Goal: Information Seeking & Learning: Compare options

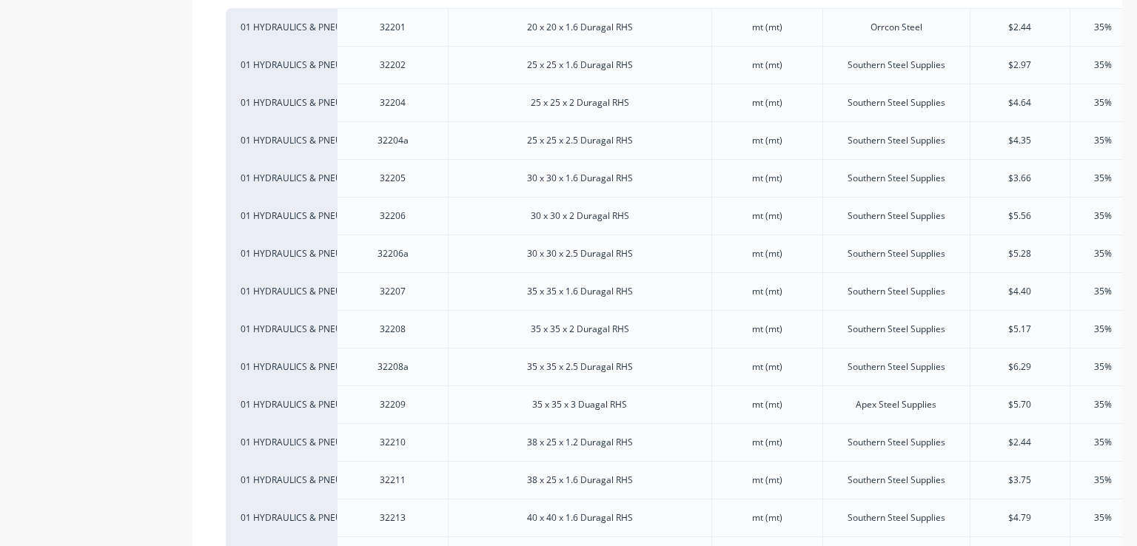
scroll to position [0, 169]
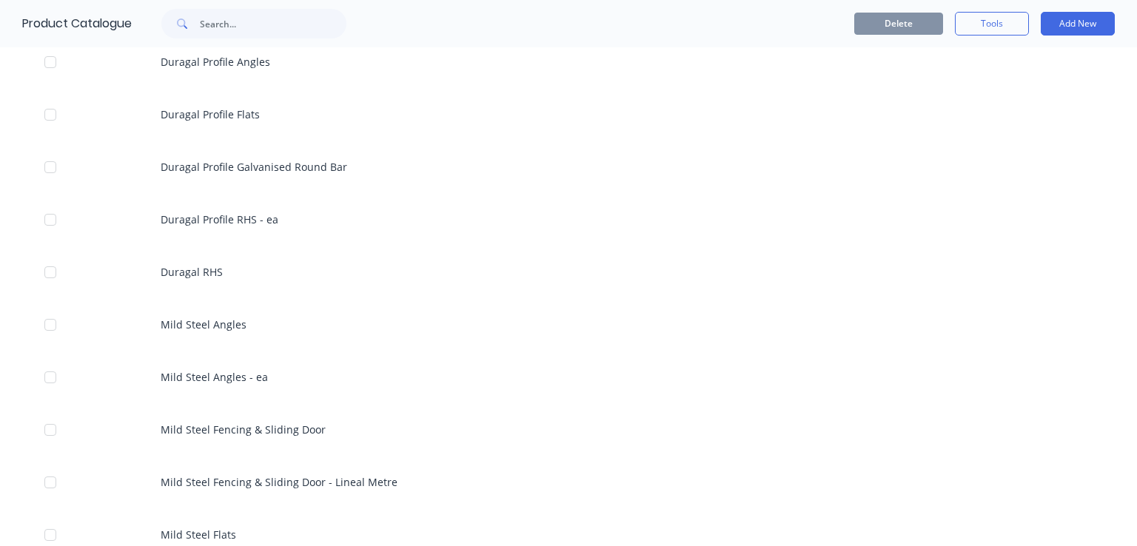
scroll to position [1407, 0]
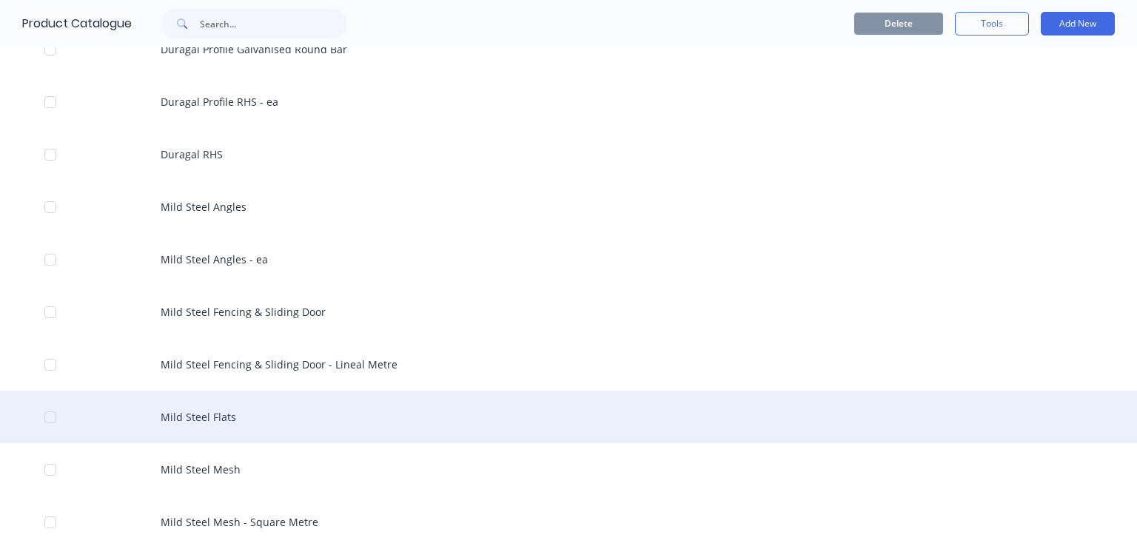
click at [186, 421] on div "Mild Steel Flats" at bounding box center [568, 417] width 1137 height 53
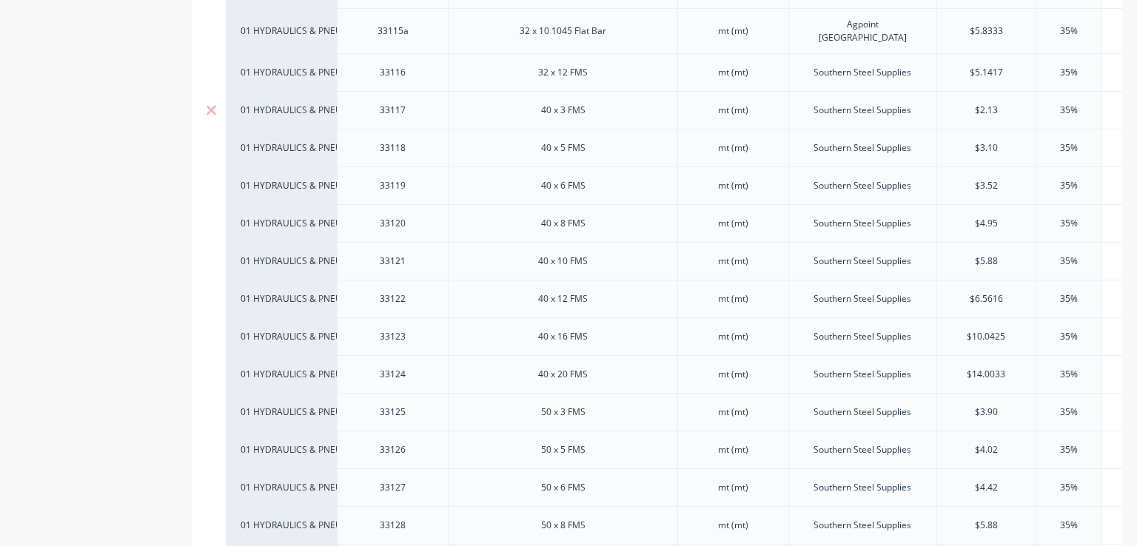
scroll to position [1333, 0]
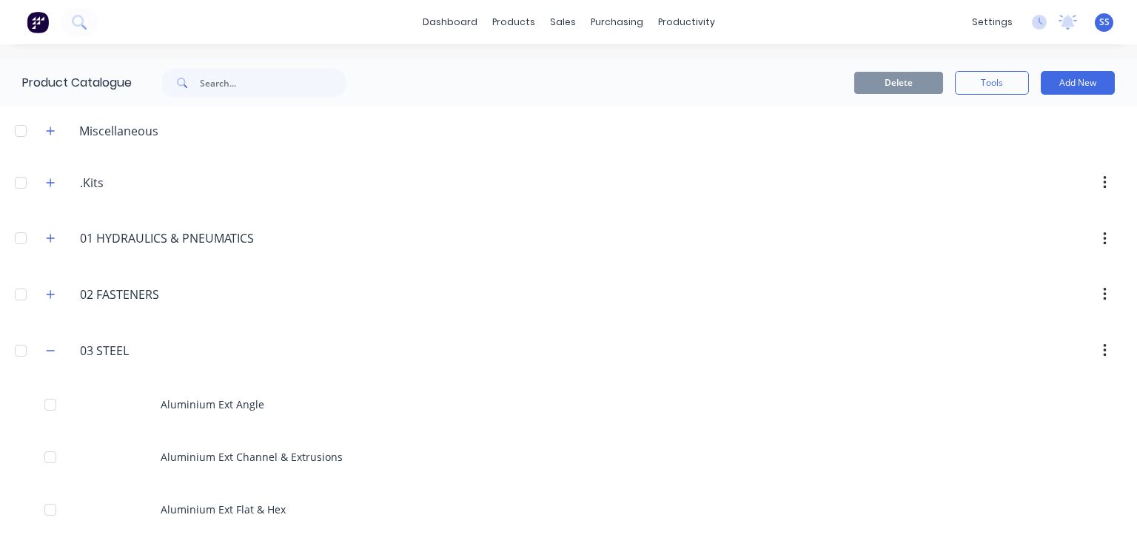
drag, startPoint x: 46, startPoint y: 346, endPoint x: 50, endPoint y: 338, distance: 8.6
click at [47, 346] on icon "button" at bounding box center [50, 351] width 9 height 10
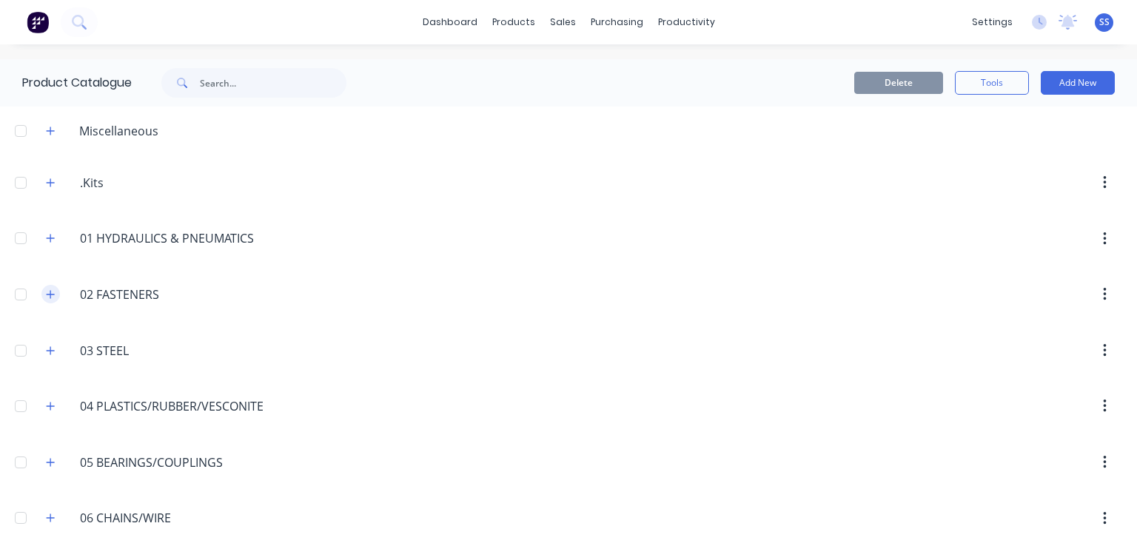
click at [53, 293] on icon "button" at bounding box center [50, 295] width 9 height 10
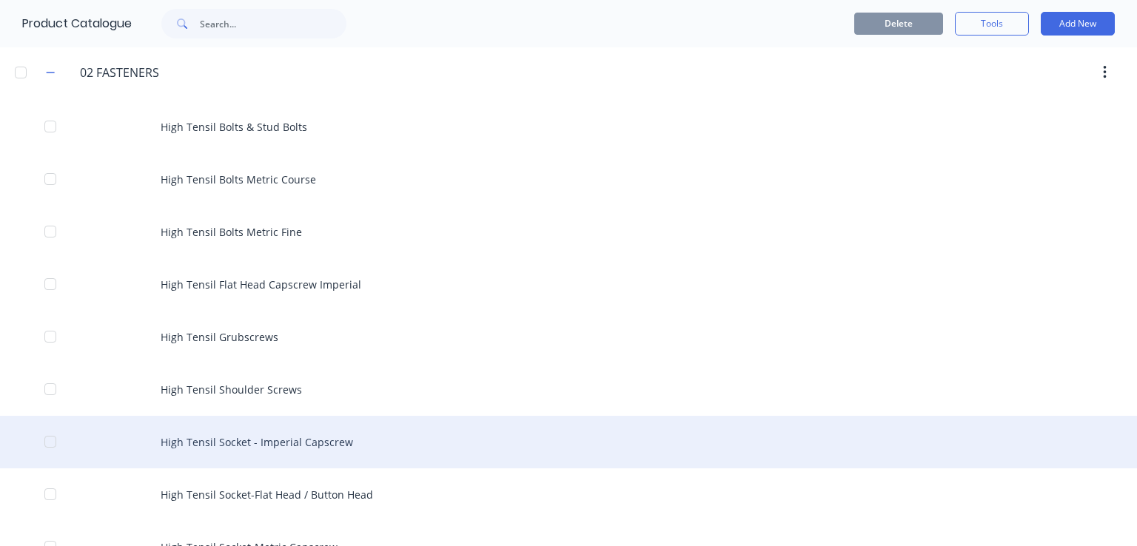
scroll to position [296, 0]
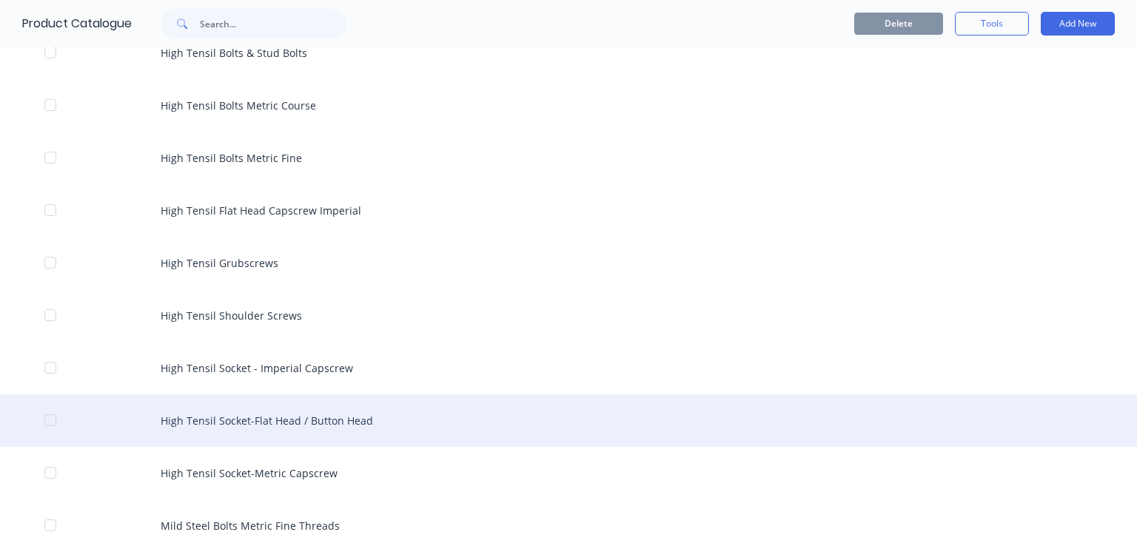
click at [311, 411] on div "High Tensil Socket-Flat Head / Button Head" at bounding box center [568, 421] width 1137 height 53
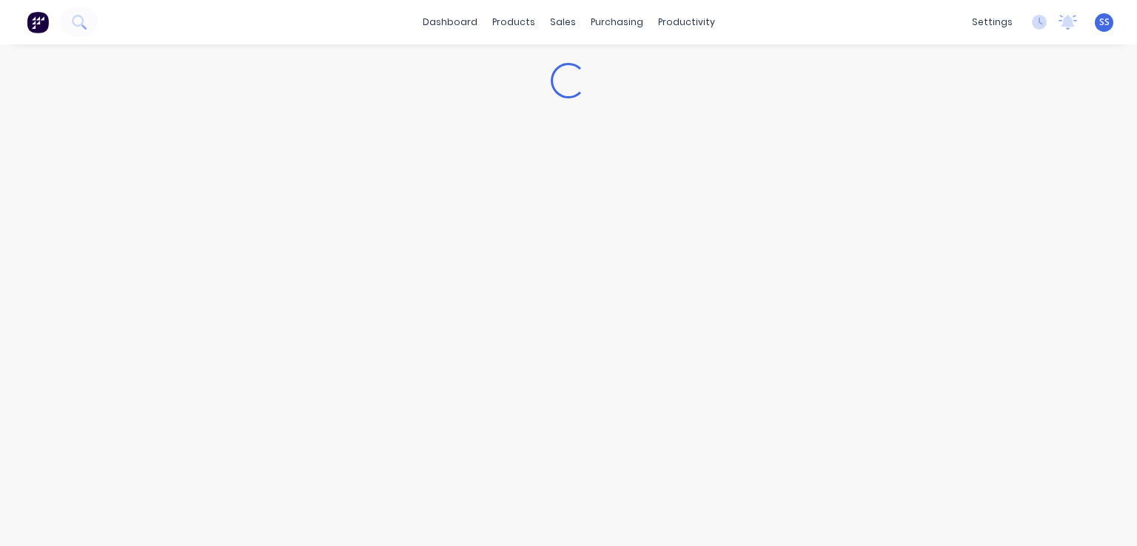
click at [311, 411] on div "Loading..." at bounding box center [568, 280] width 1137 height 472
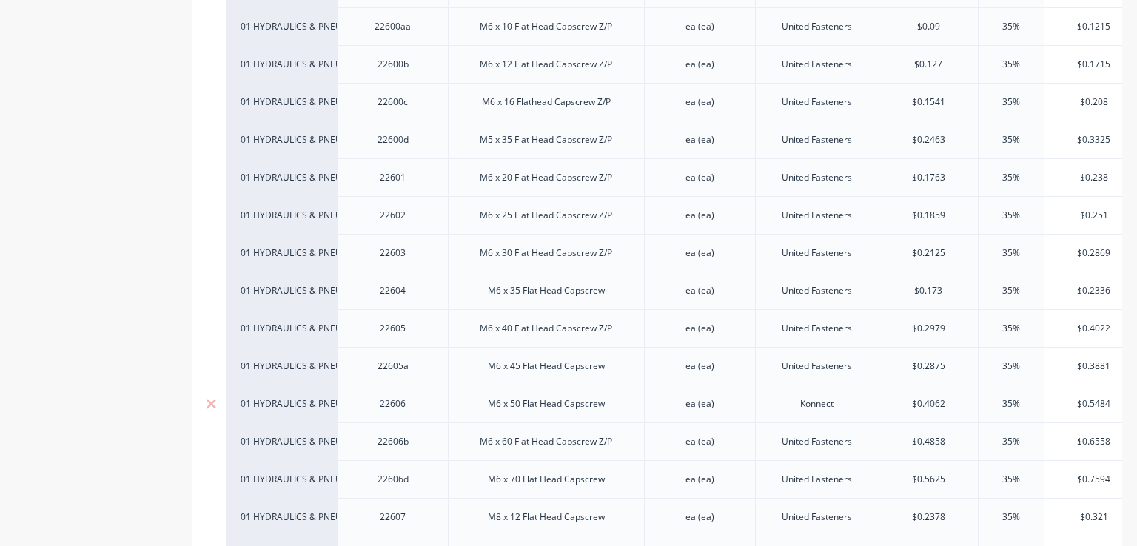
scroll to position [592, 0]
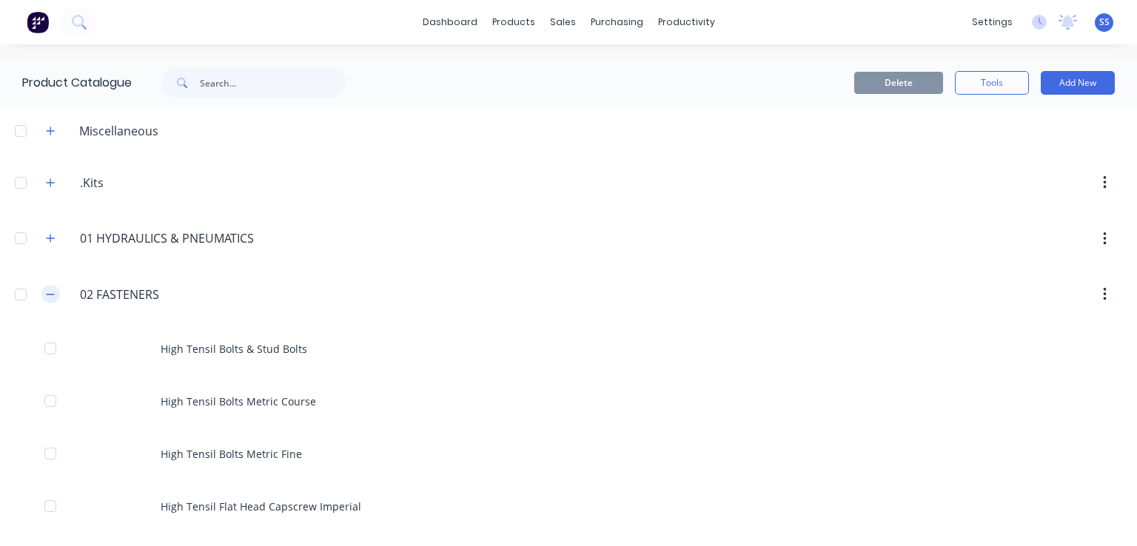
click at [50, 290] on icon "button" at bounding box center [50, 295] width 9 height 10
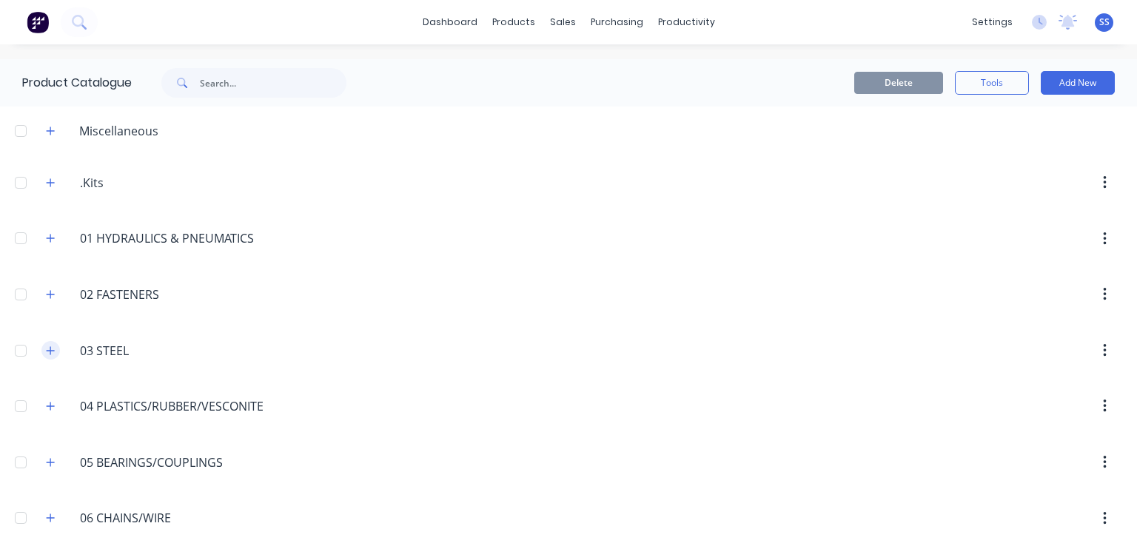
click at [50, 347] on icon "button" at bounding box center [50, 351] width 9 height 10
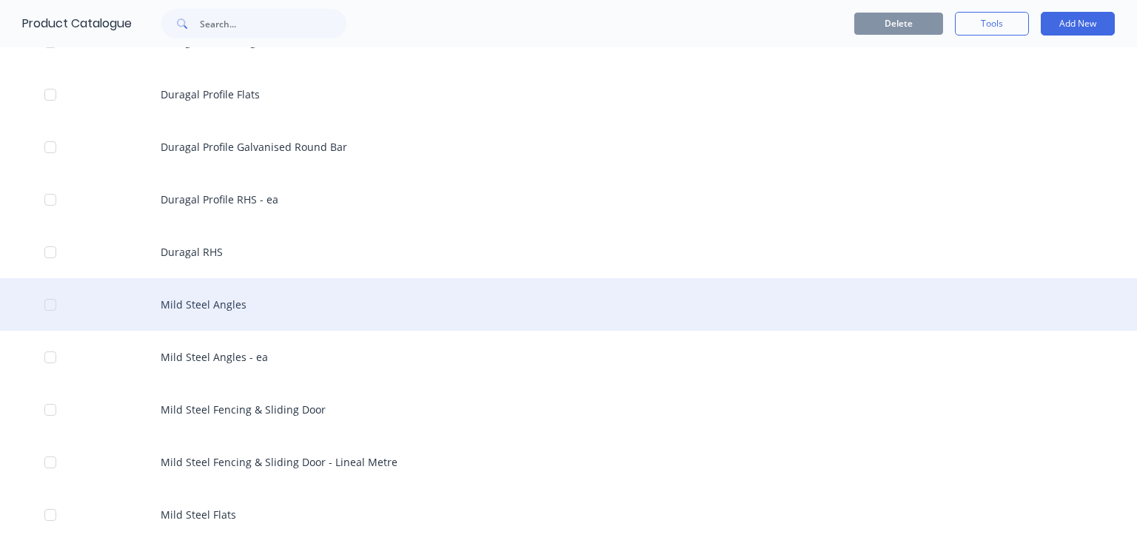
scroll to position [1333, 0]
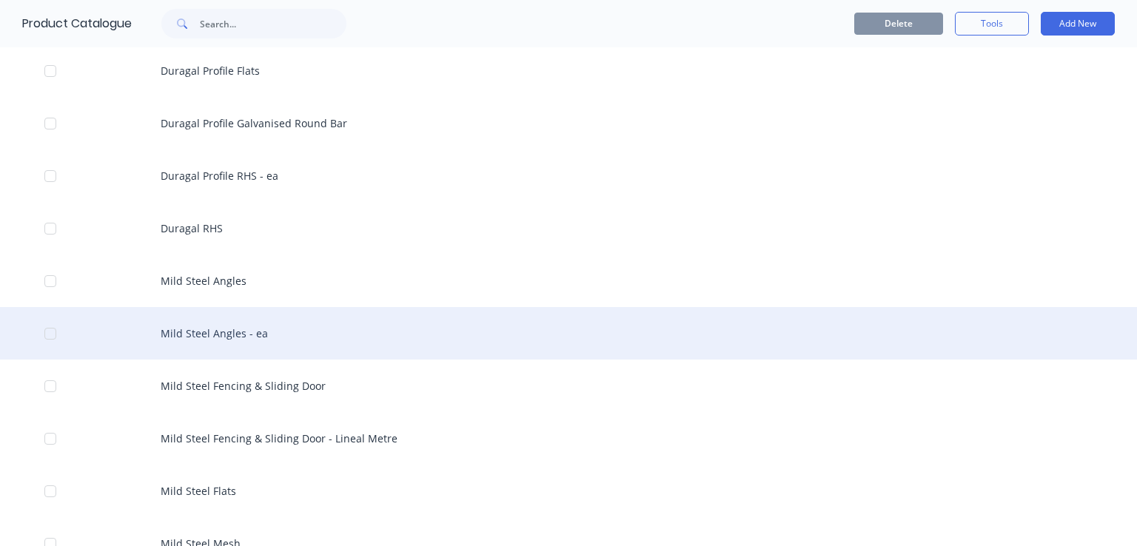
click at [233, 347] on div "Mild Steel Angles - ea" at bounding box center [568, 333] width 1137 height 53
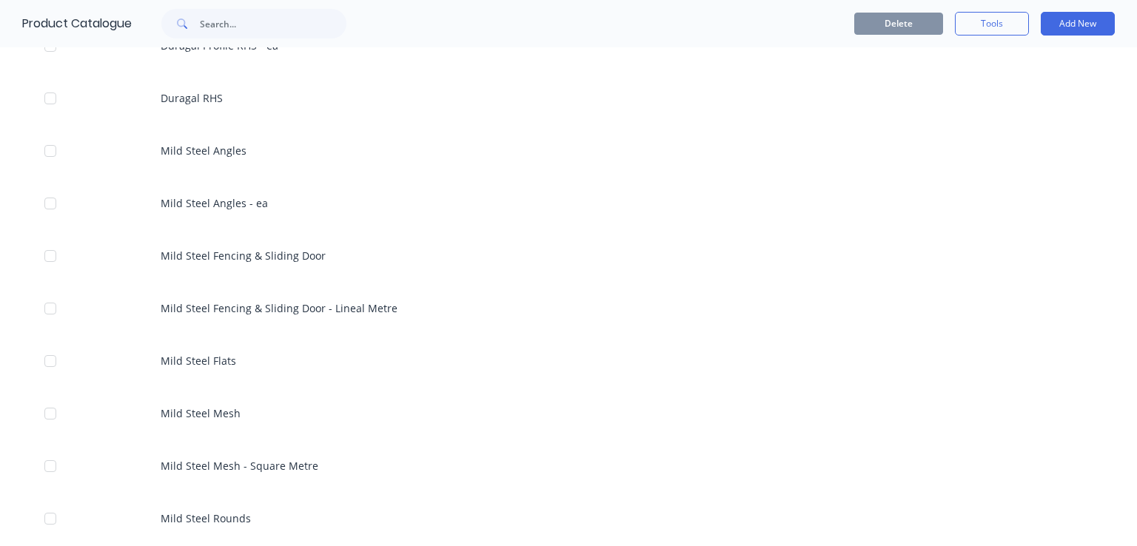
scroll to position [1629, 0]
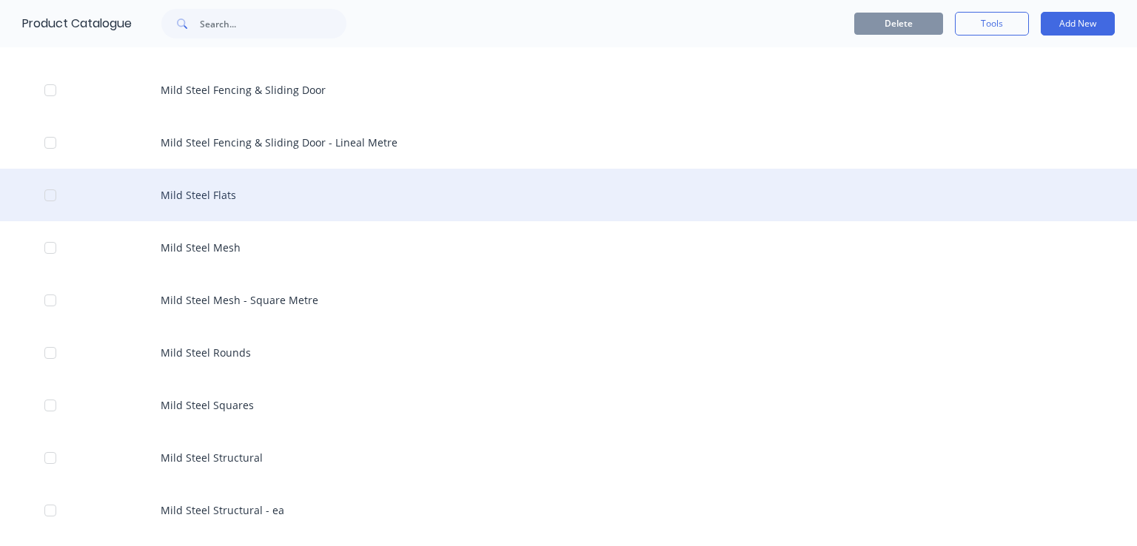
click at [215, 200] on div "Mild Steel Flats" at bounding box center [568, 195] width 1137 height 53
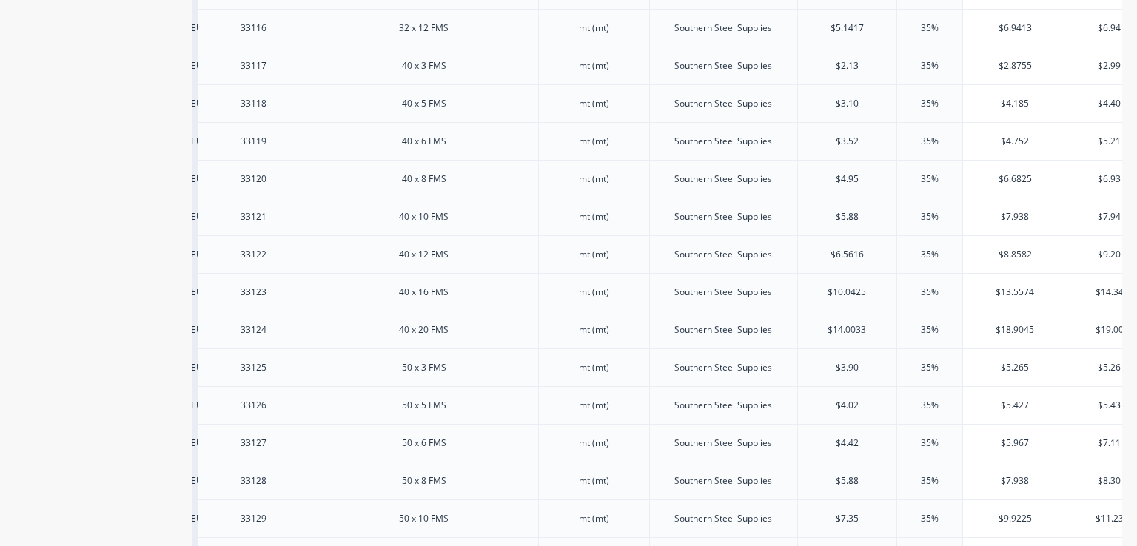
scroll to position [1262, 0]
drag, startPoint x: 19, startPoint y: 0, endPoint x: 98, endPoint y: 324, distance: 333.2
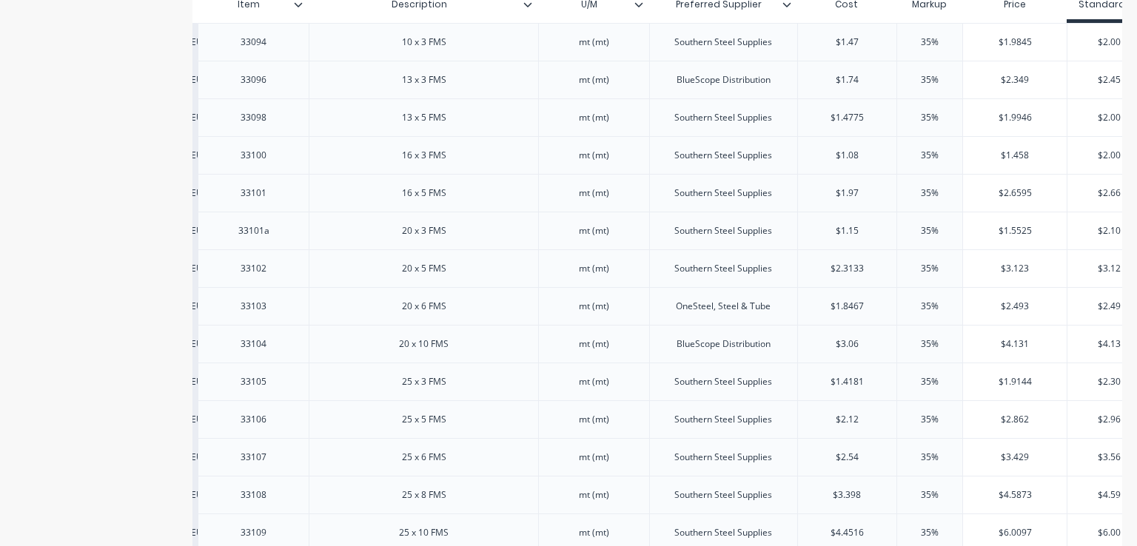
scroll to position [0, 0]
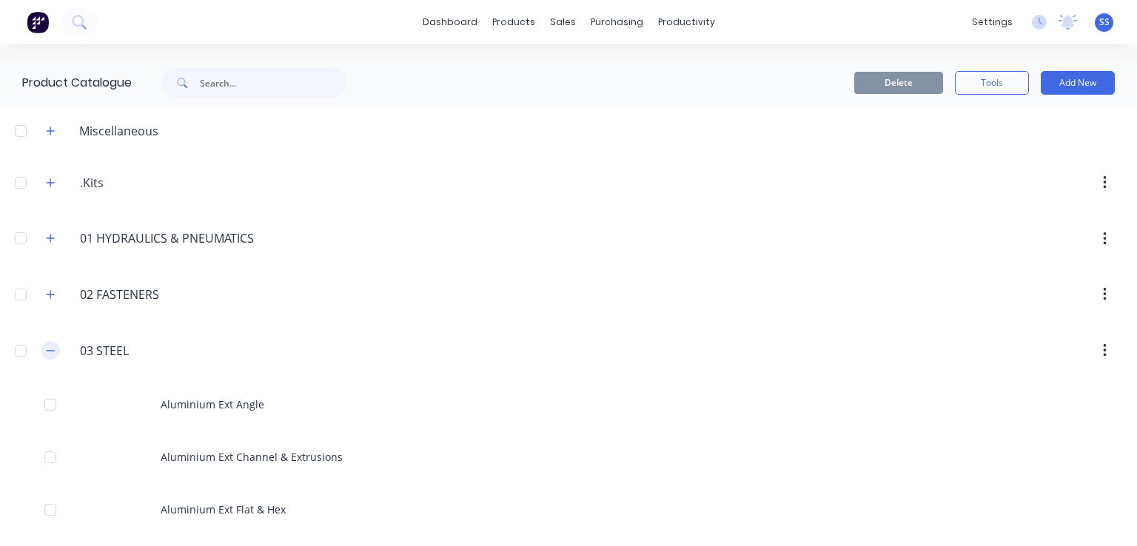
click at [57, 347] on button "button" at bounding box center [50, 350] width 19 height 19
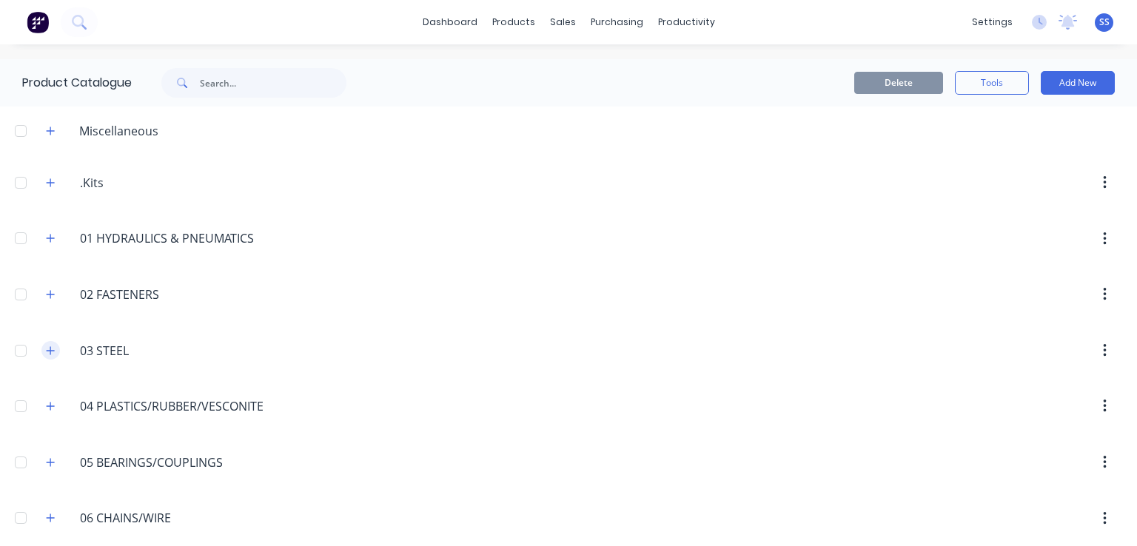
click at [50, 346] on icon "button" at bounding box center [50, 351] width 9 height 10
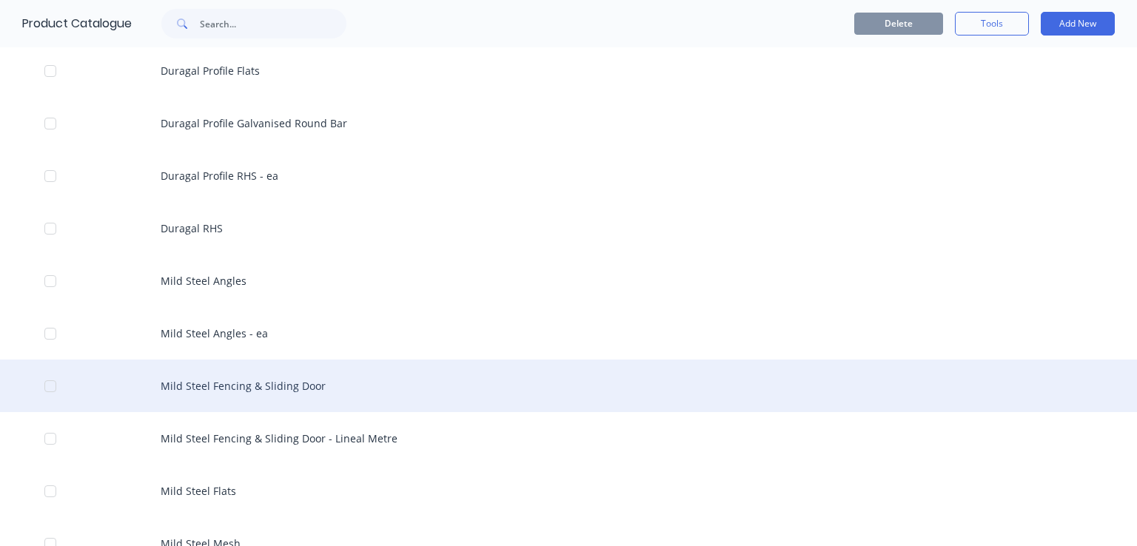
scroll to position [1259, 0]
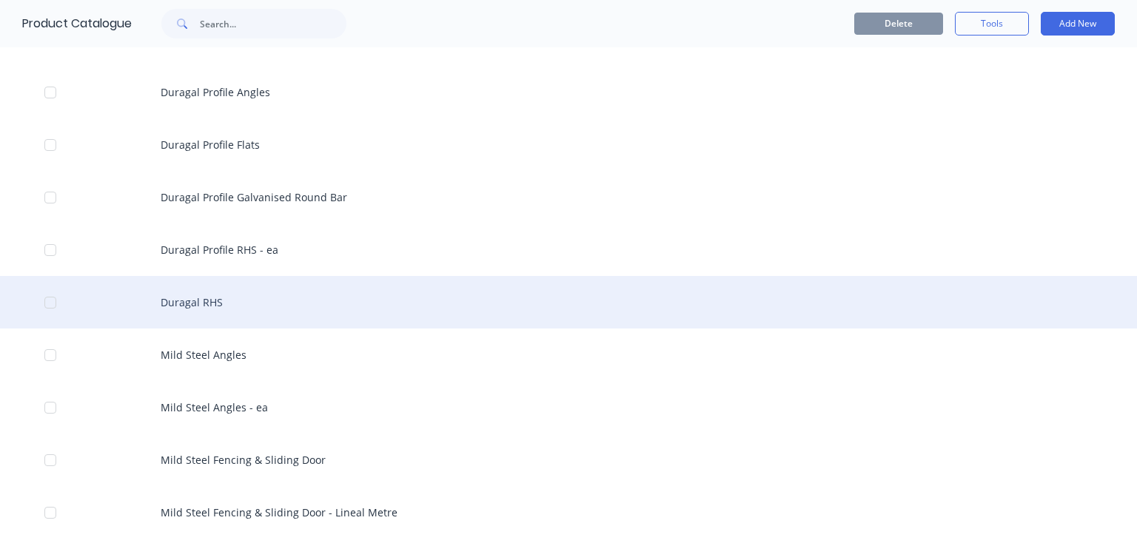
click at [218, 314] on div "Duragal RHS" at bounding box center [568, 302] width 1137 height 53
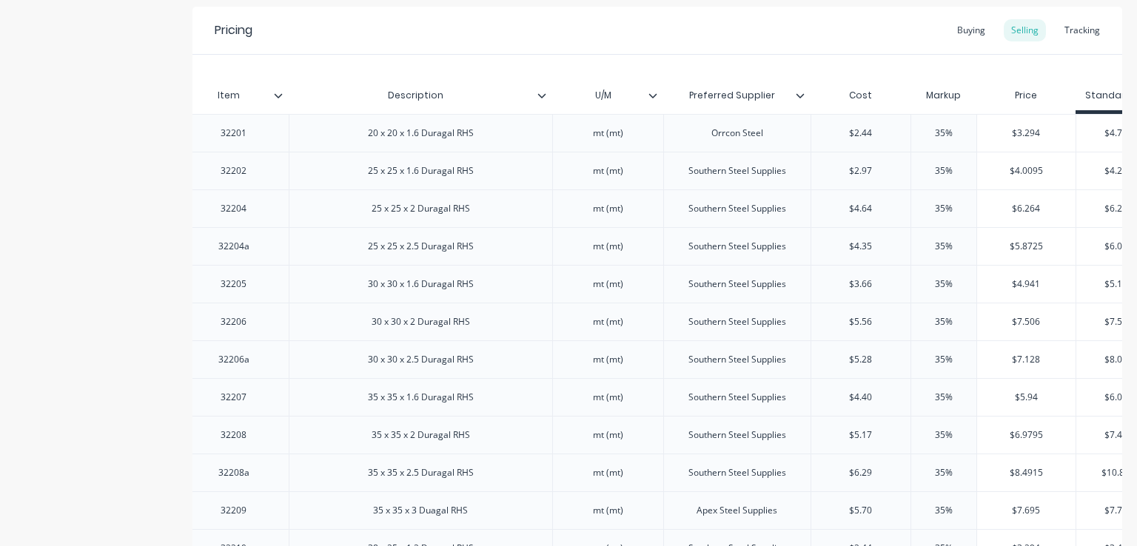
scroll to position [314, 0]
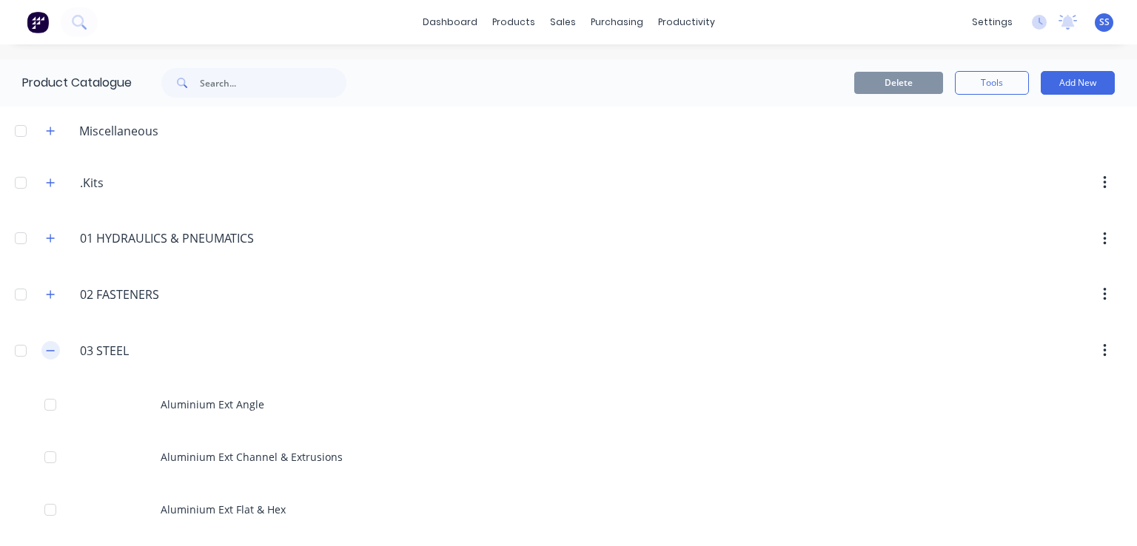
click at [48, 350] on icon "button" at bounding box center [51, 350] width 8 height 1
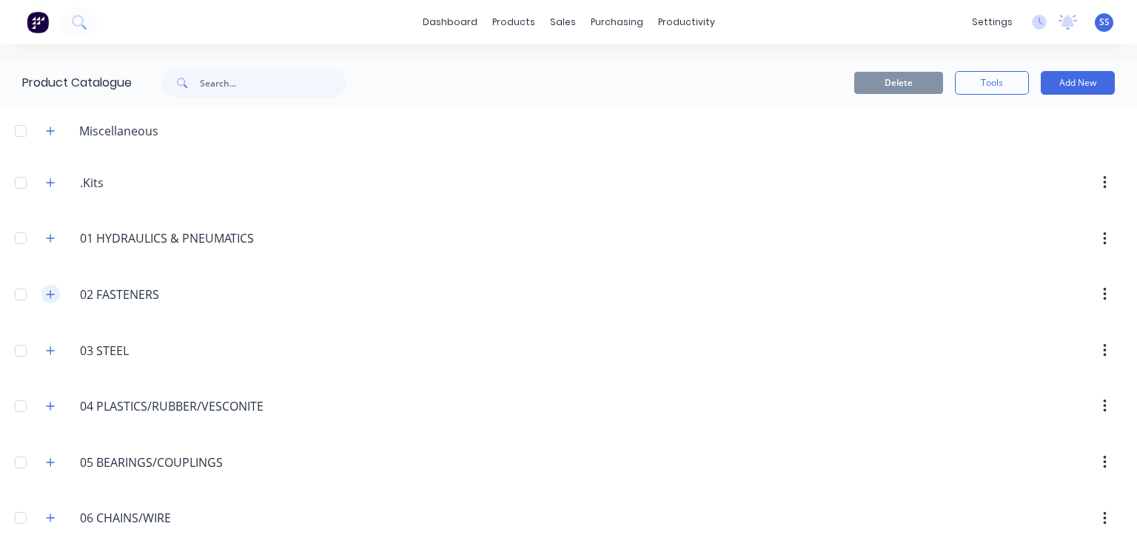
click at [47, 291] on icon "button" at bounding box center [50, 295] width 9 height 10
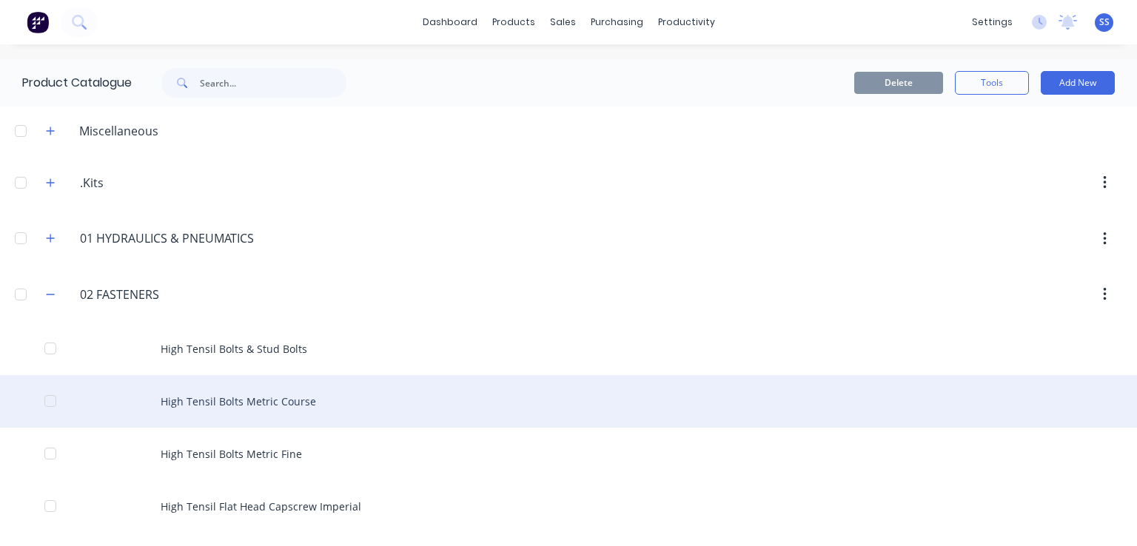
click at [299, 411] on div "High Tensil Bolts Metric Course" at bounding box center [568, 401] width 1137 height 53
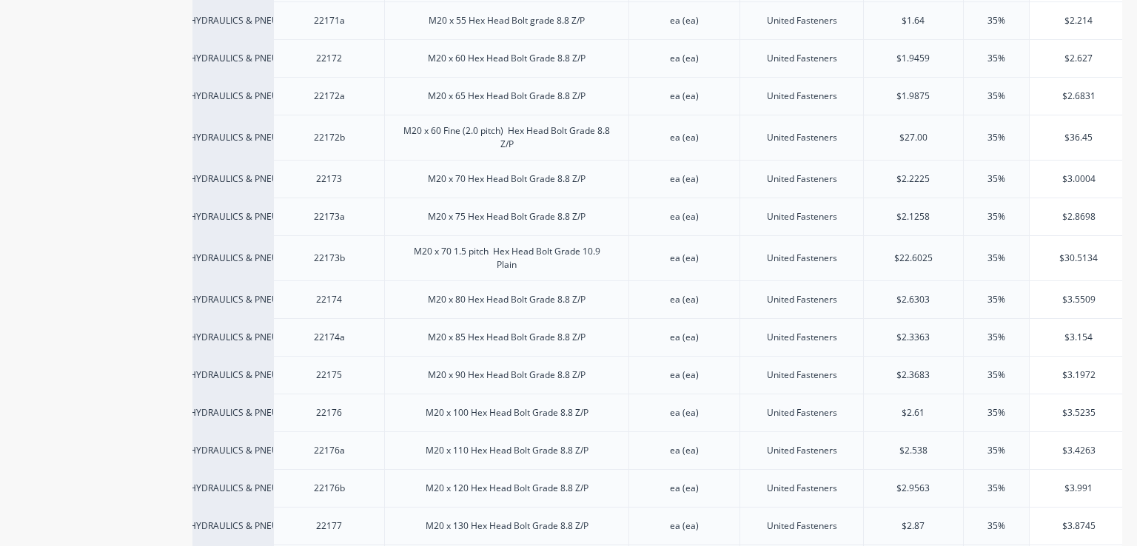
scroll to position [6137, 0]
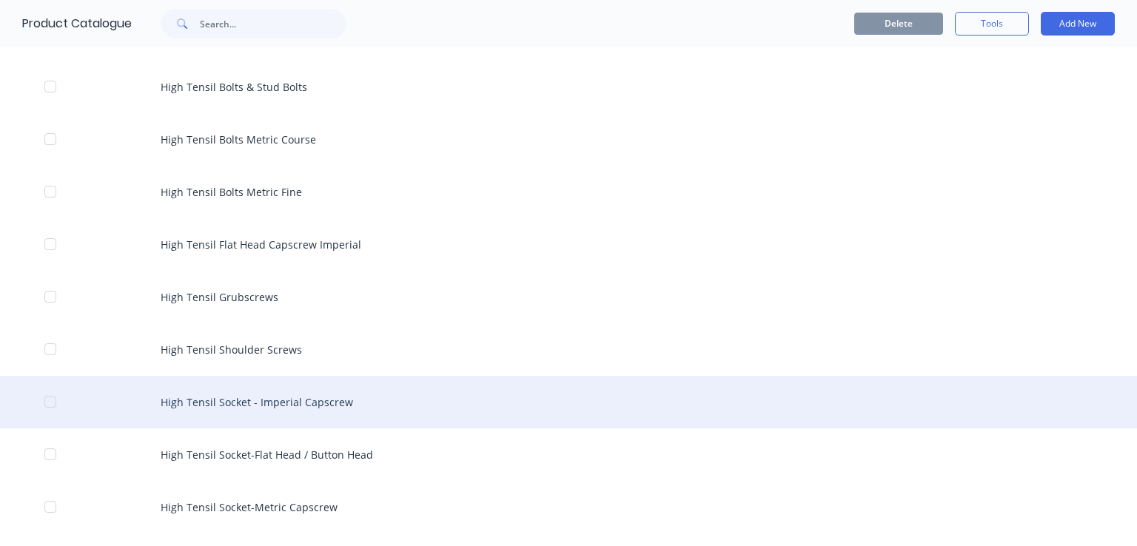
scroll to position [296, 0]
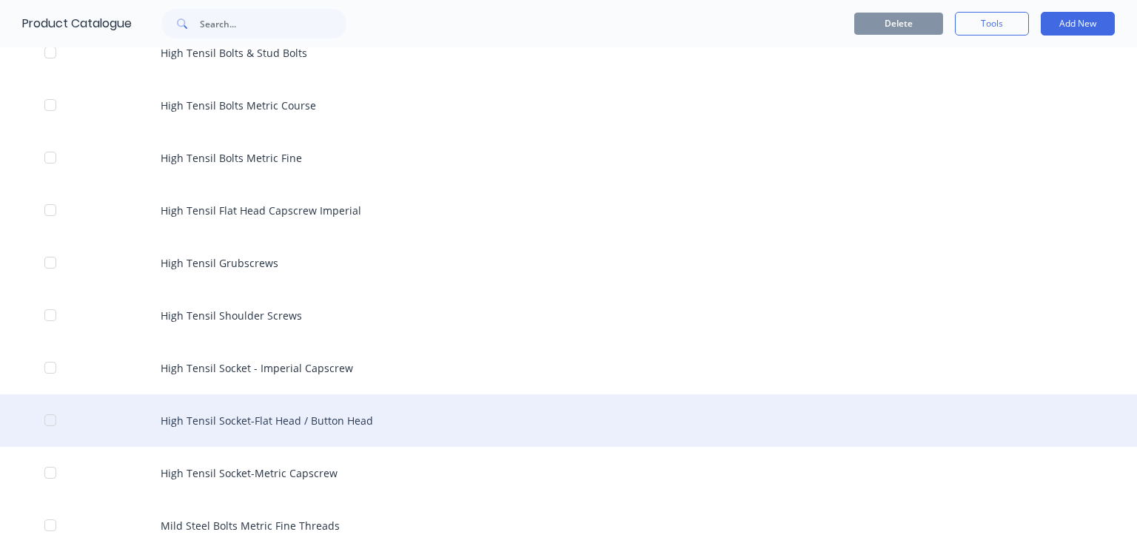
click at [308, 423] on div "High Tensil Socket-Flat Head / Button Head" at bounding box center [568, 421] width 1137 height 53
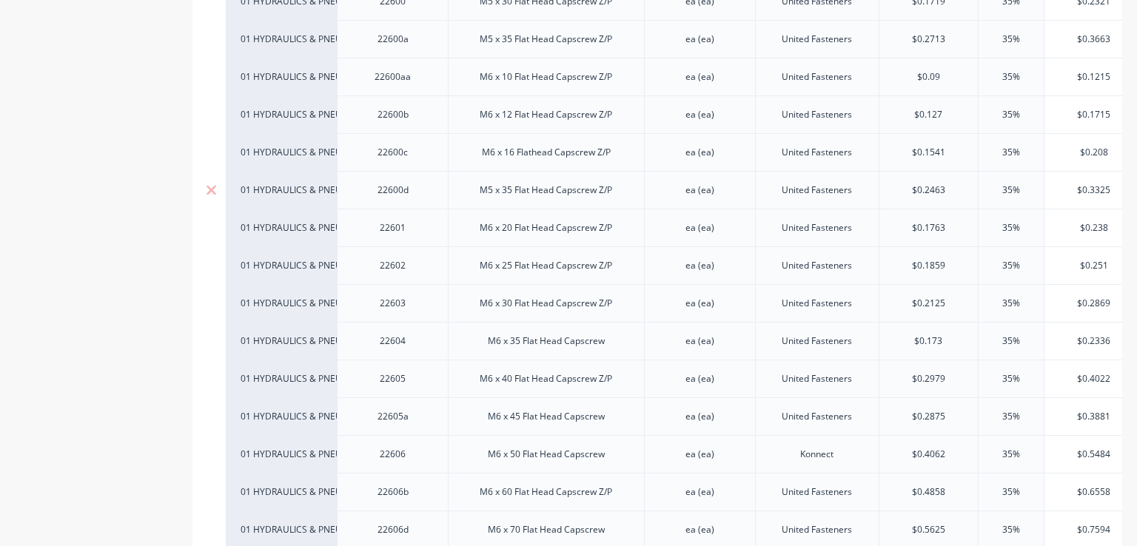
scroll to position [592, 0]
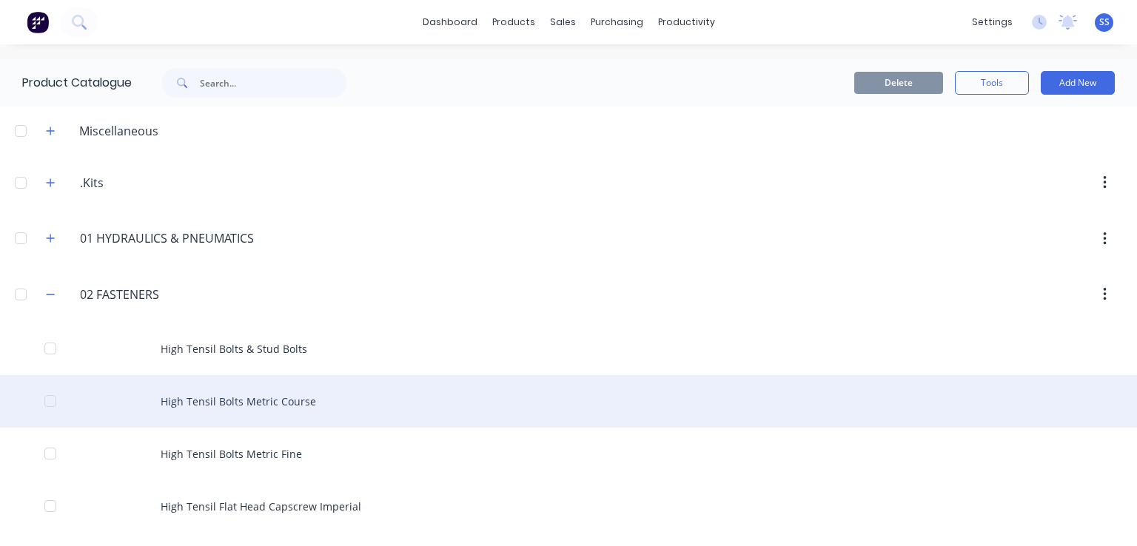
click at [259, 393] on div "High Tensil Bolts Metric Course" at bounding box center [568, 401] width 1137 height 53
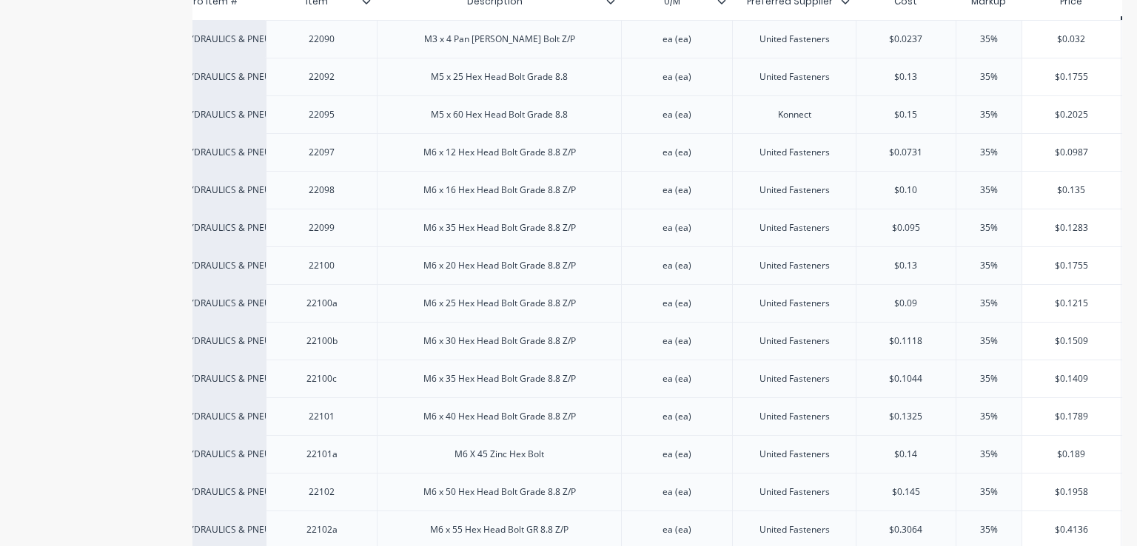
scroll to position [386, 0]
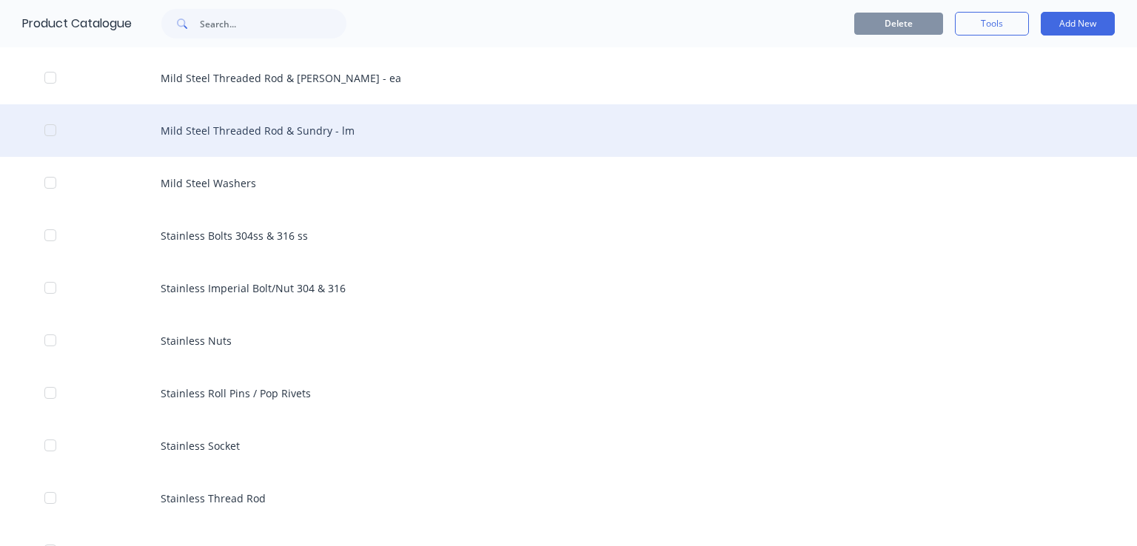
scroll to position [1185, 0]
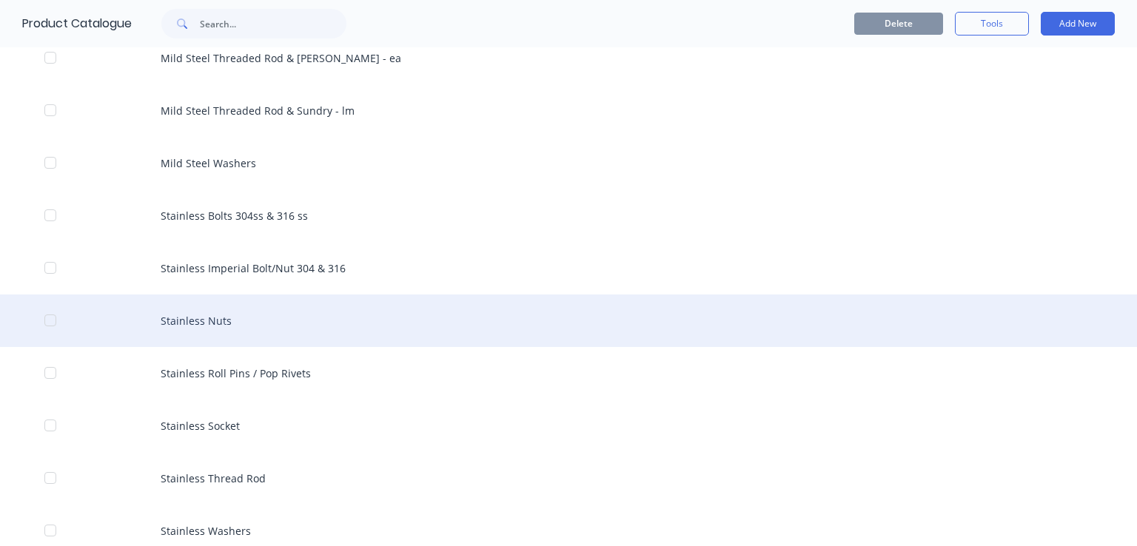
click at [50, 325] on div at bounding box center [51, 321] width 30 height 30
click at [296, 321] on div "Stainless Nuts" at bounding box center [568, 321] width 1137 height 53
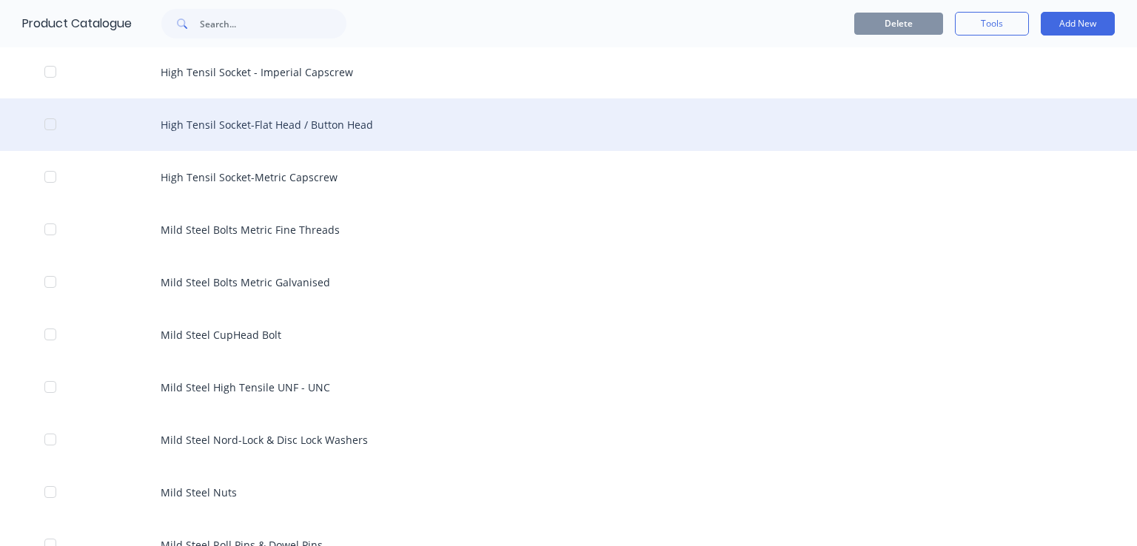
scroll to position [666, 0]
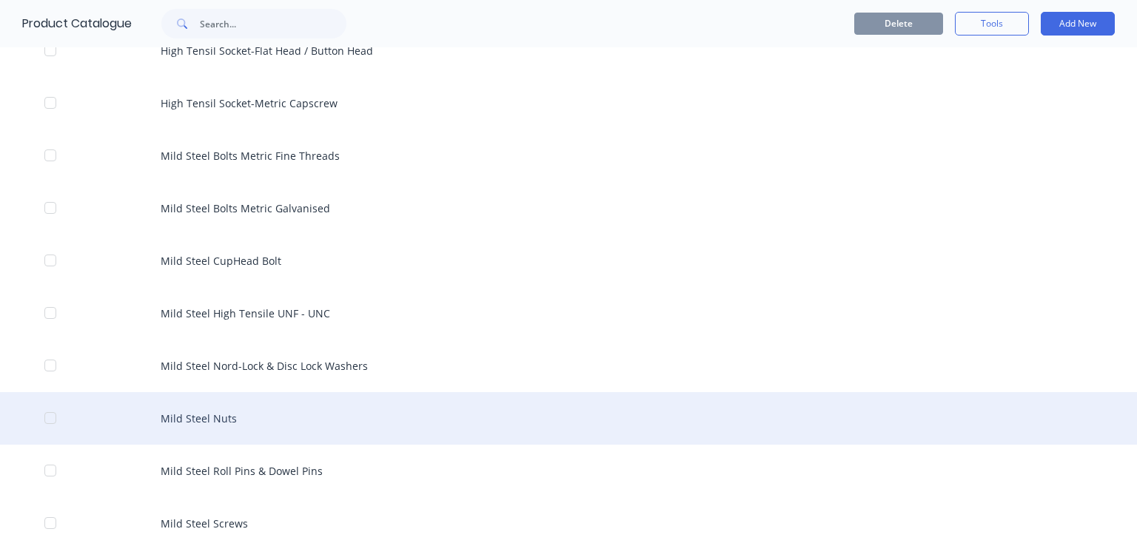
click at [220, 407] on div "Mild Steel Nuts" at bounding box center [568, 418] width 1137 height 53
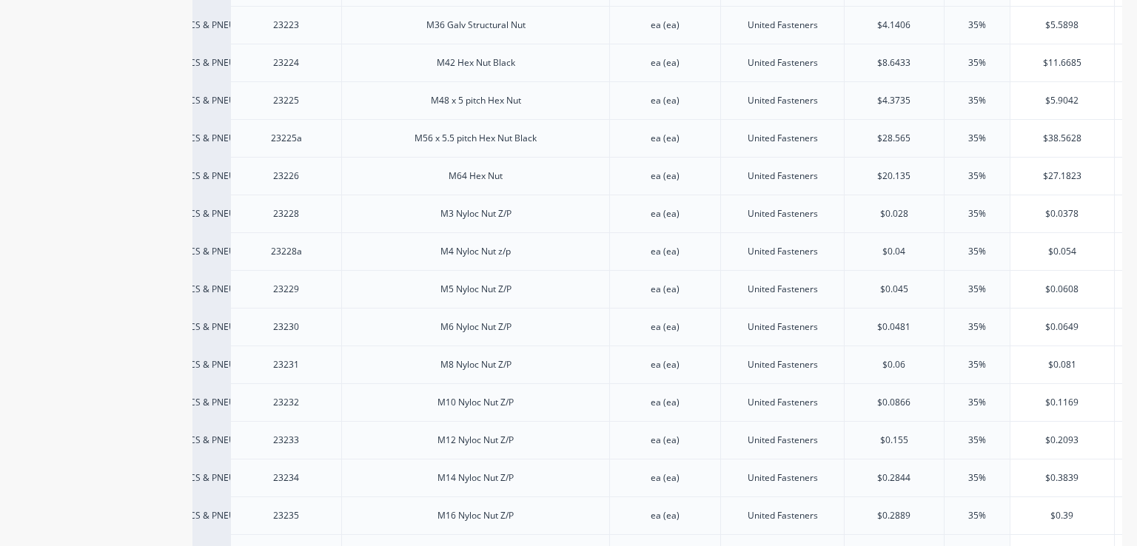
scroll to position [2032, 0]
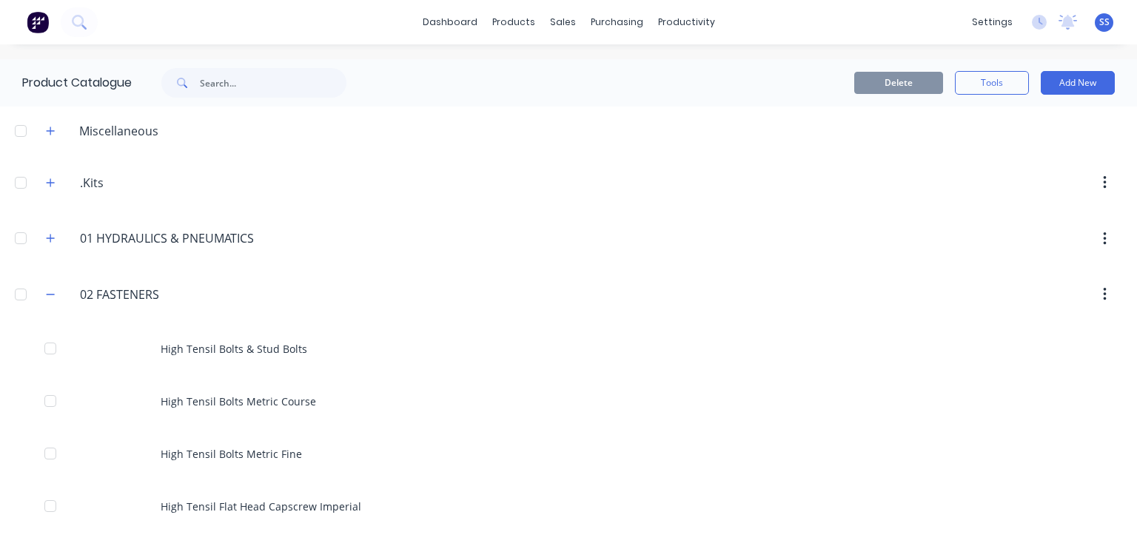
click at [59, 299] on span at bounding box center [50, 294] width 19 height 19
click at [50, 297] on icon "button" at bounding box center [50, 295] width 9 height 10
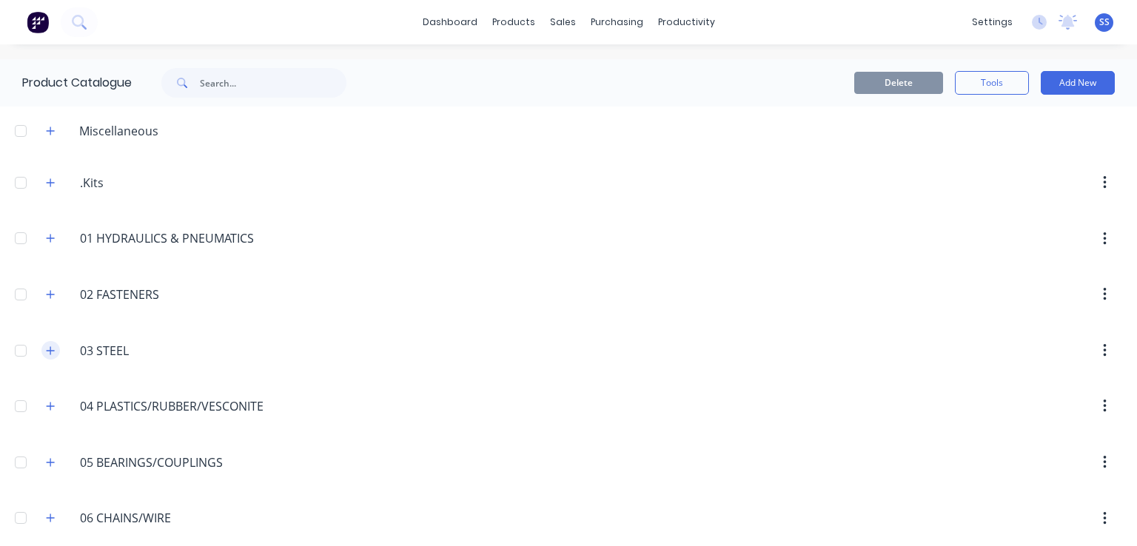
click at [56, 344] on button "button" at bounding box center [50, 350] width 19 height 19
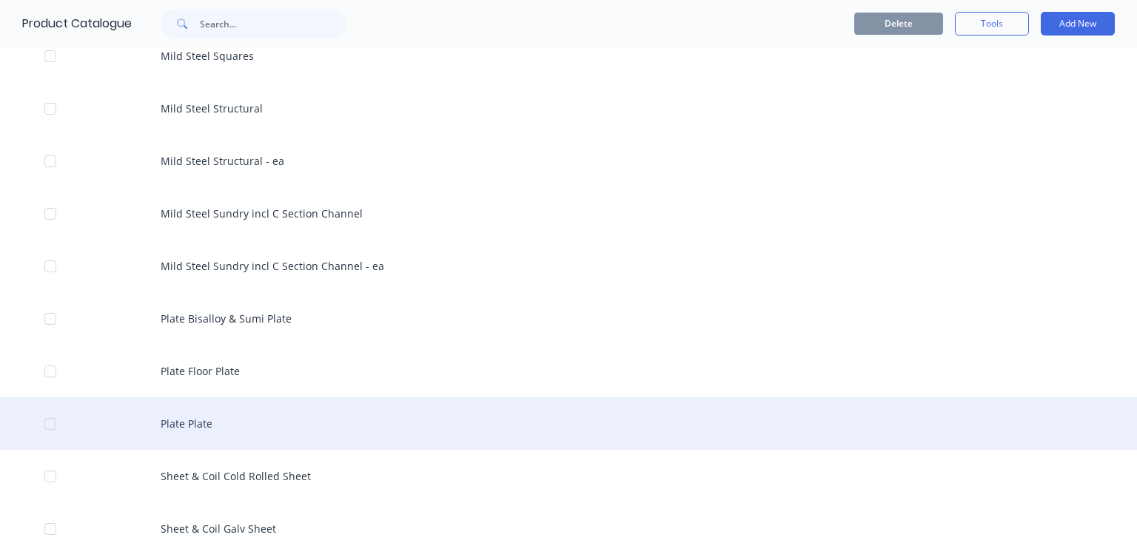
scroll to position [1999, 0]
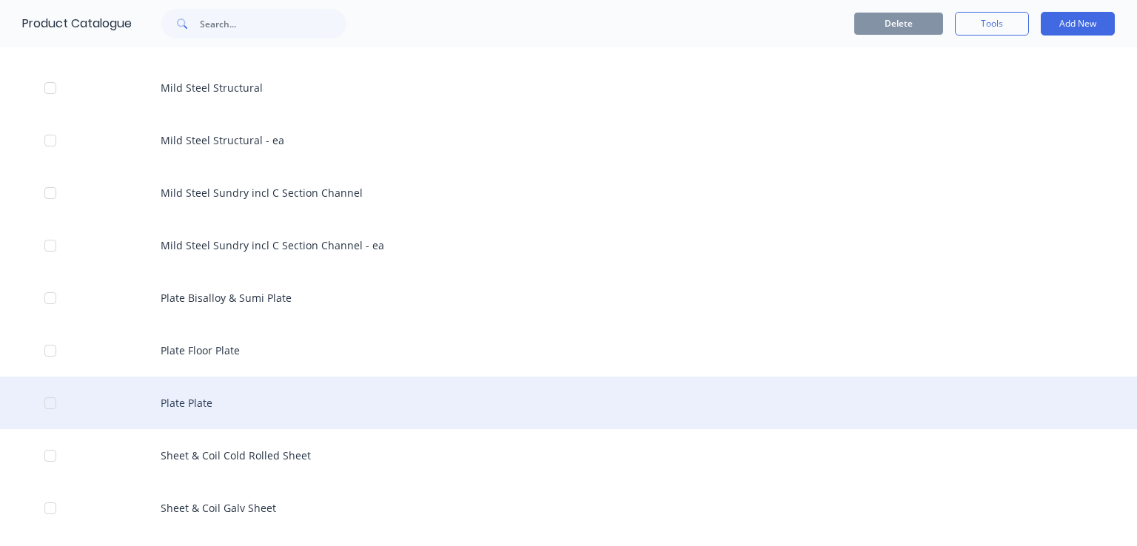
click at [209, 402] on div "Plate Plate" at bounding box center [568, 403] width 1137 height 53
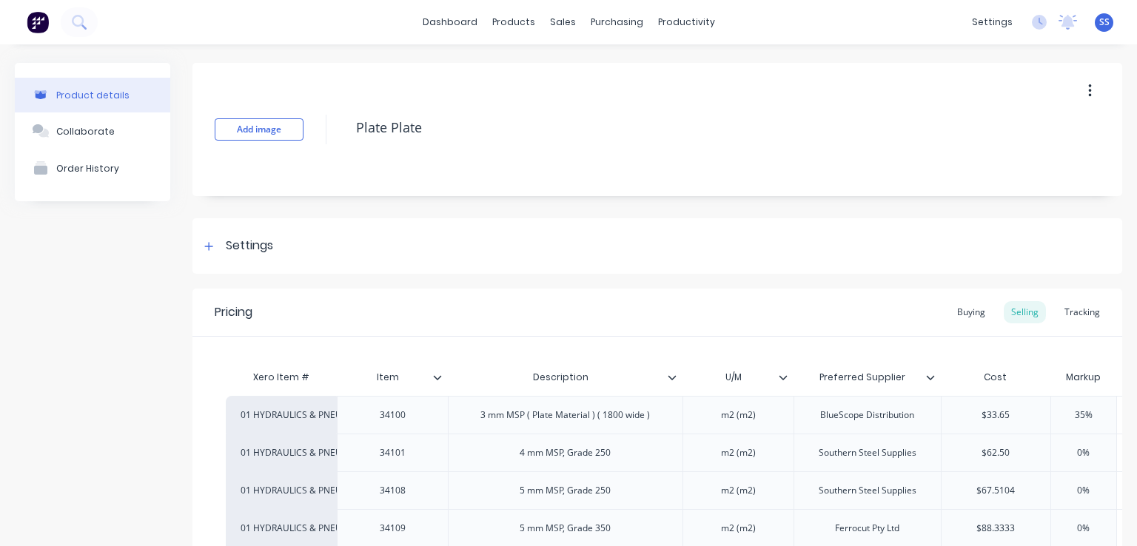
type textarea "x"
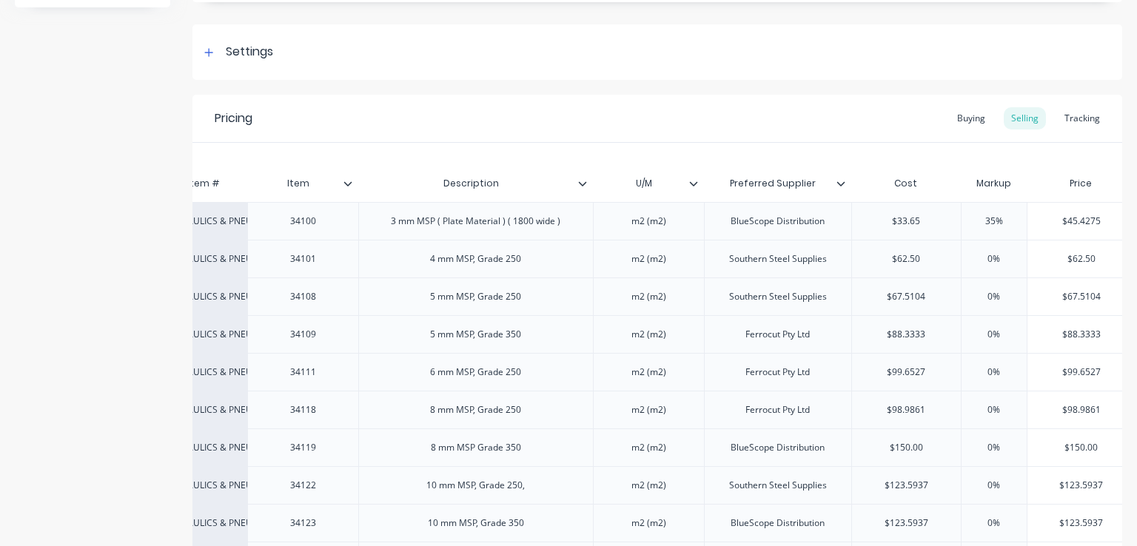
scroll to position [195, 0]
drag, startPoint x: 993, startPoint y: 376, endPoint x: 973, endPoint y: 372, distance: 20.5
click at [973, 372] on input "0%" at bounding box center [994, 370] width 74 height 13
click at [990, 372] on input "0%" at bounding box center [994, 370] width 74 height 13
click at [990, 365] on input "0%" at bounding box center [994, 370] width 74 height 13
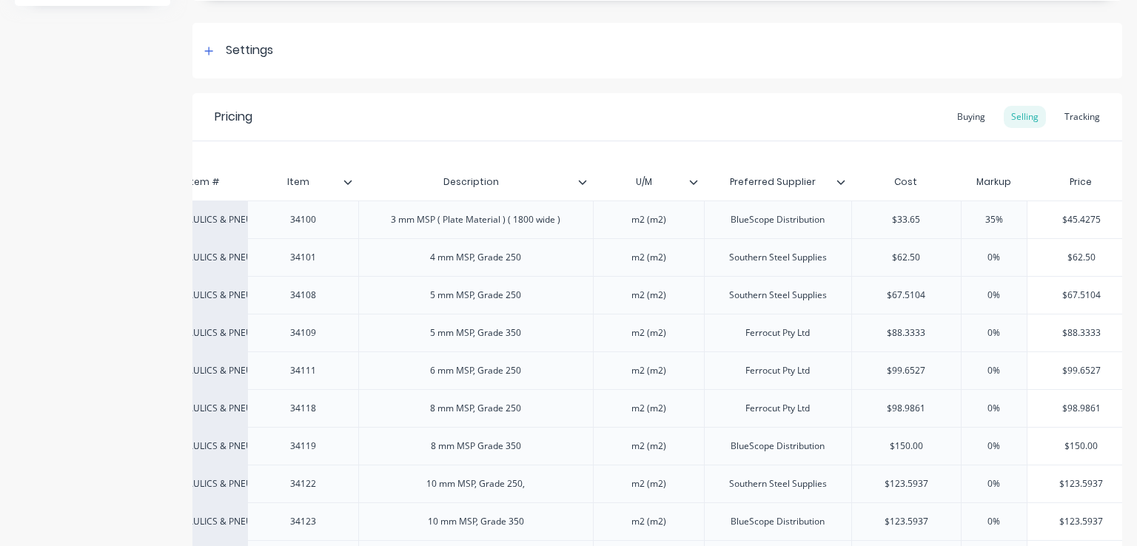
click at [990, 365] on input "0%" at bounding box center [994, 370] width 74 height 13
click at [989, 366] on input "0%" at bounding box center [994, 370] width 74 height 13
type input "30%"
type textarea "x"
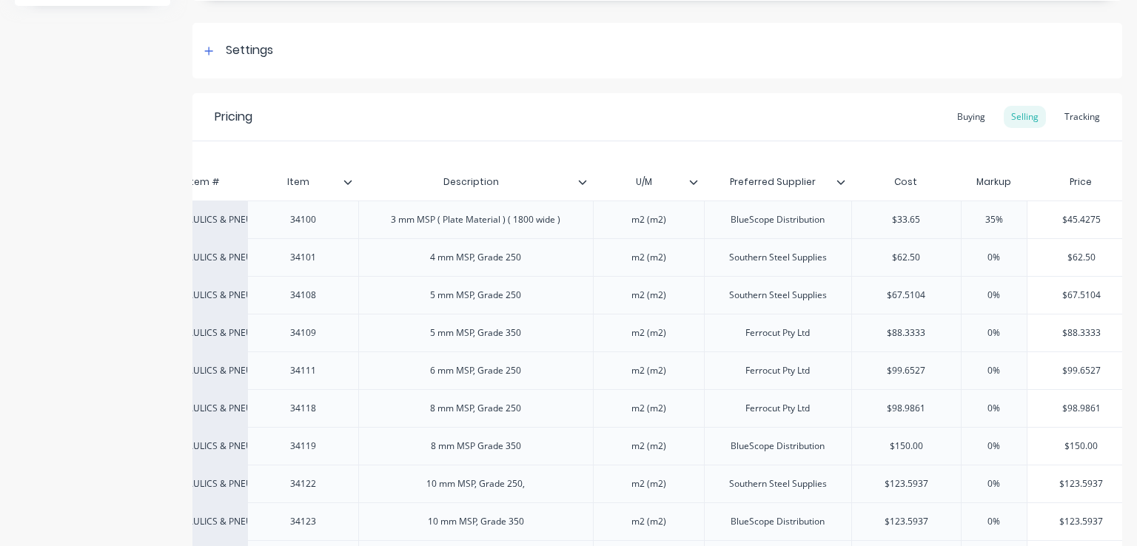
type input "350%"
type textarea "x"
type input "30%"
type textarea "x"
type input "3%"
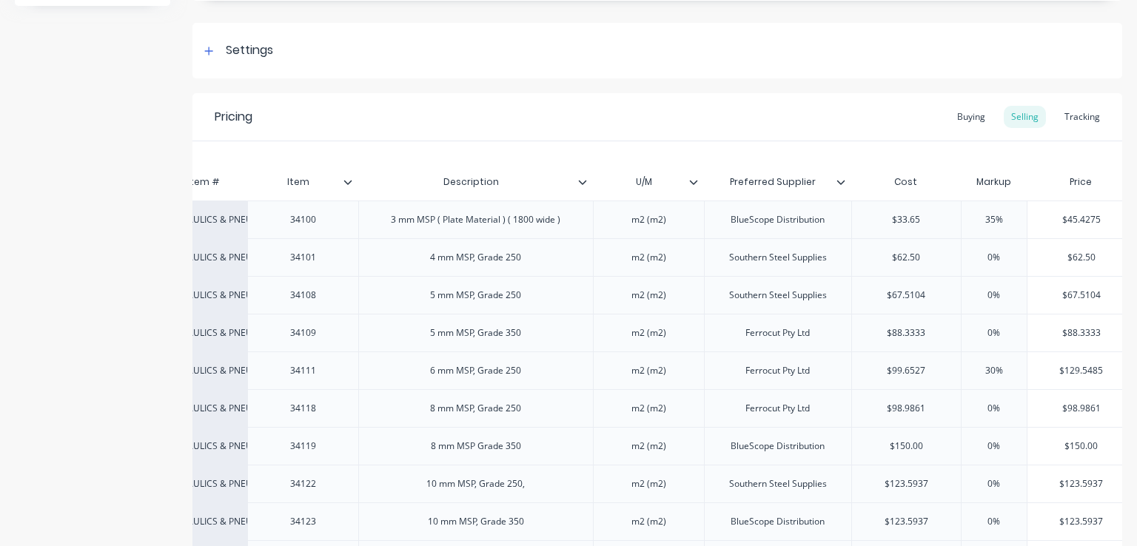
type textarea "x"
click at [989, 372] on input "3%" at bounding box center [994, 370] width 74 height 13
type input "53%"
type textarea "x"
type input "3%"
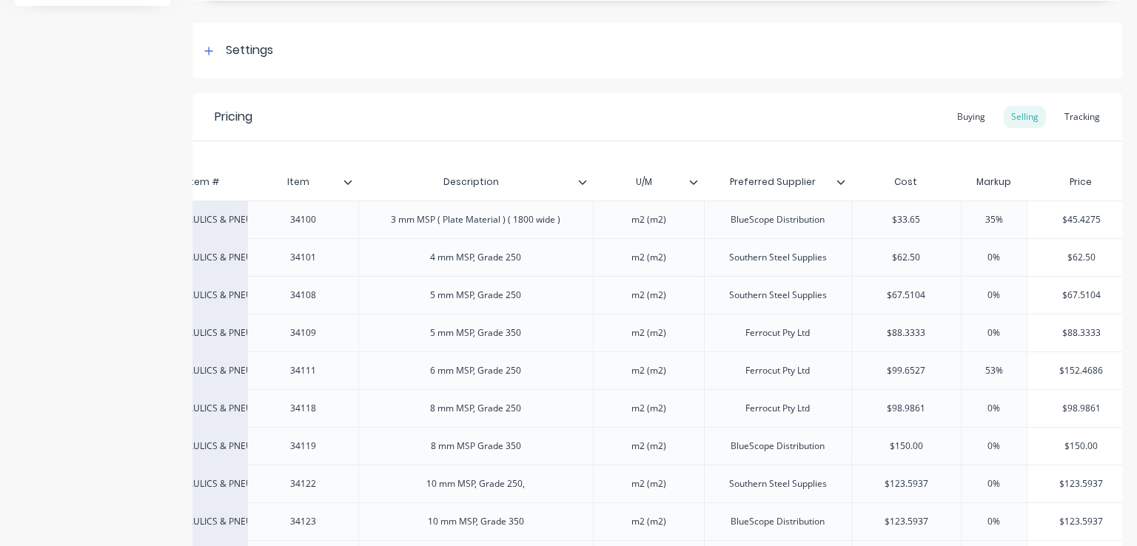
type textarea "x"
type input "%"
type textarea "x"
type input "3%"
type textarea "x"
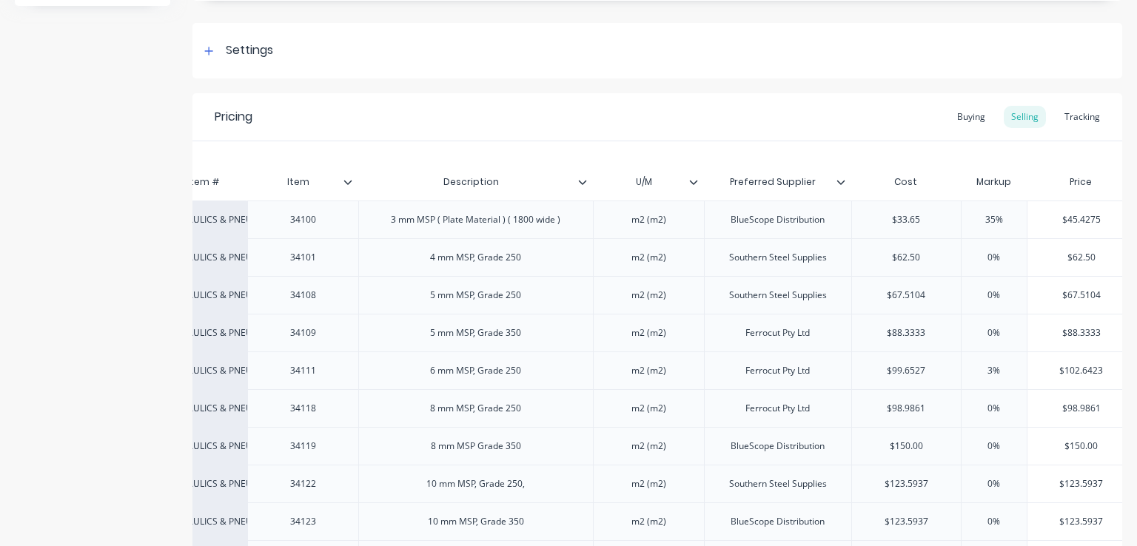
type input "35%"
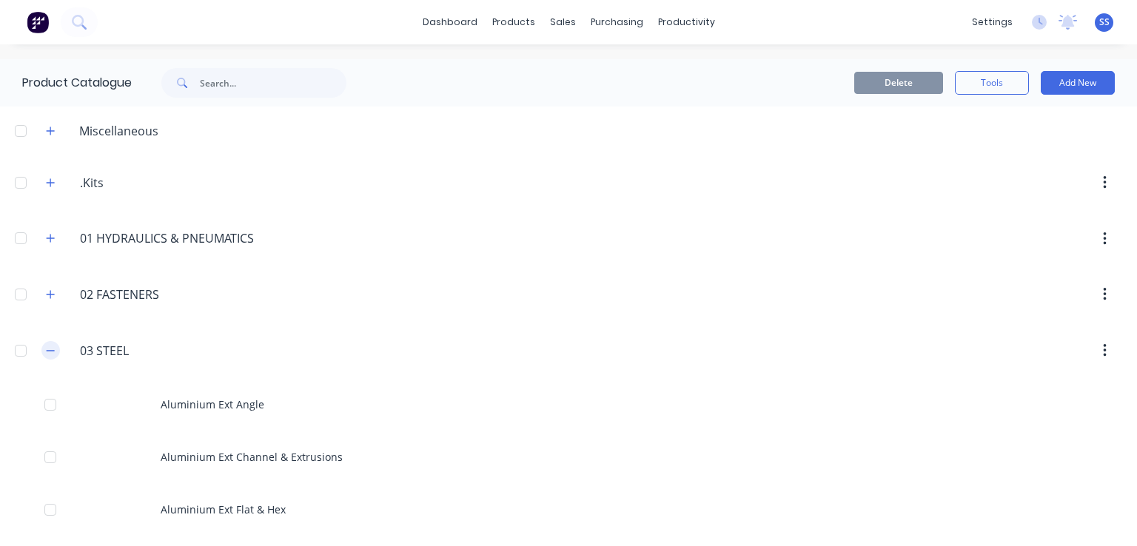
click at [47, 350] on icon "button" at bounding box center [50, 351] width 9 height 10
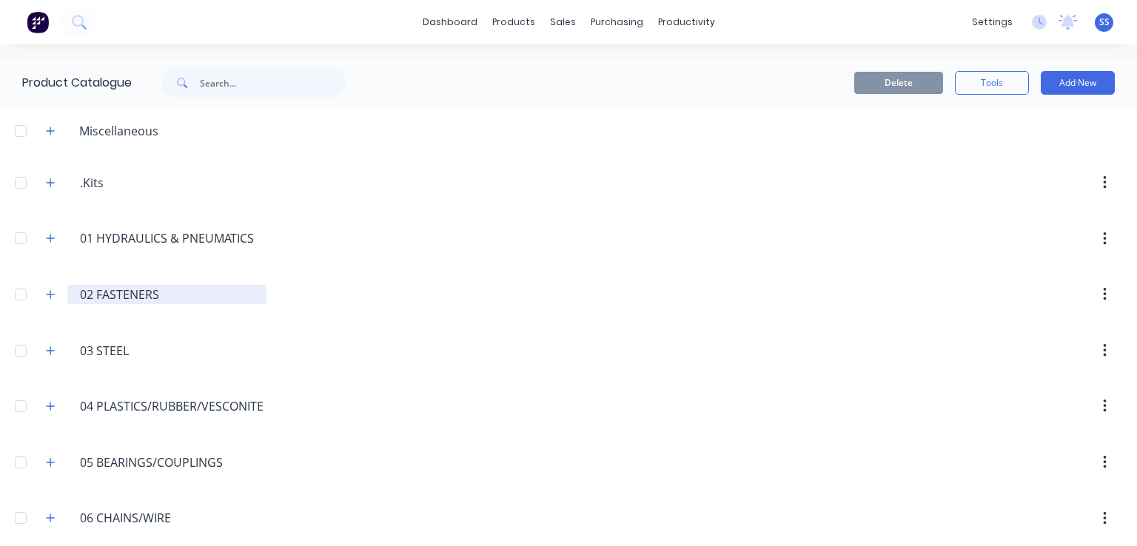
click at [125, 299] on input "02 FASTENERS" at bounding box center [167, 295] width 175 height 18
click at [48, 290] on icon "button" at bounding box center [50, 295] width 9 height 10
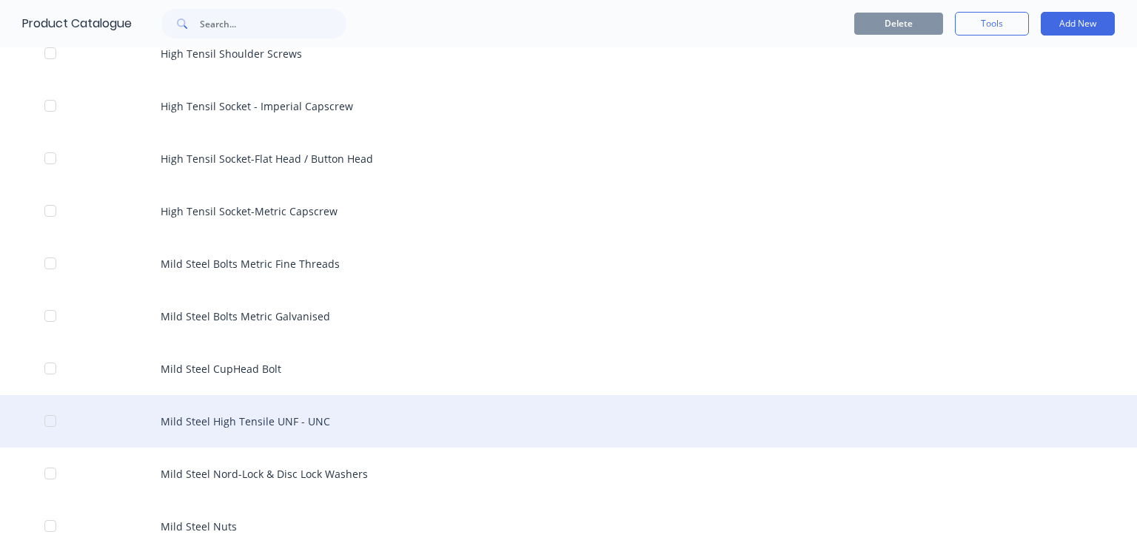
scroll to position [592, 0]
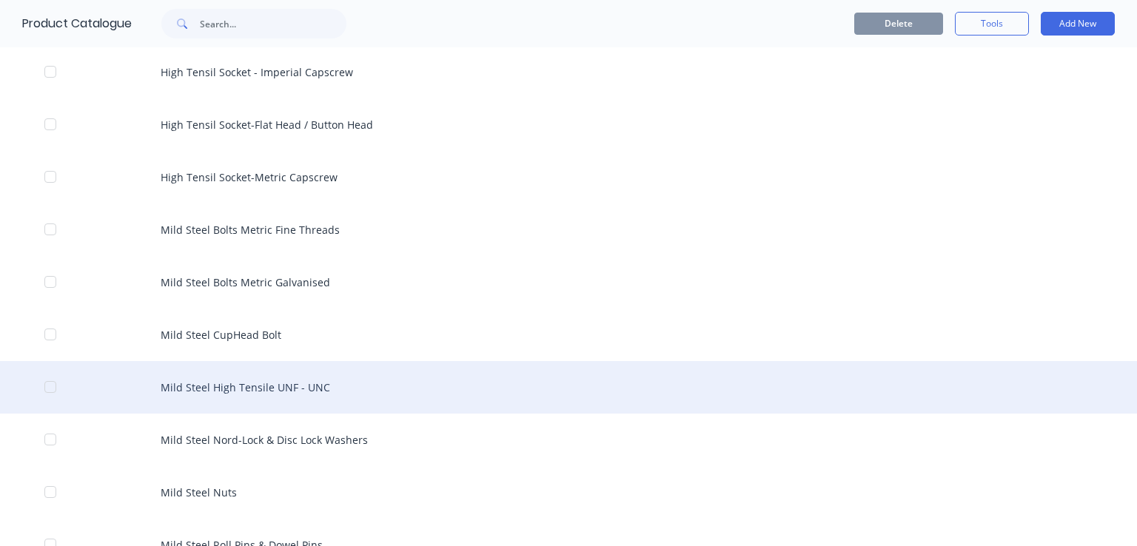
click at [243, 389] on div "Mild Steel High Tensile UNF - UNC" at bounding box center [568, 387] width 1137 height 53
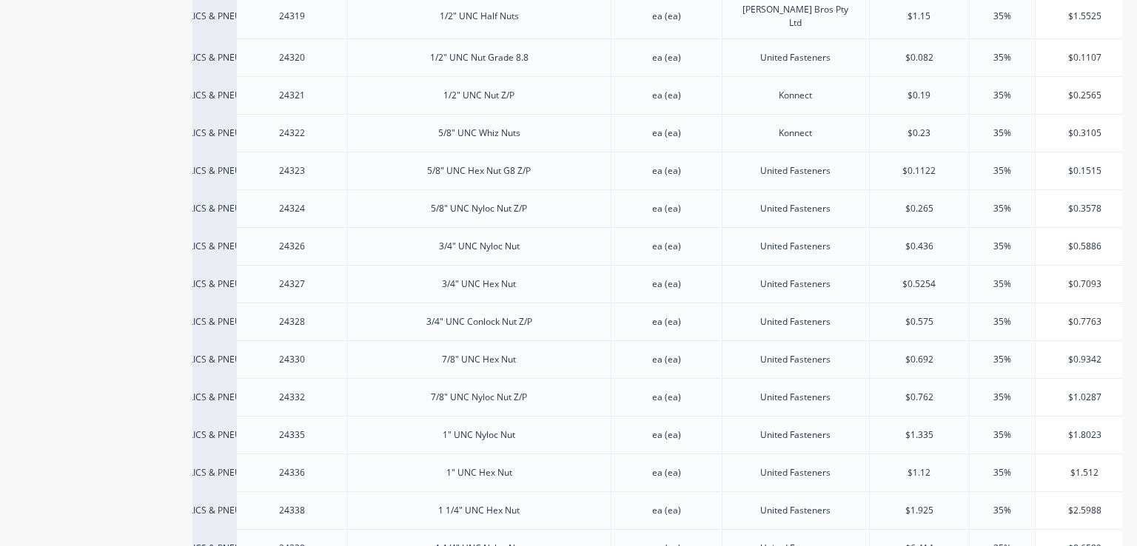
scroll to position [2575, 0]
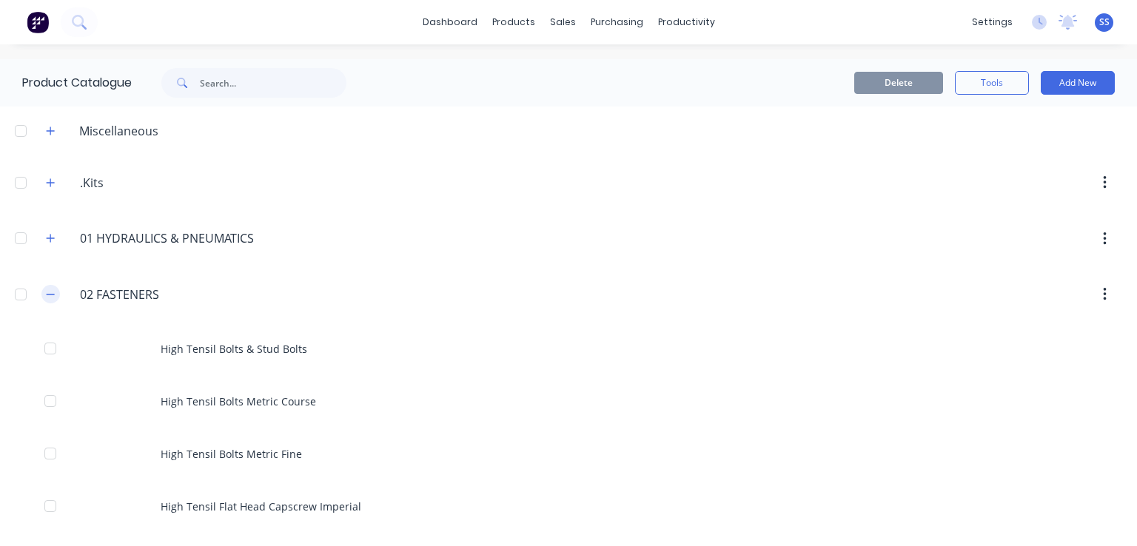
click at [47, 292] on icon "button" at bounding box center [50, 295] width 9 height 10
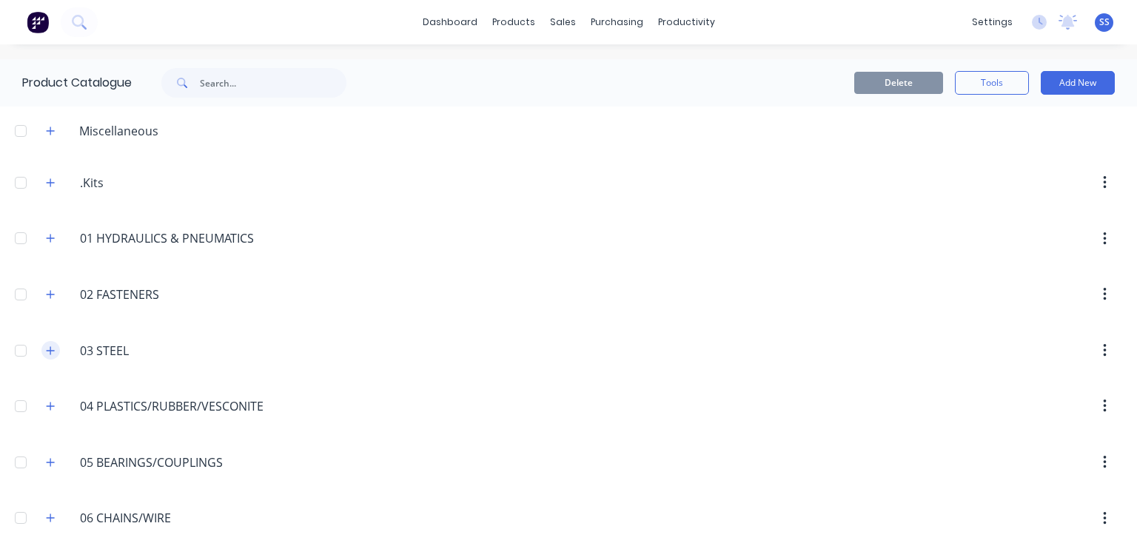
click at [46, 353] on icon "button" at bounding box center [50, 351] width 9 height 10
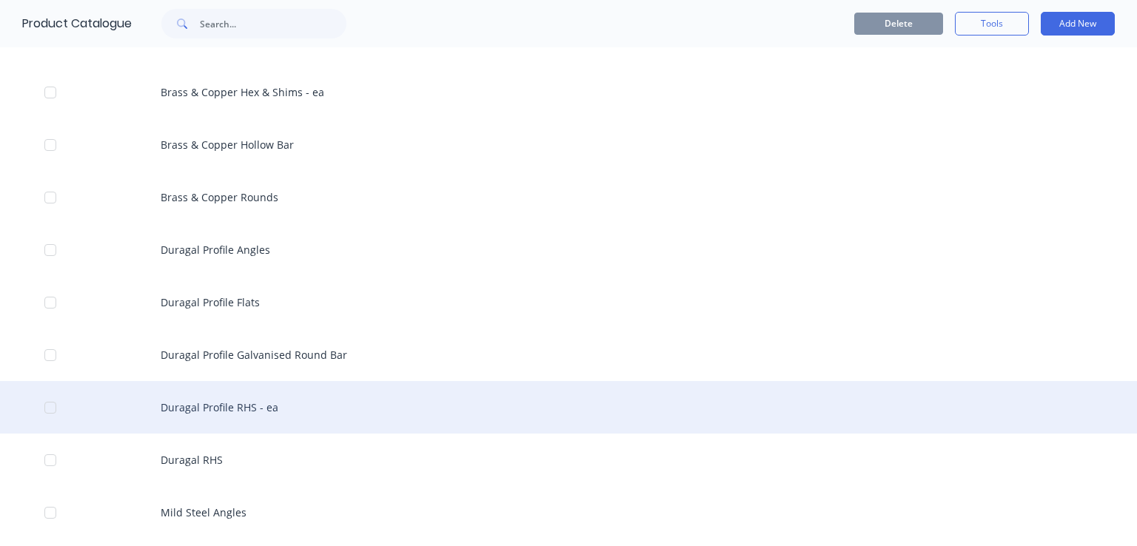
scroll to position [1111, 0]
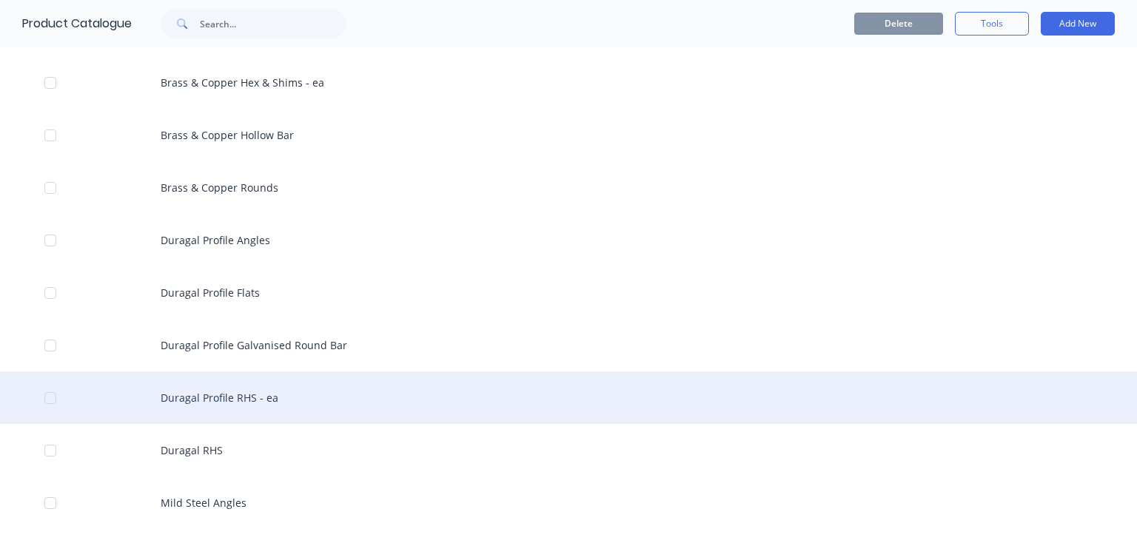
click at [228, 402] on div "Duragal Profile RHS - ea" at bounding box center [568, 398] width 1137 height 53
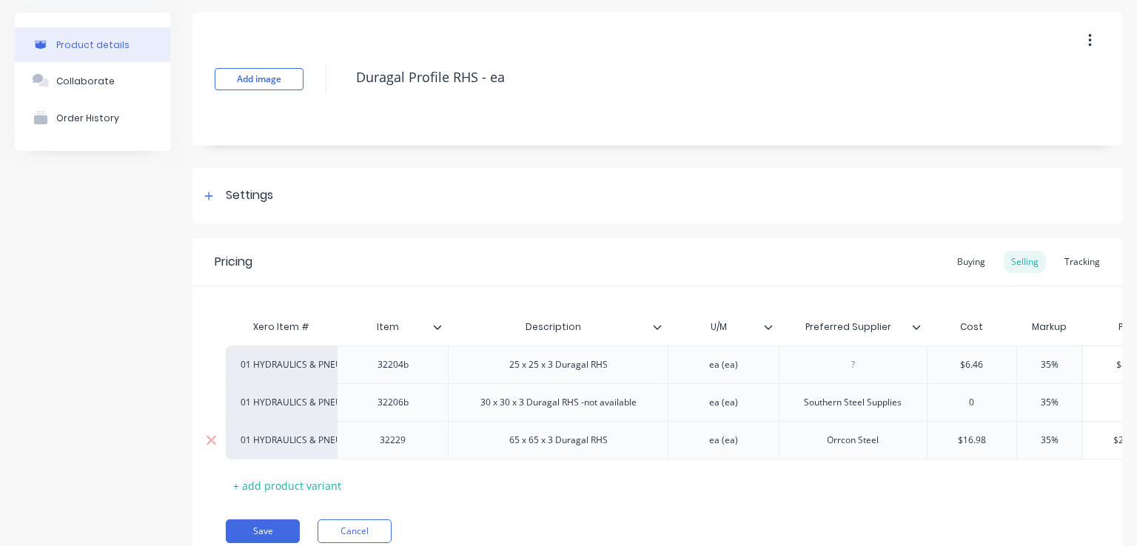
scroll to position [121, 0]
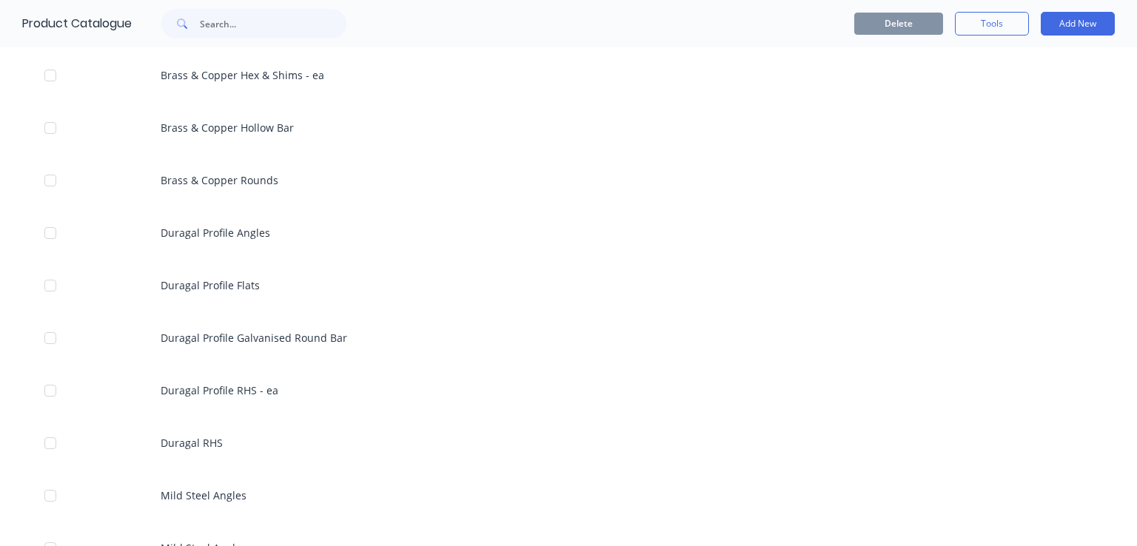
scroll to position [1185, 0]
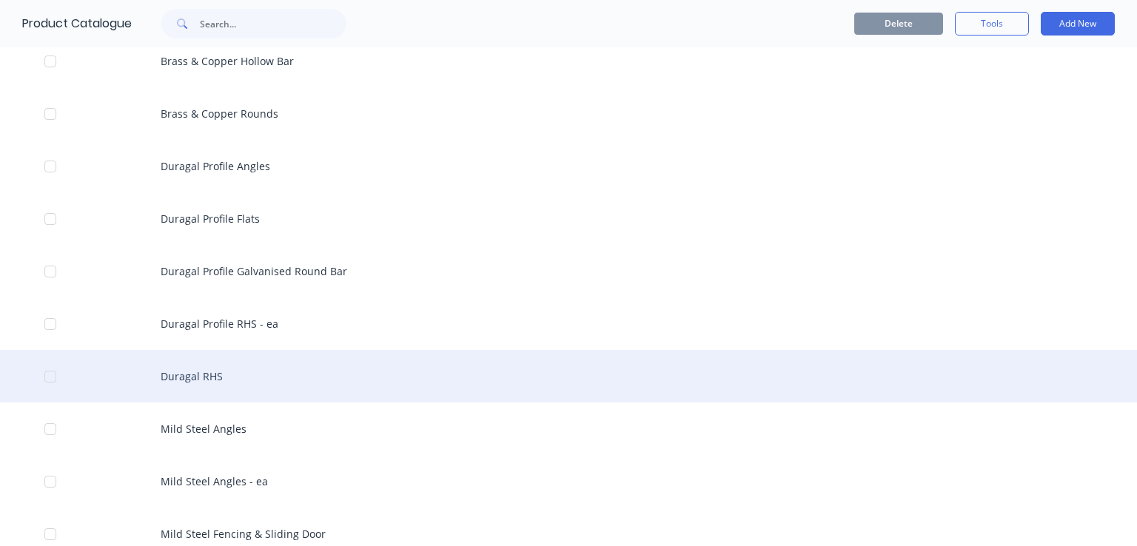
click at [245, 375] on div "Duragal RHS" at bounding box center [568, 376] width 1137 height 53
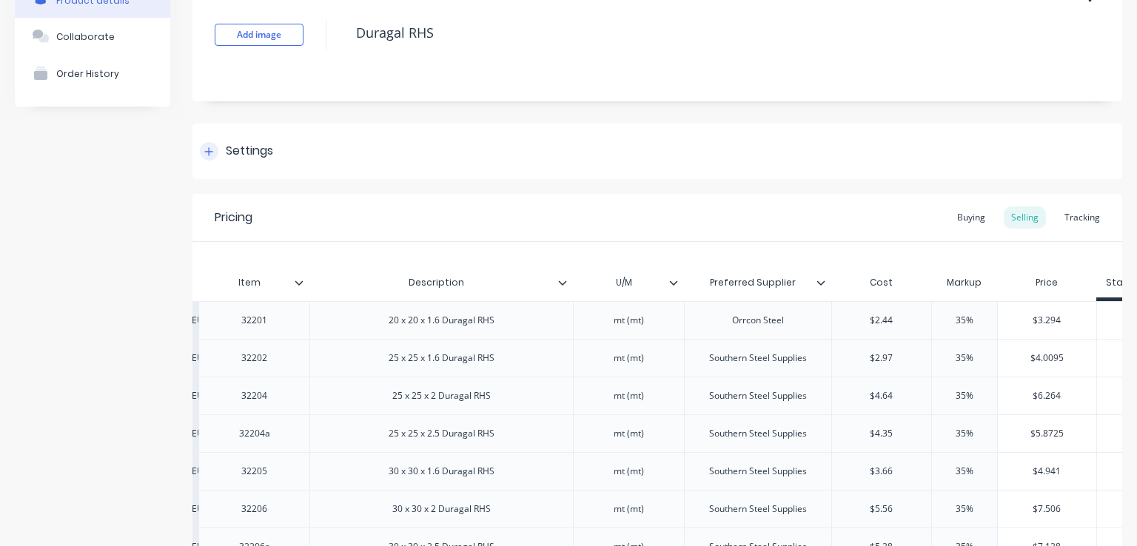
scroll to position [61, 0]
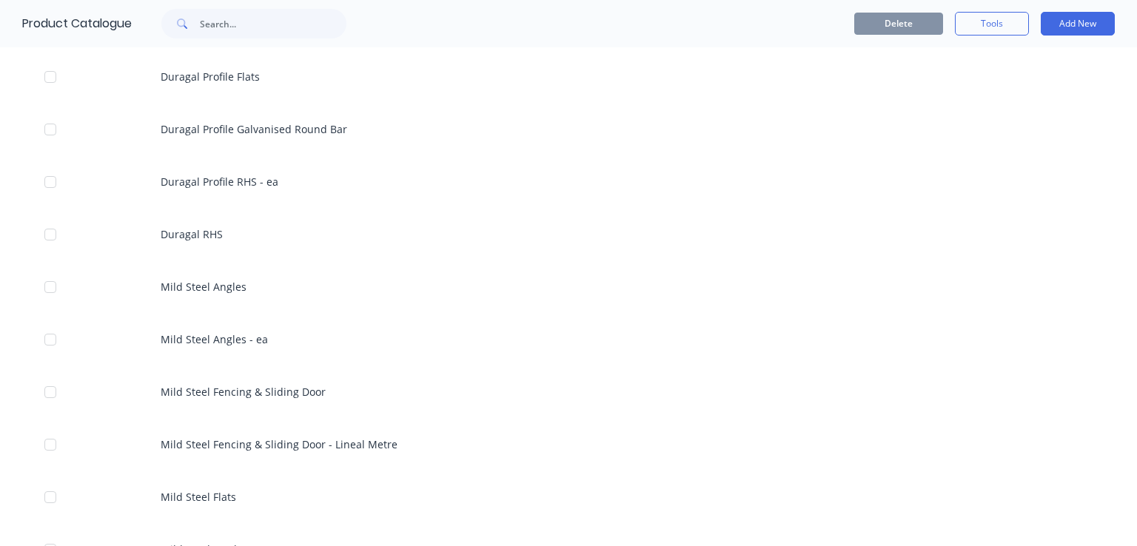
scroll to position [1333, 0]
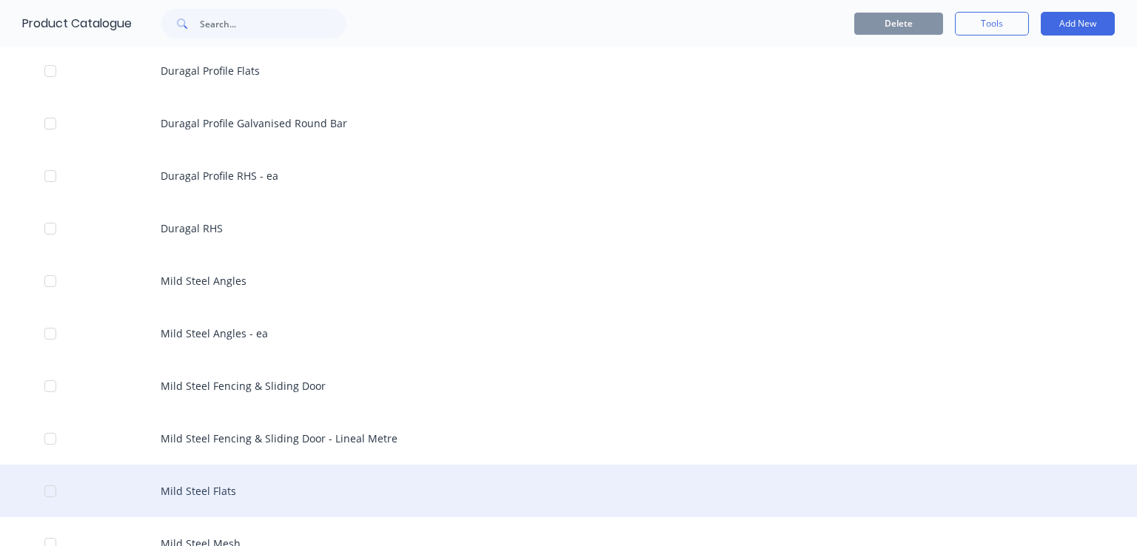
click at [207, 504] on div "Mild Steel Flats" at bounding box center [568, 491] width 1137 height 53
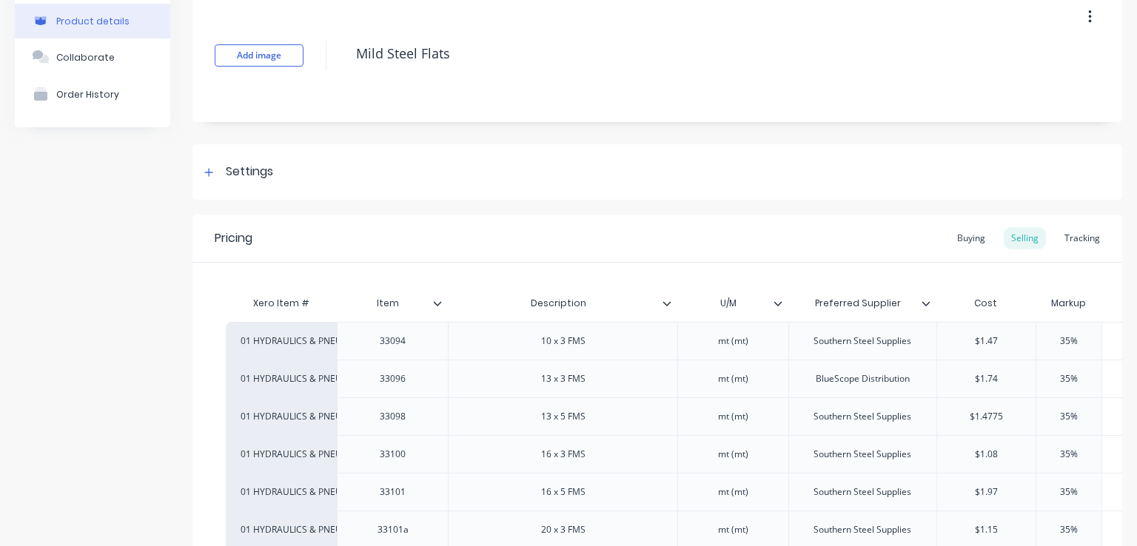
scroll to position [4372, 0]
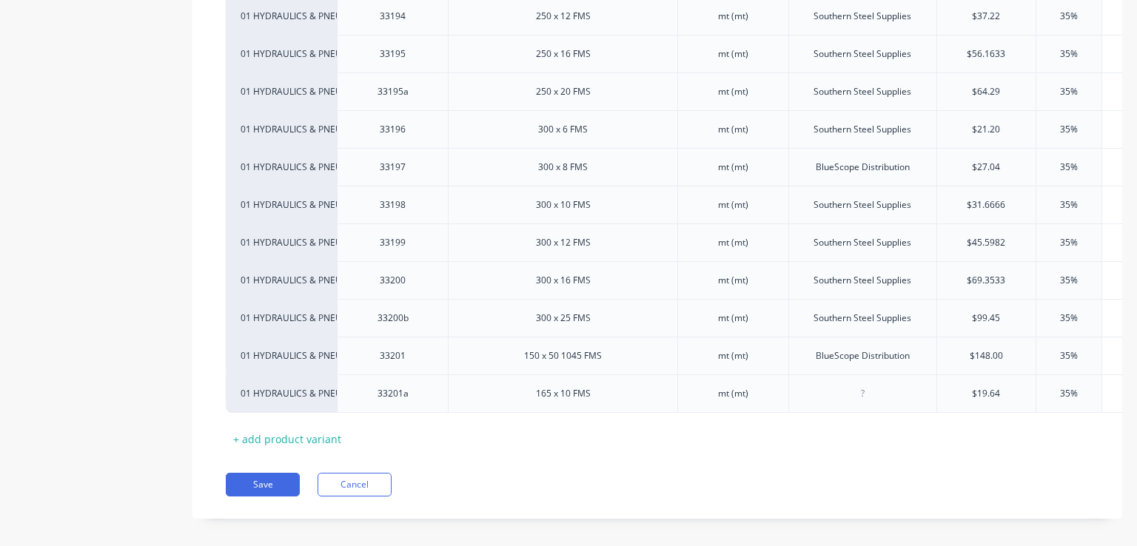
type textarea "x"
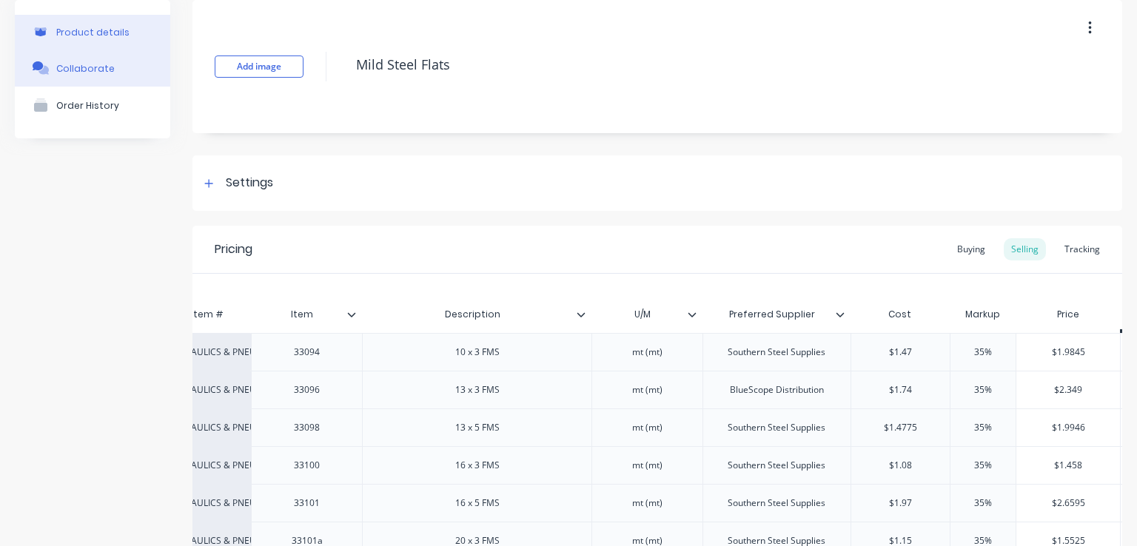
scroll to position [0, 0]
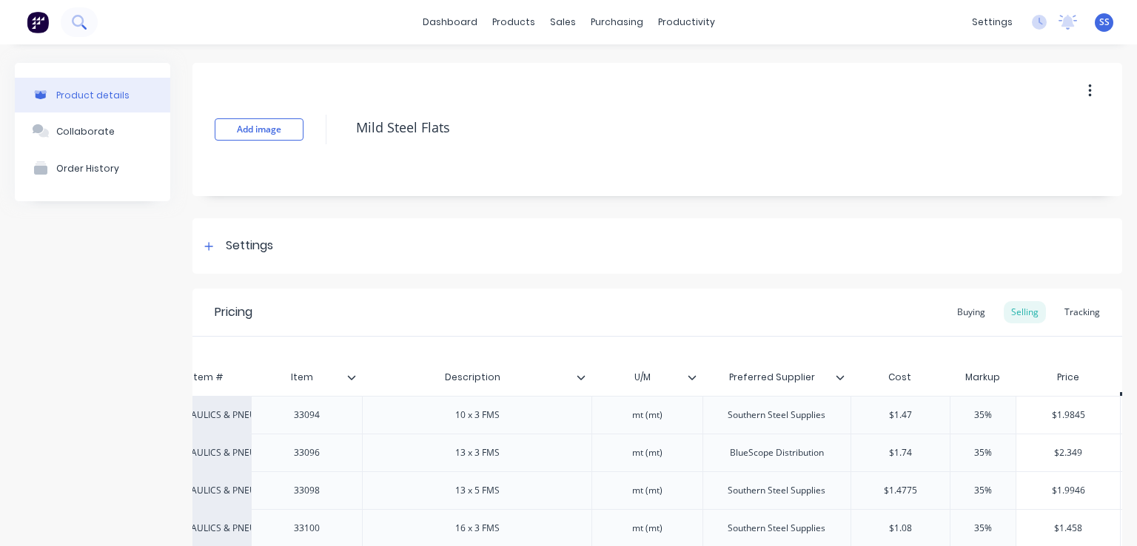
click at [77, 15] on icon at bounding box center [79, 22] width 14 height 14
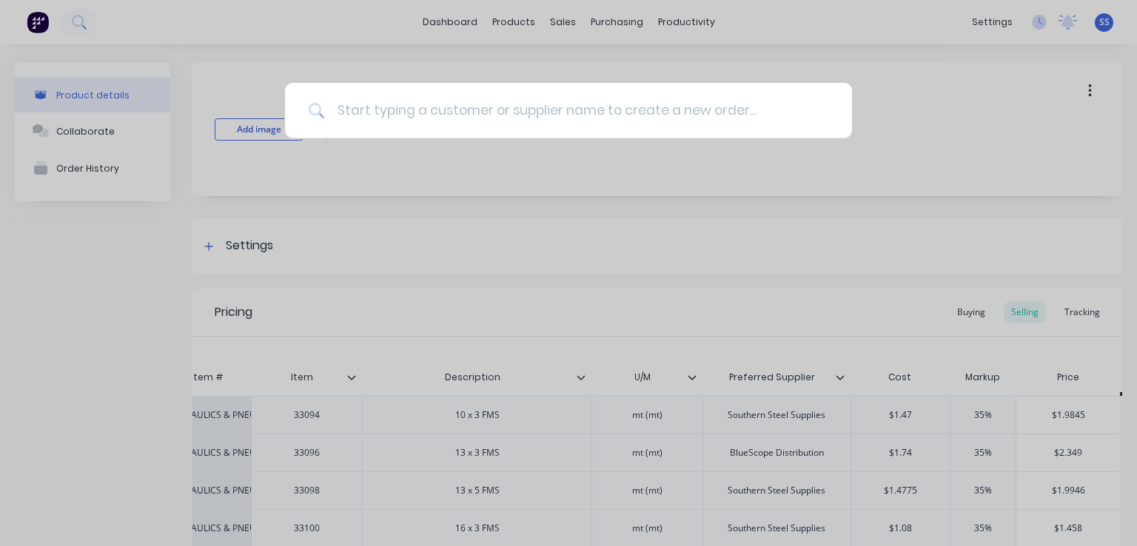
click at [374, 108] on input at bounding box center [577, 111] width 504 height 56
type input "fcm"
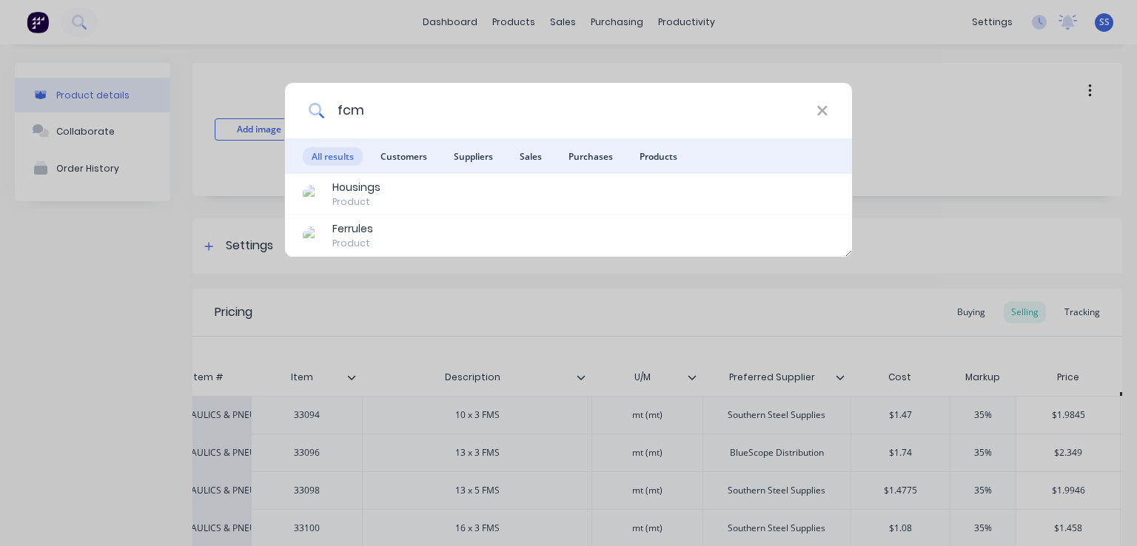
type textarea "x"
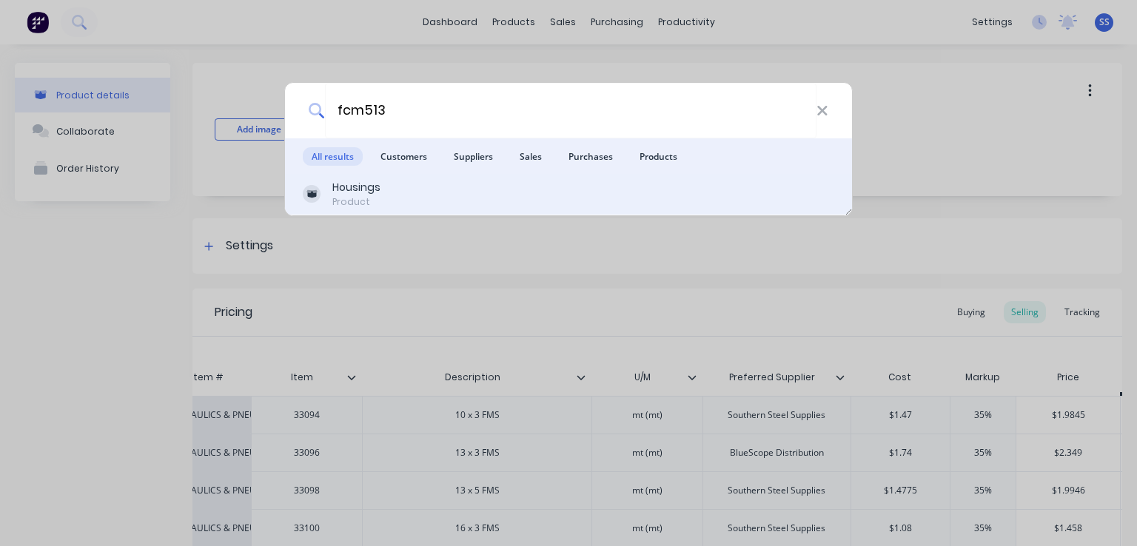
type input "fcm513"
click at [361, 189] on div "Housings" at bounding box center [356, 188] width 48 height 16
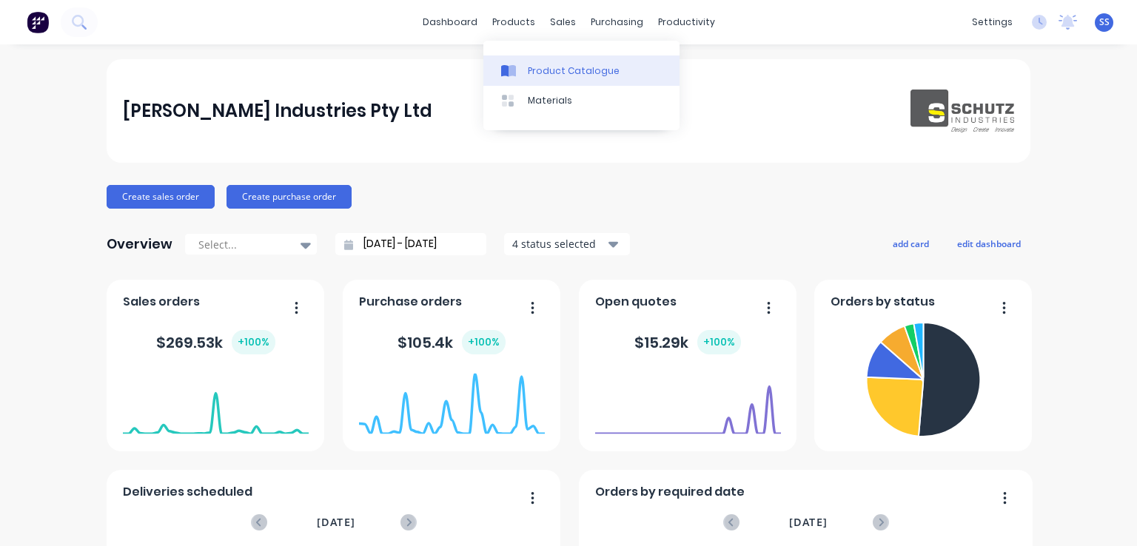
click at [508, 72] on icon at bounding box center [504, 71] width 7 height 12
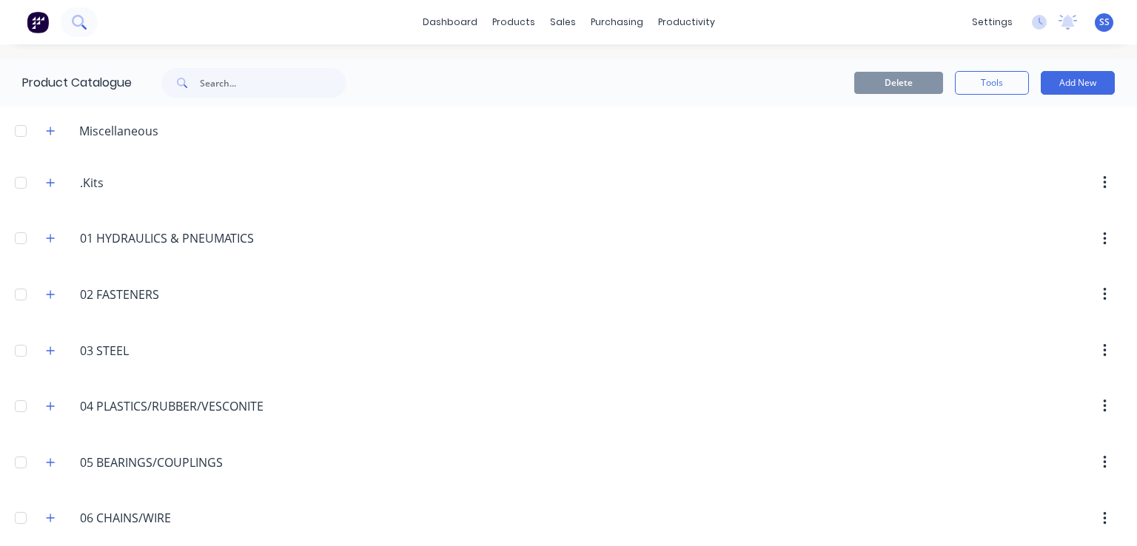
click at [83, 16] on button at bounding box center [79, 22] width 37 height 30
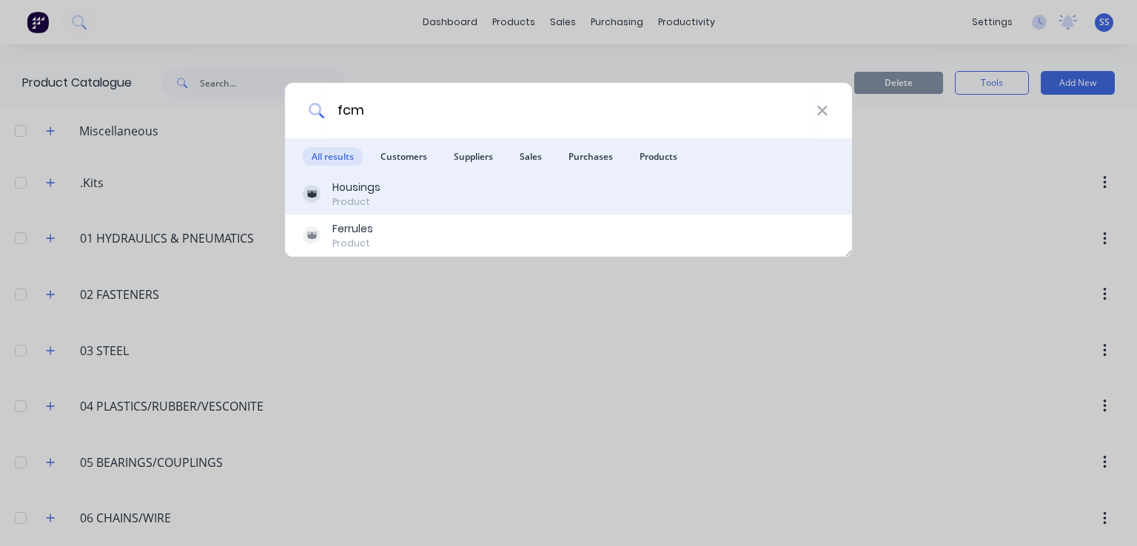
type input "fcm"
click at [385, 191] on div "Housings Product" at bounding box center [569, 194] width 532 height 29
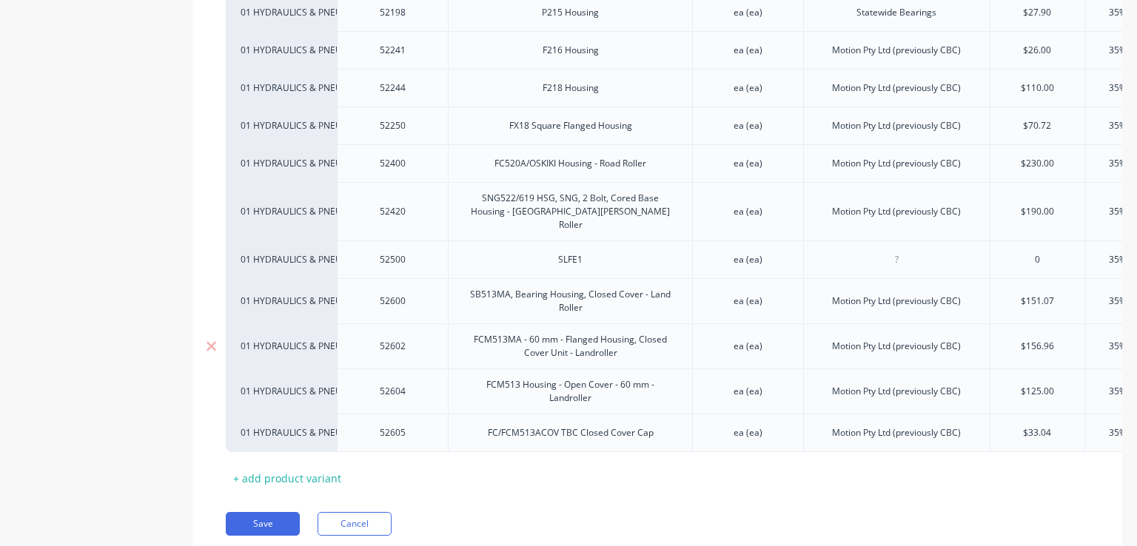
scroll to position [3619, 0]
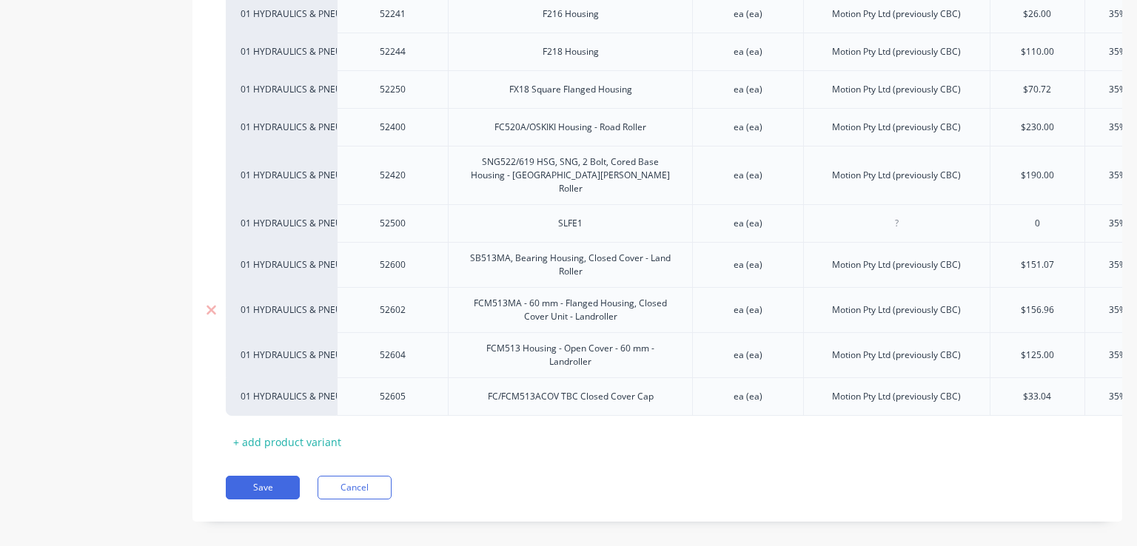
click at [599, 294] on div "FCM513MA - 60 mm - Flanged Housing, Closed Cover Unit - Landroller" at bounding box center [571, 310] width 232 height 33
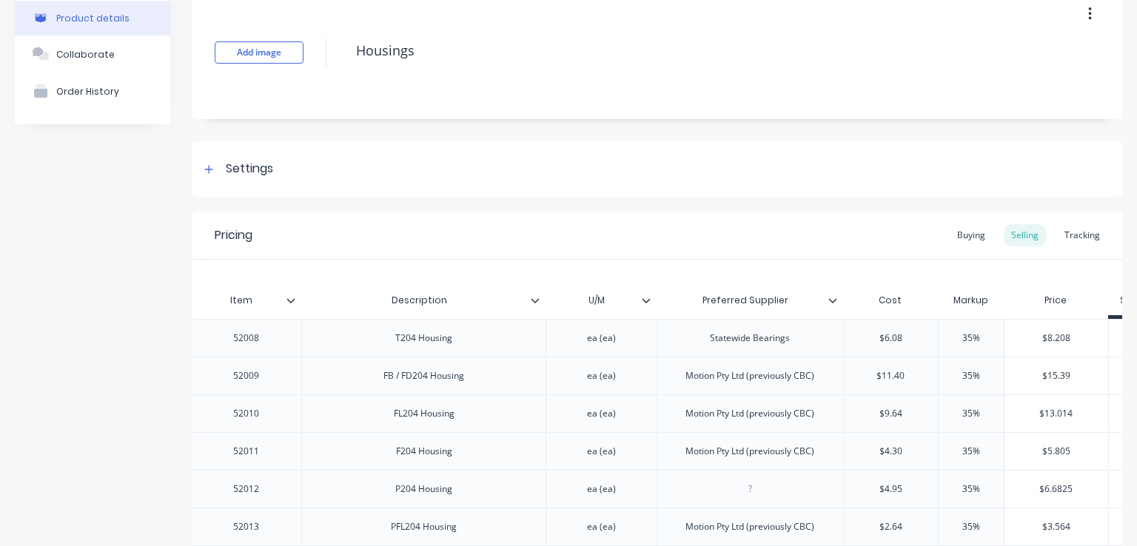
scroll to position [74, 0]
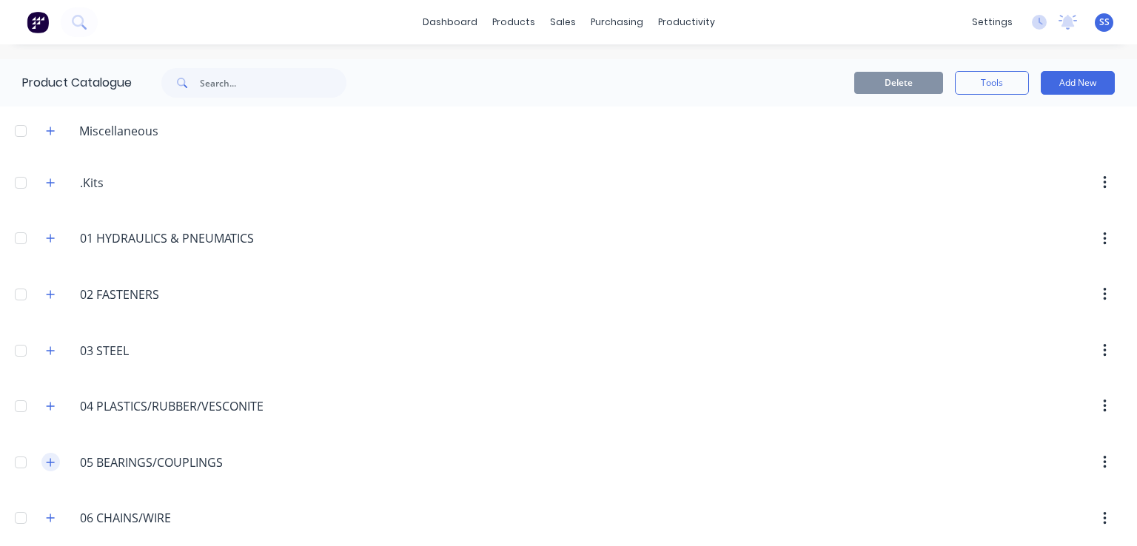
click at [47, 460] on icon "button" at bounding box center [50, 463] width 9 height 10
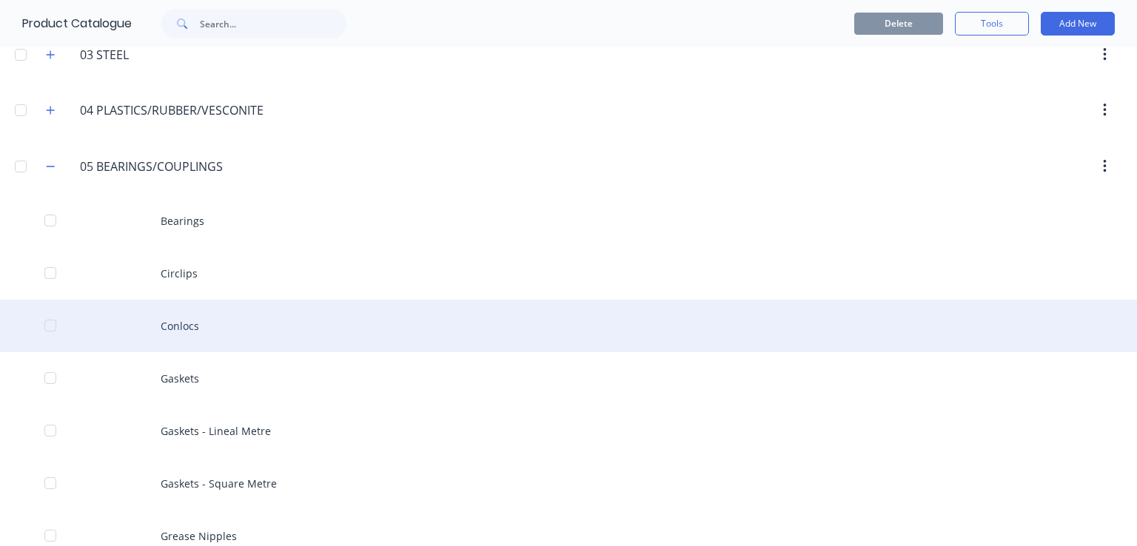
scroll to position [370, 0]
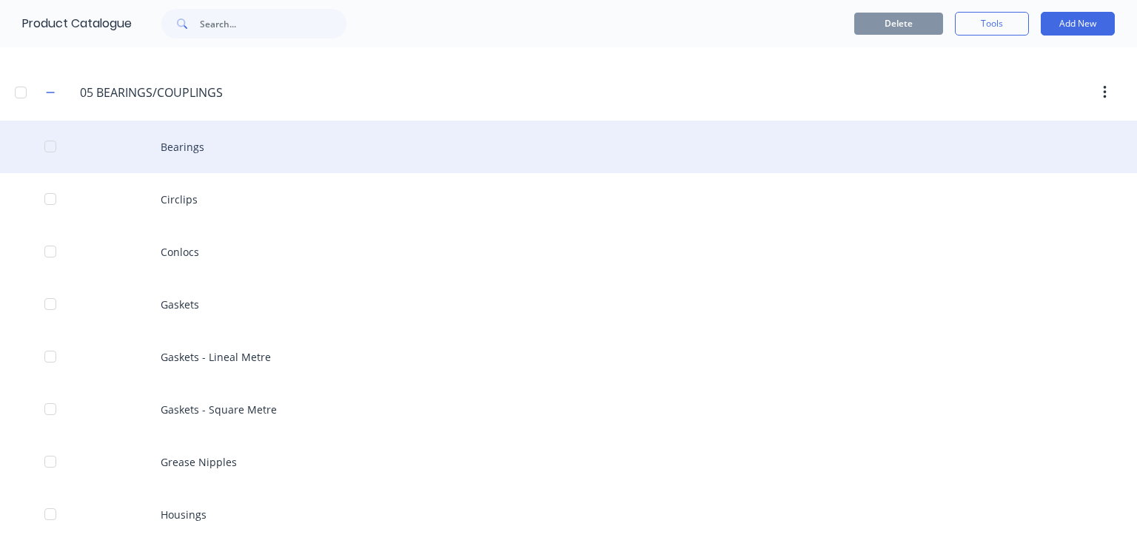
click at [199, 155] on div "Bearings" at bounding box center [568, 147] width 1137 height 53
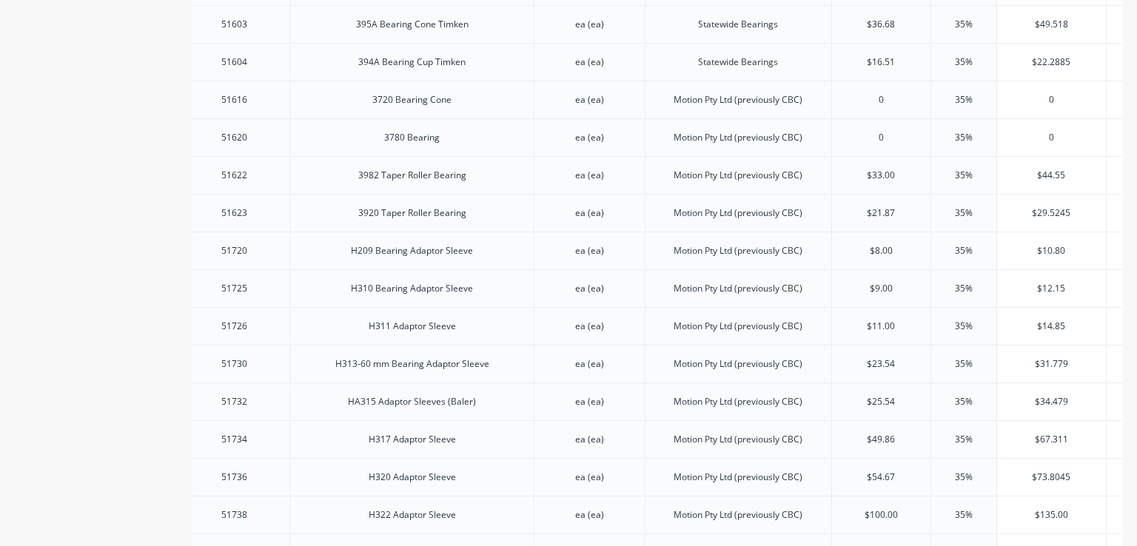
scroll to position [10057, 0]
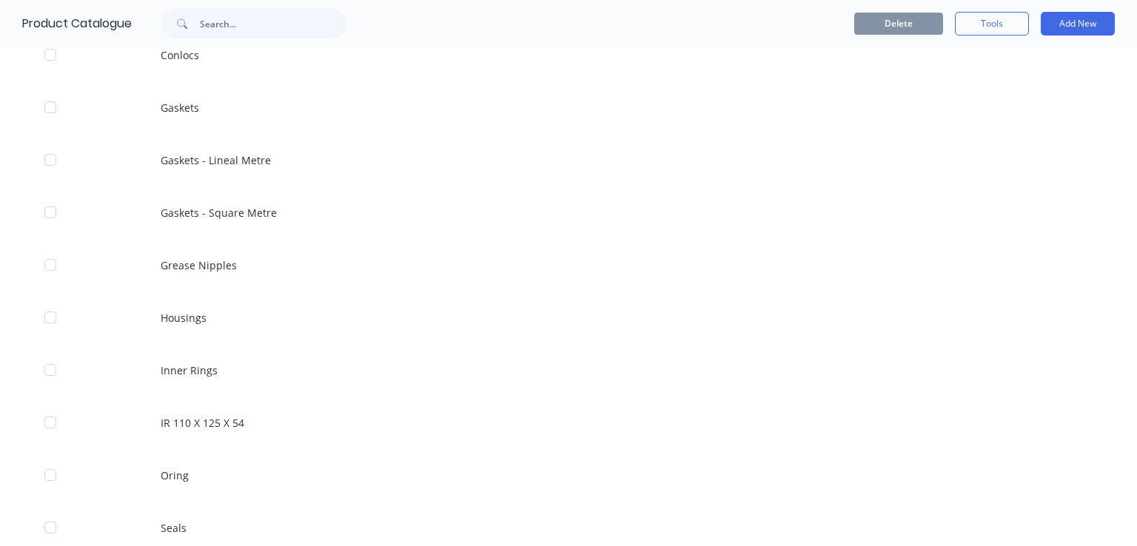
scroll to position [666, 0]
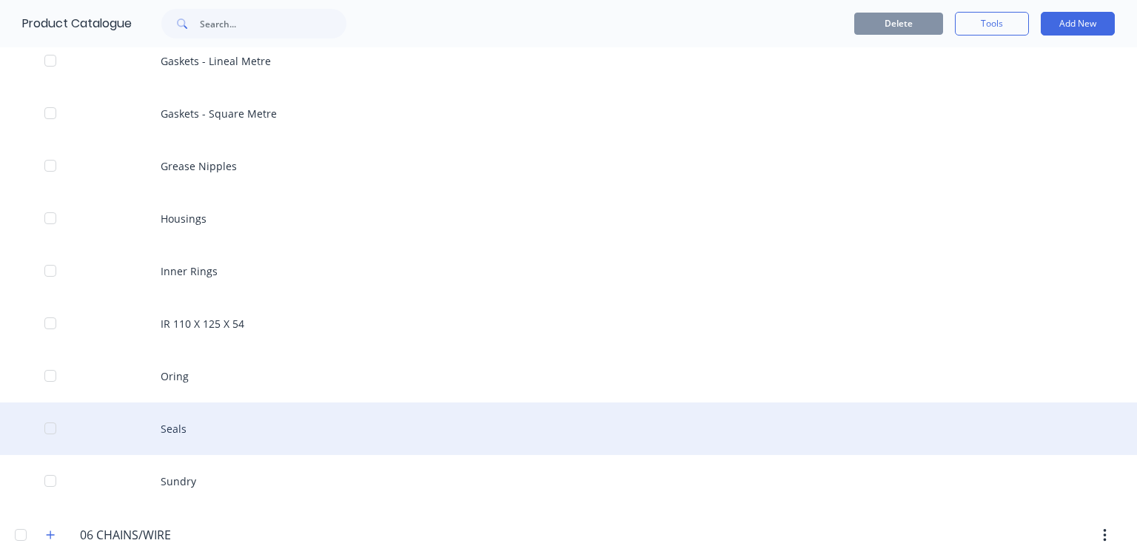
click at [213, 438] on div "Seals" at bounding box center [568, 429] width 1137 height 53
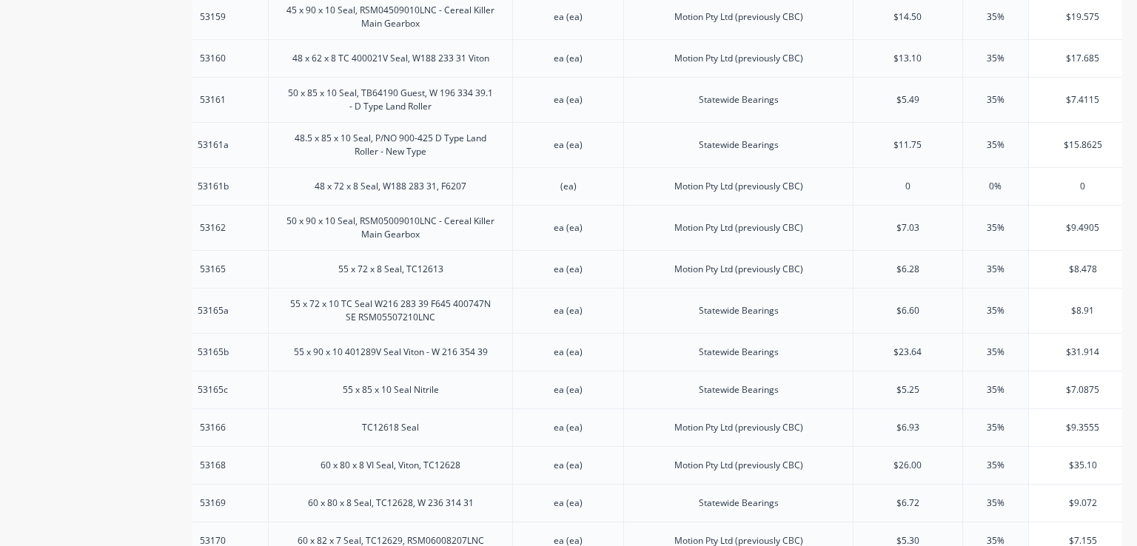
scroll to position [4171, 0]
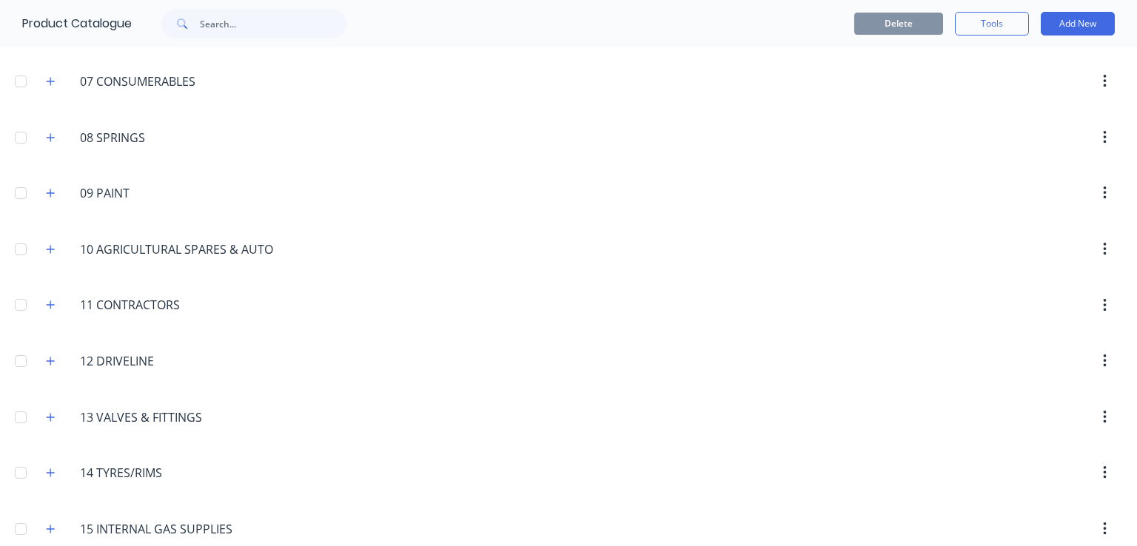
scroll to position [1185, 0]
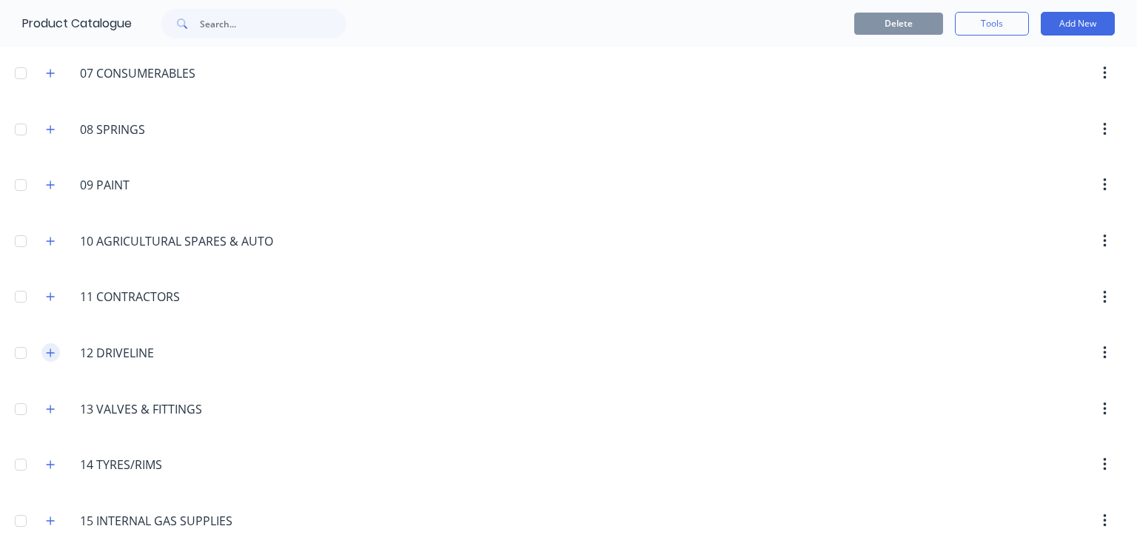
click at [47, 353] on icon "button" at bounding box center [50, 353] width 9 height 10
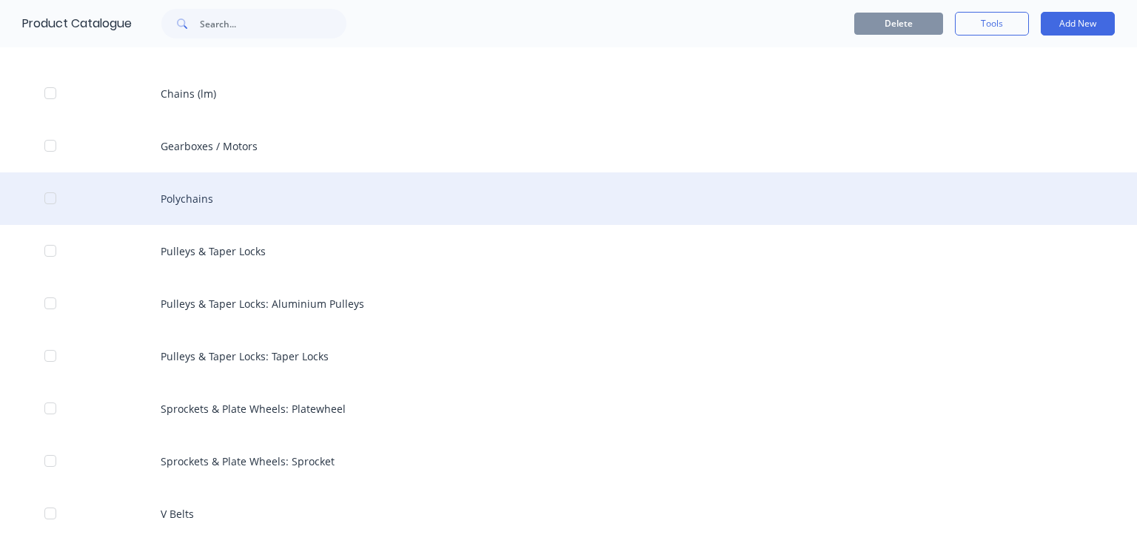
scroll to position [1777, 0]
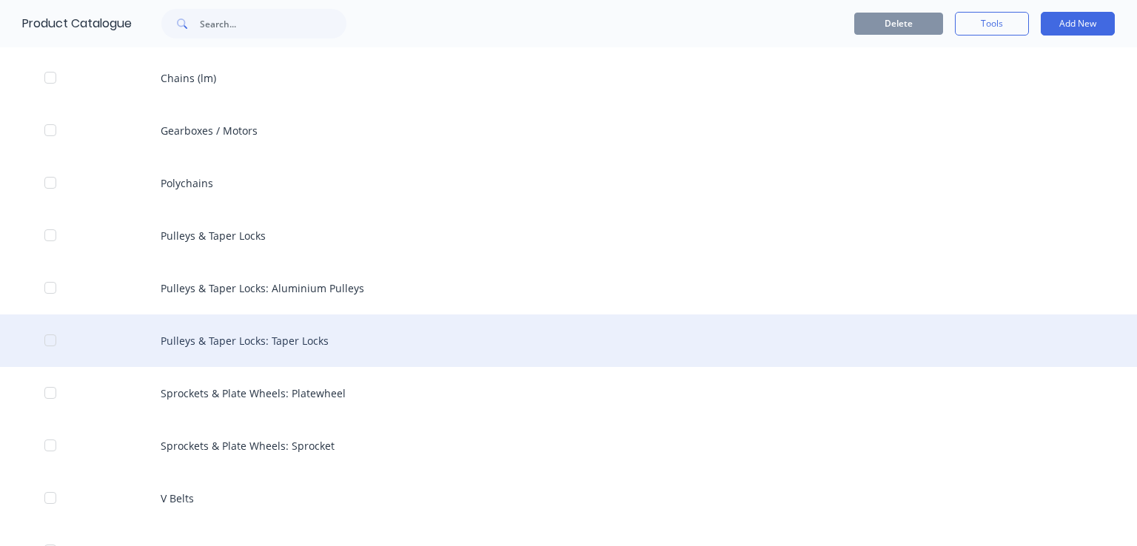
click at [262, 351] on div "Pulleys & Taper Locks: Taper Locks" at bounding box center [568, 341] width 1137 height 53
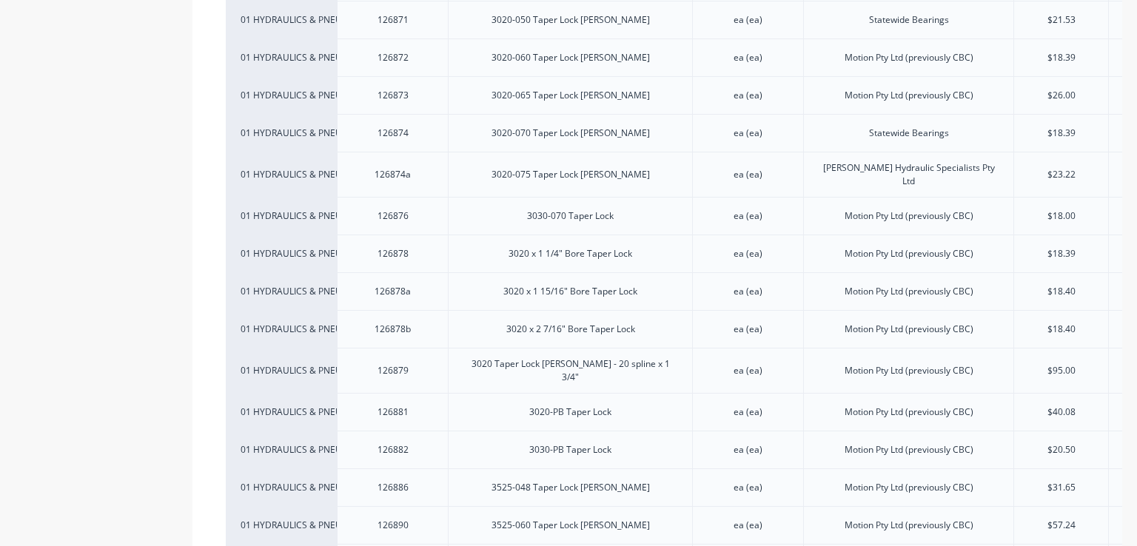
scroll to position [3288, 0]
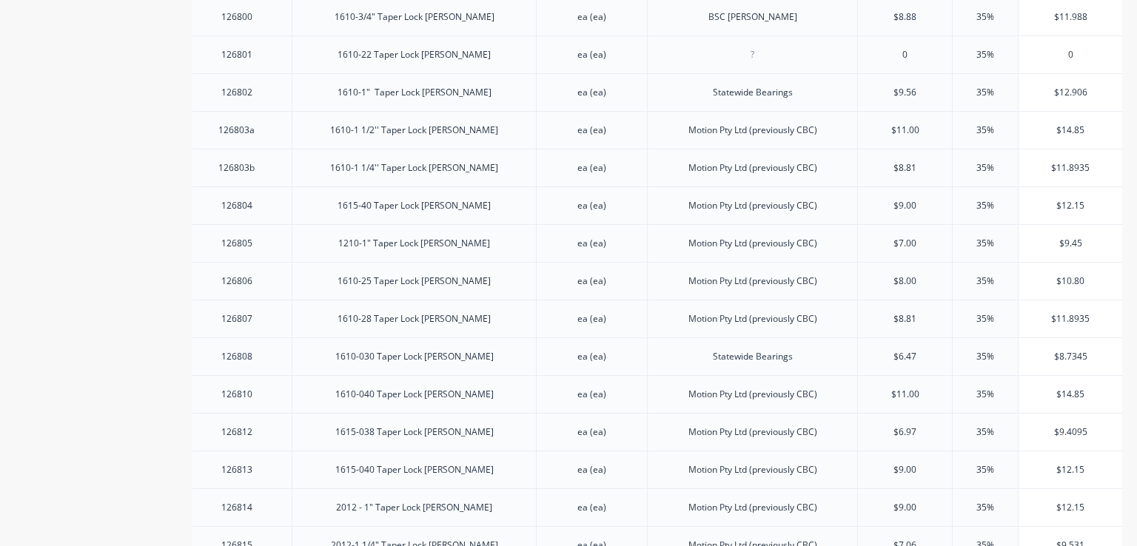
scroll to position [720, 0]
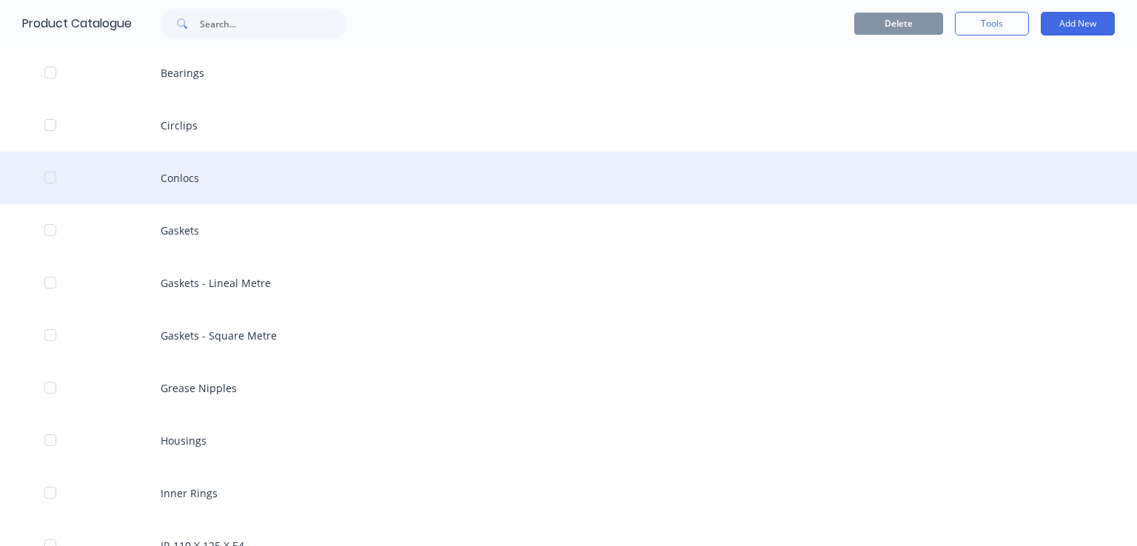
scroll to position [148, 0]
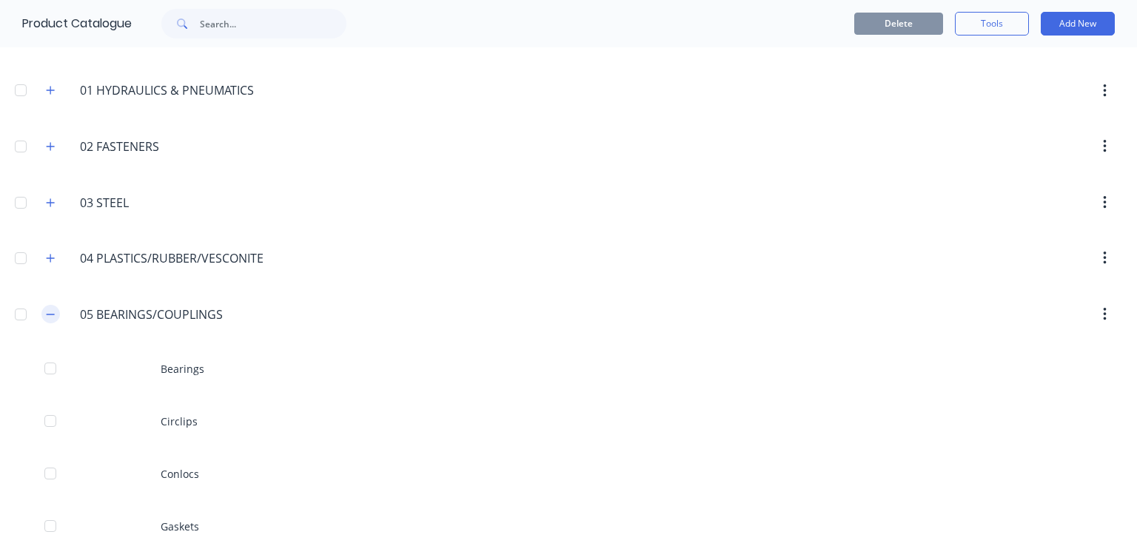
click at [47, 314] on icon "button" at bounding box center [50, 315] width 9 height 10
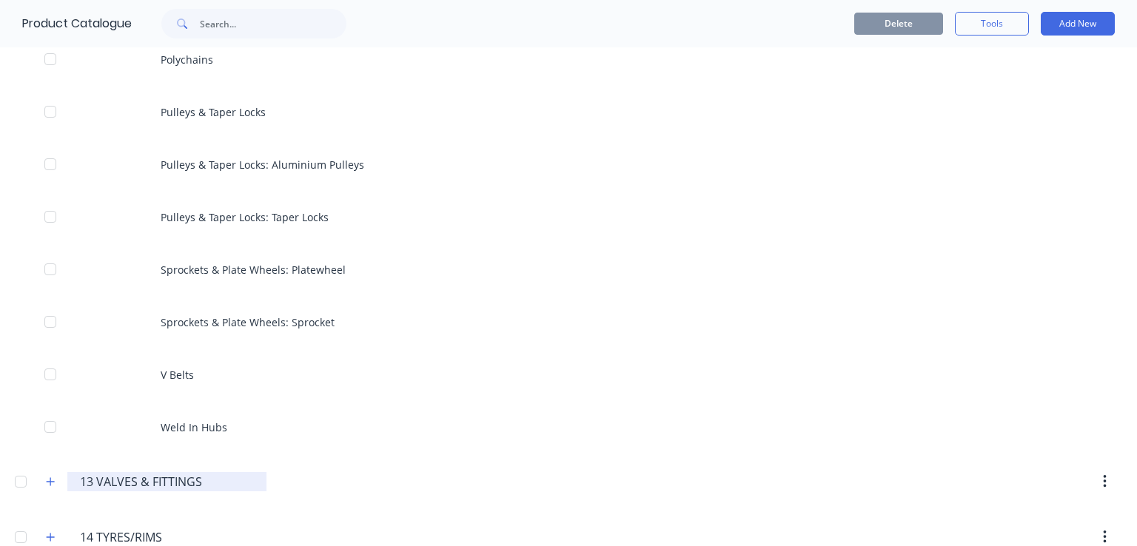
scroll to position [1259, 0]
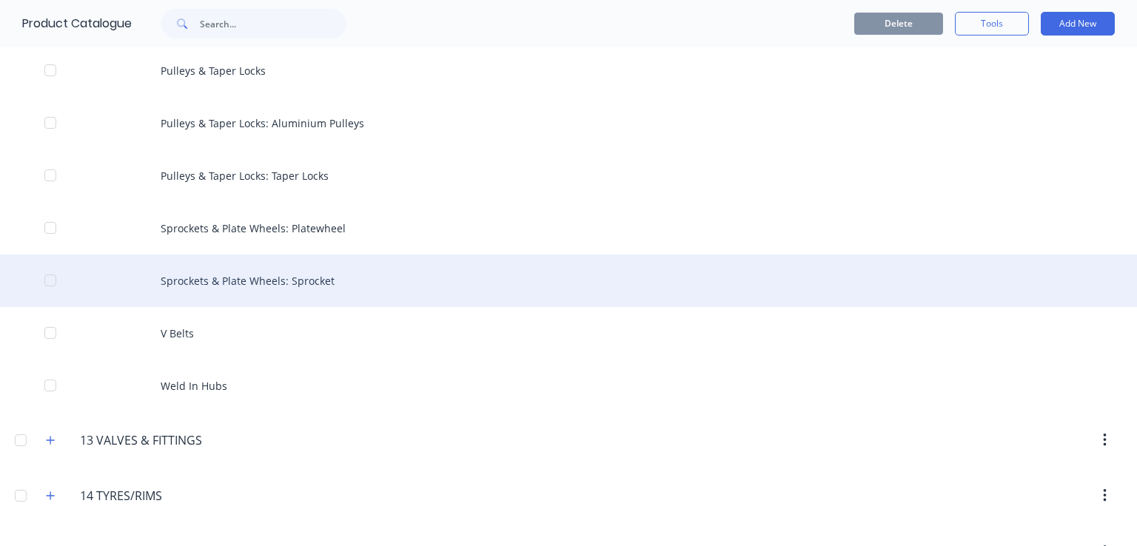
click at [244, 277] on div "Sprockets & Plate Wheels: Sprocket" at bounding box center [568, 281] width 1137 height 53
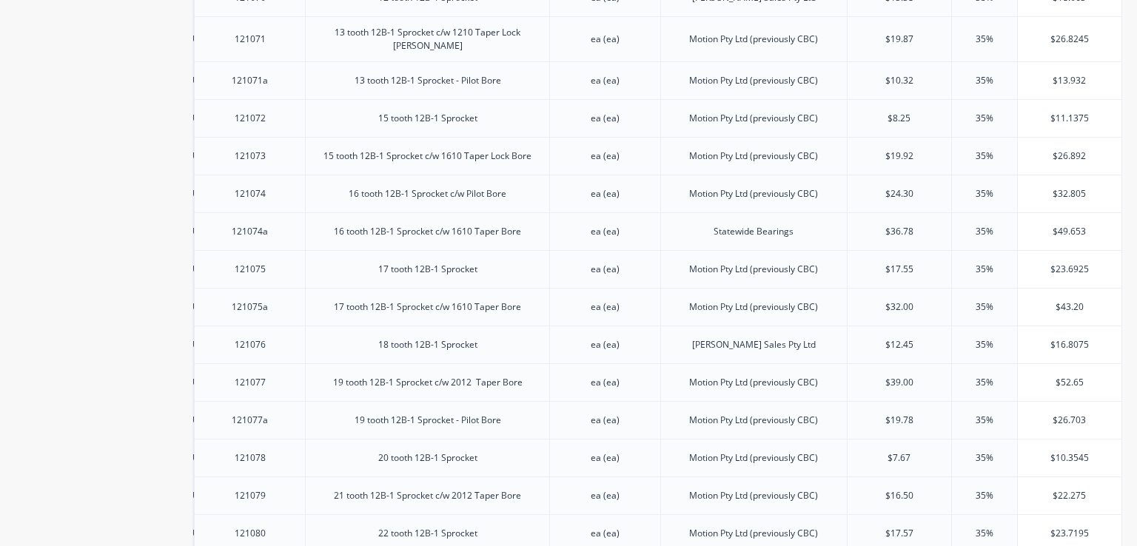
scroll to position [1801, 0]
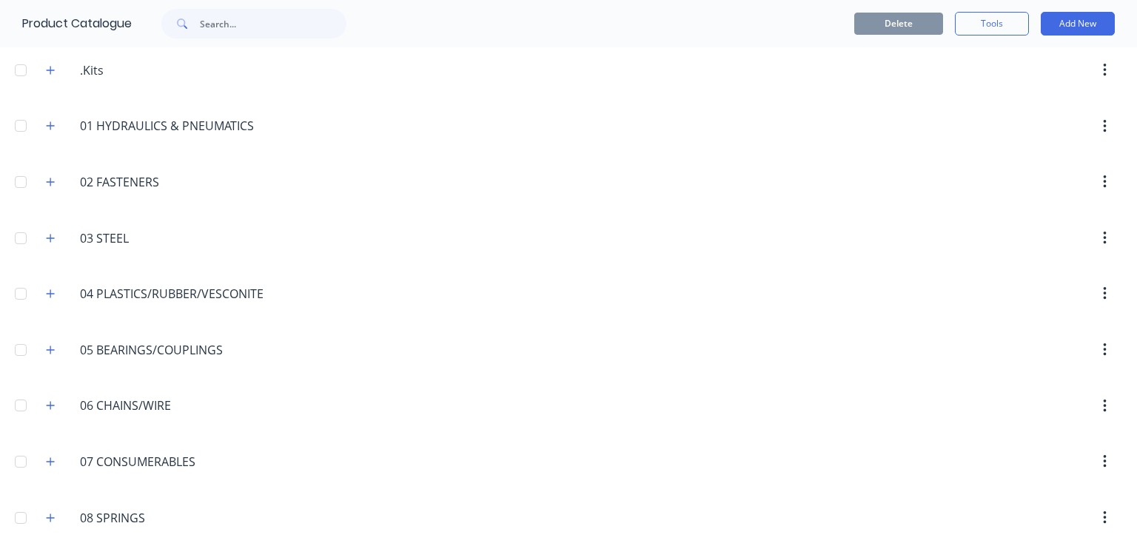
scroll to position [148, 0]
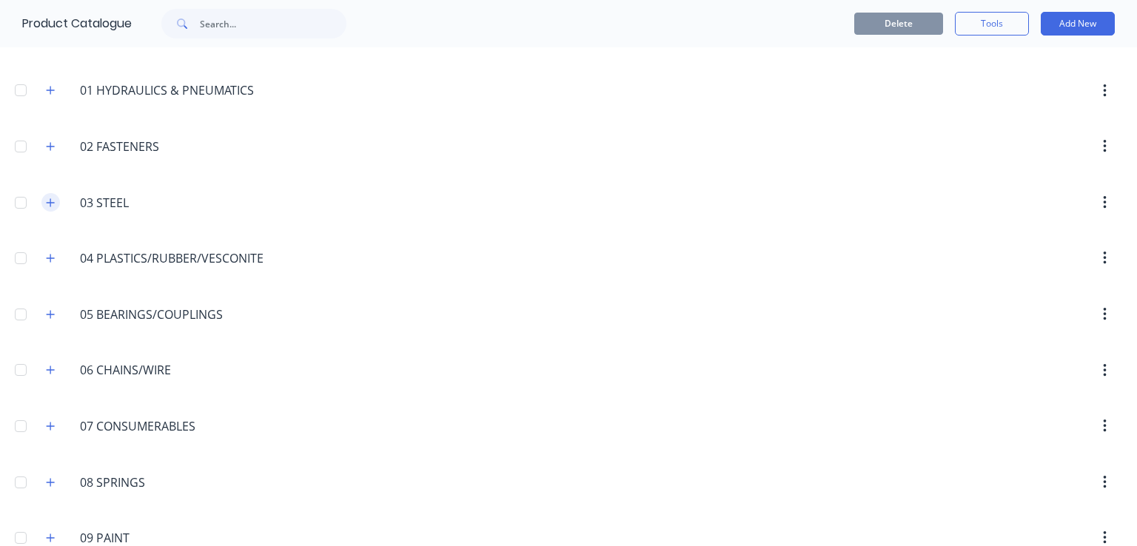
click at [49, 208] on button "button" at bounding box center [50, 202] width 19 height 19
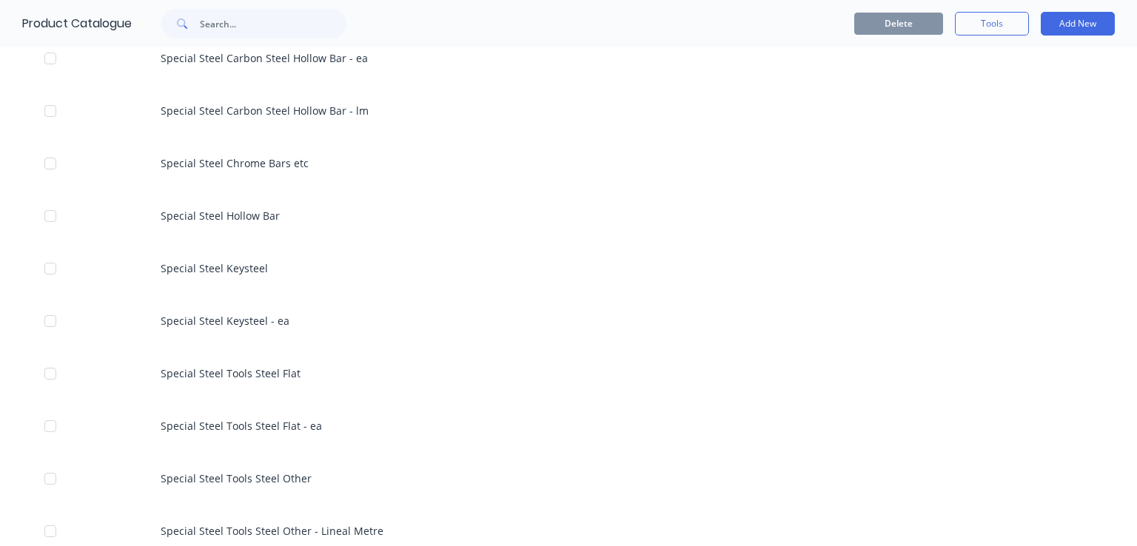
scroll to position [3184, 0]
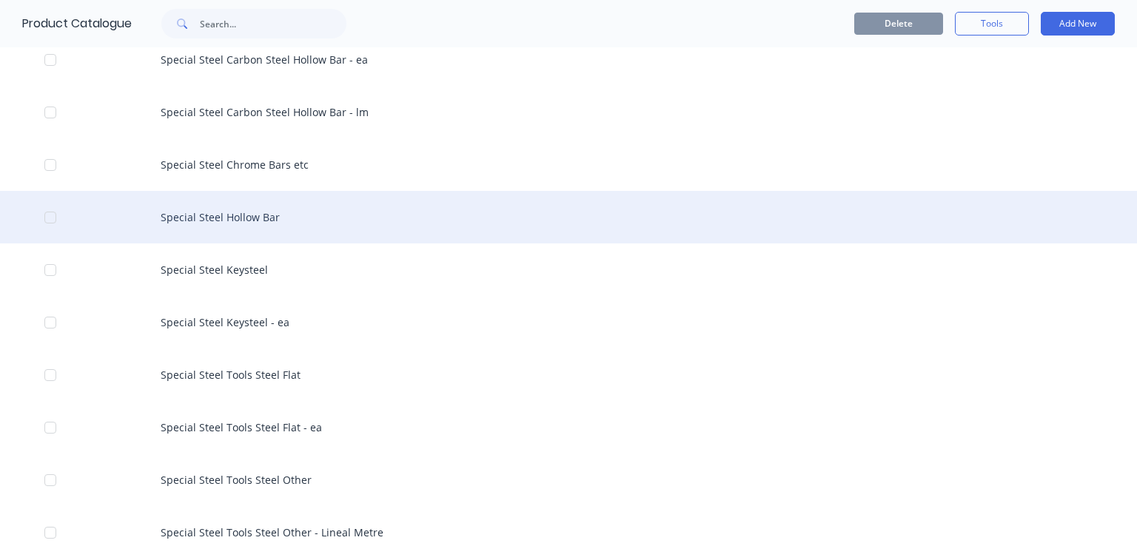
click at [264, 216] on div "Special Steel Hollow Bar" at bounding box center [568, 217] width 1137 height 53
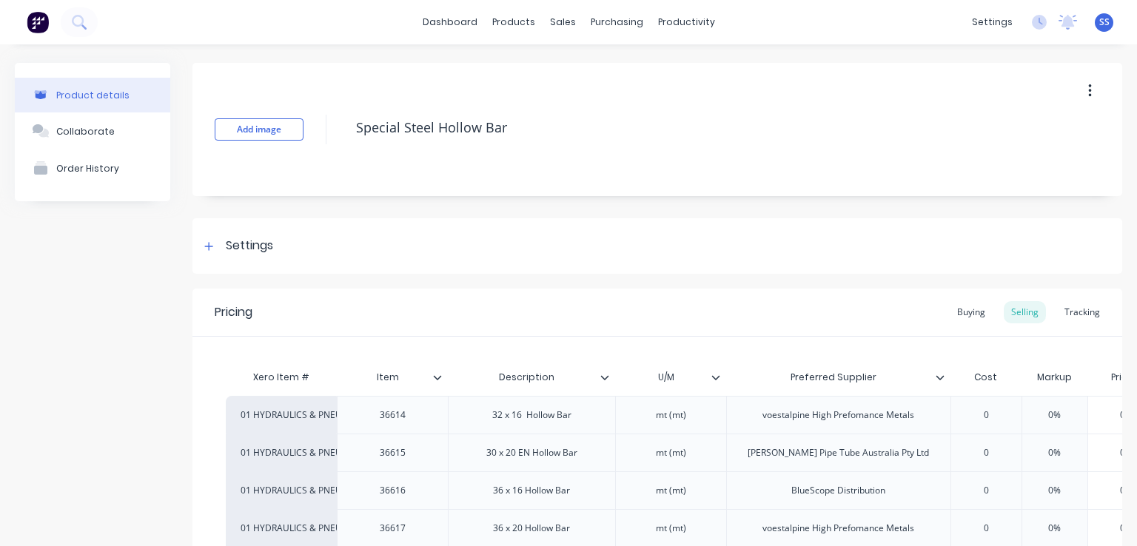
type textarea "x"
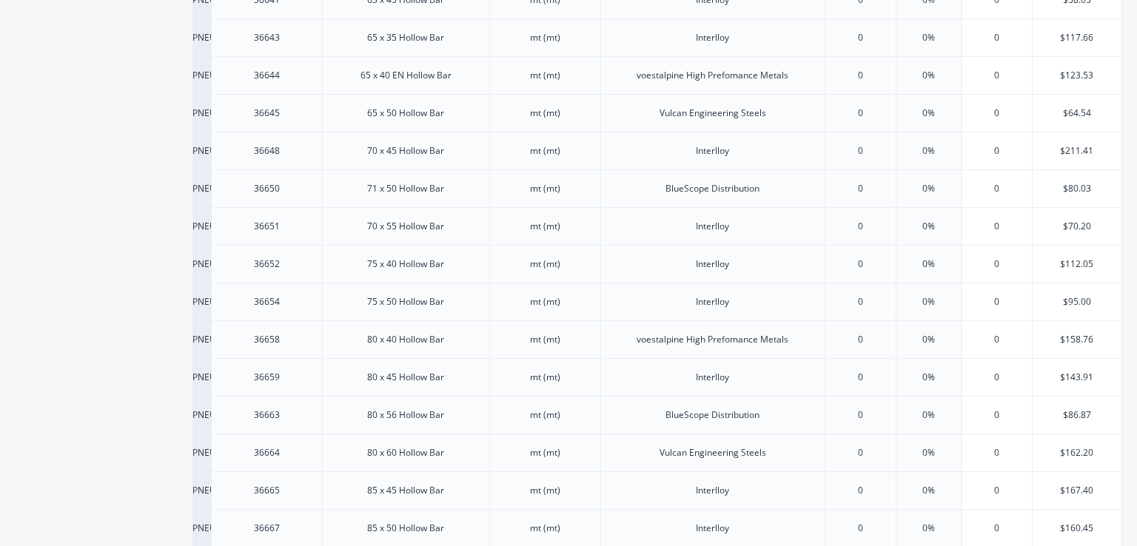
scroll to position [1018, 0]
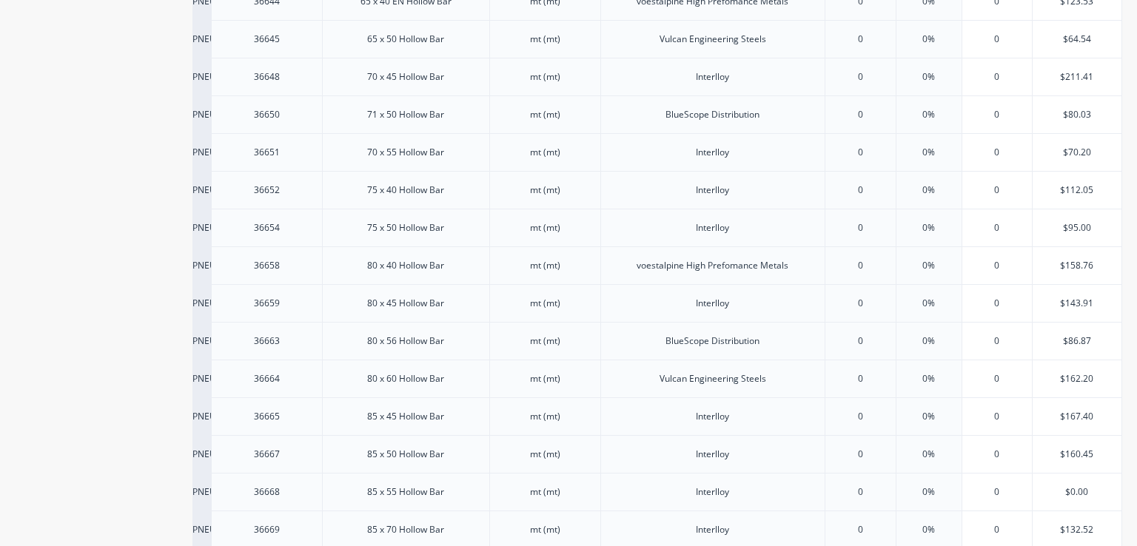
type input "0%"
click at [920, 337] on input "0%" at bounding box center [929, 341] width 74 height 13
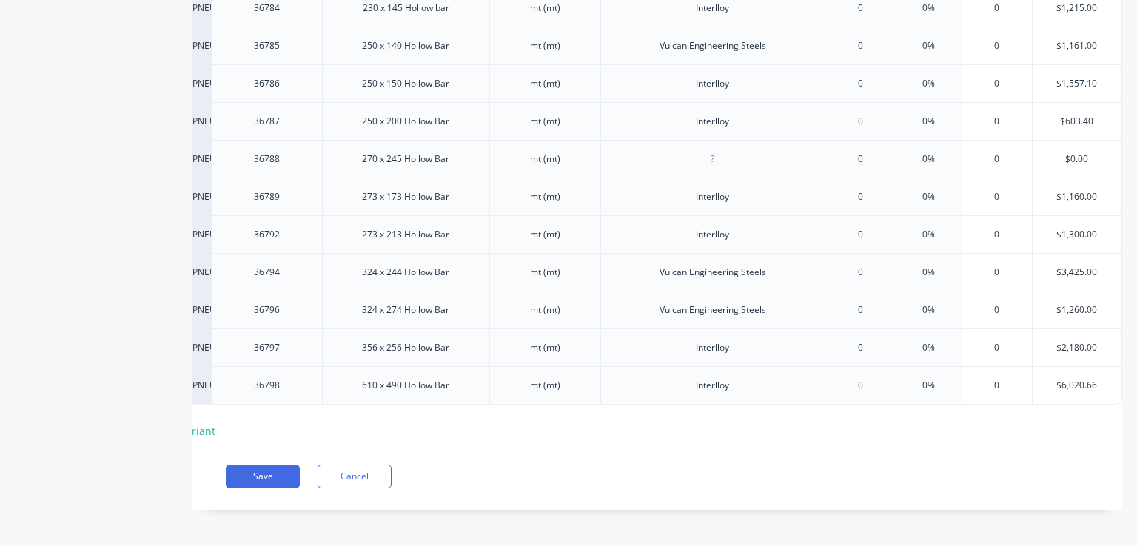
scroll to position [3920, 0]
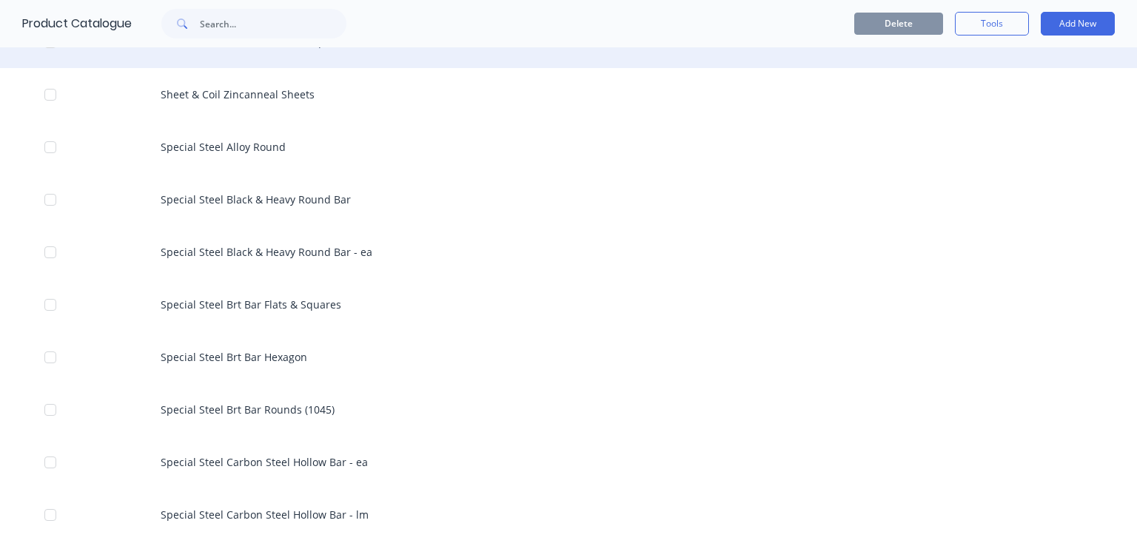
scroll to position [2814, 0]
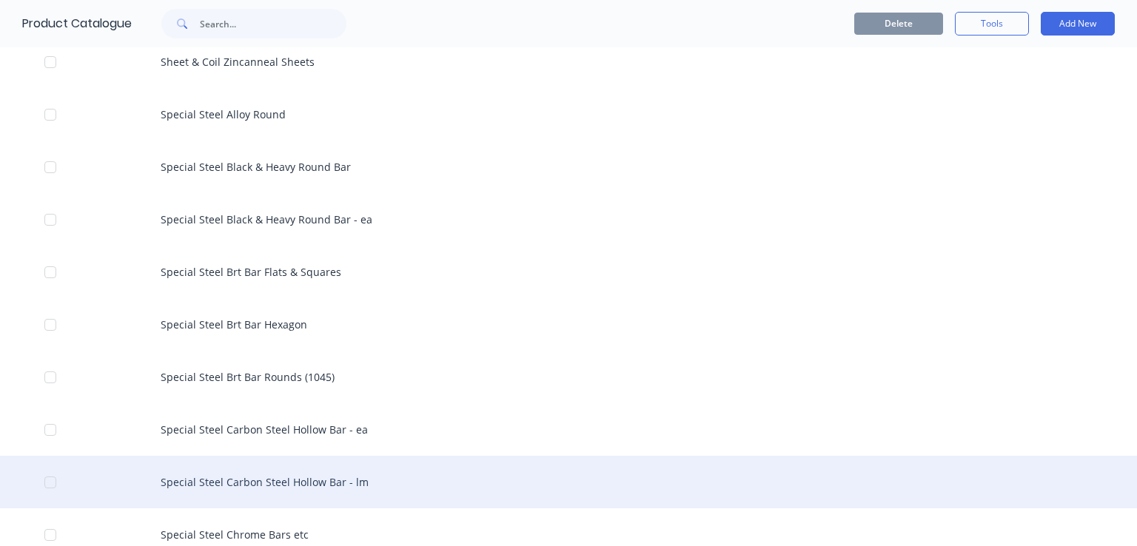
click at [281, 482] on div "Special Steel Carbon Steel Hollow Bar - lm" at bounding box center [568, 482] width 1137 height 53
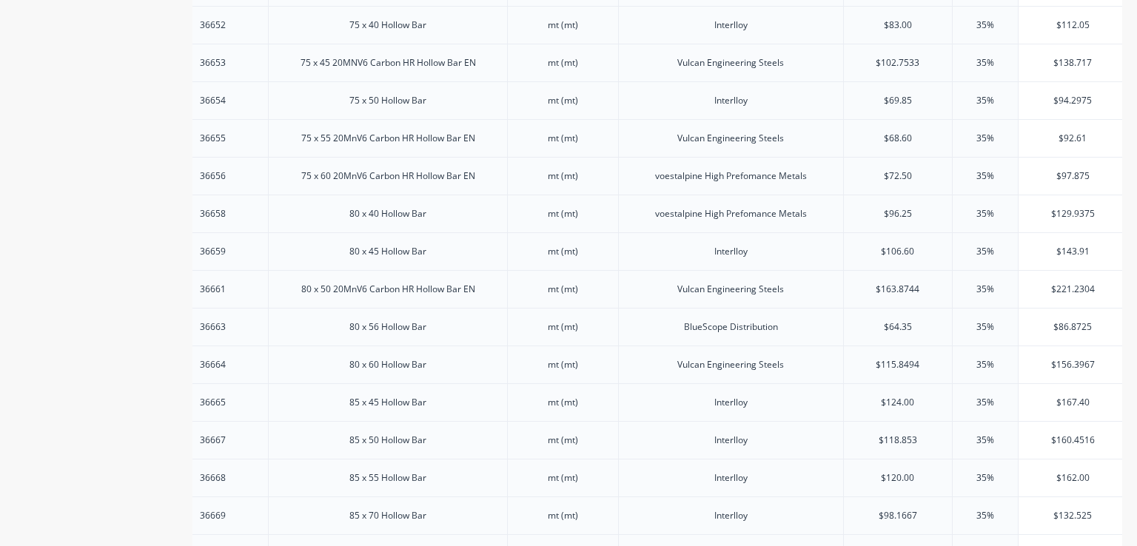
scroll to position [1455, 0]
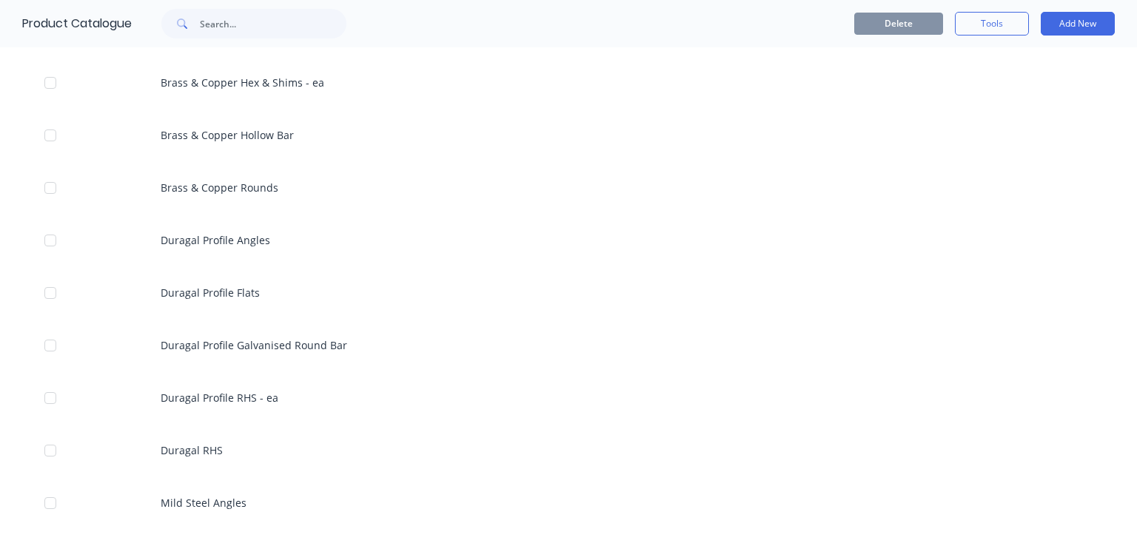
scroll to position [1185, 0]
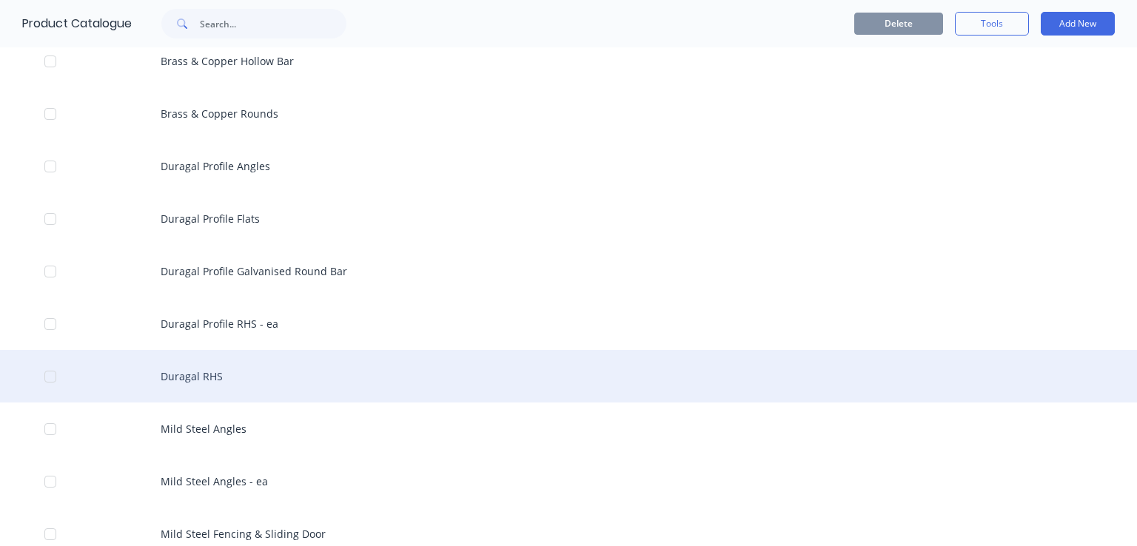
click at [213, 381] on div "Duragal RHS" at bounding box center [568, 376] width 1137 height 53
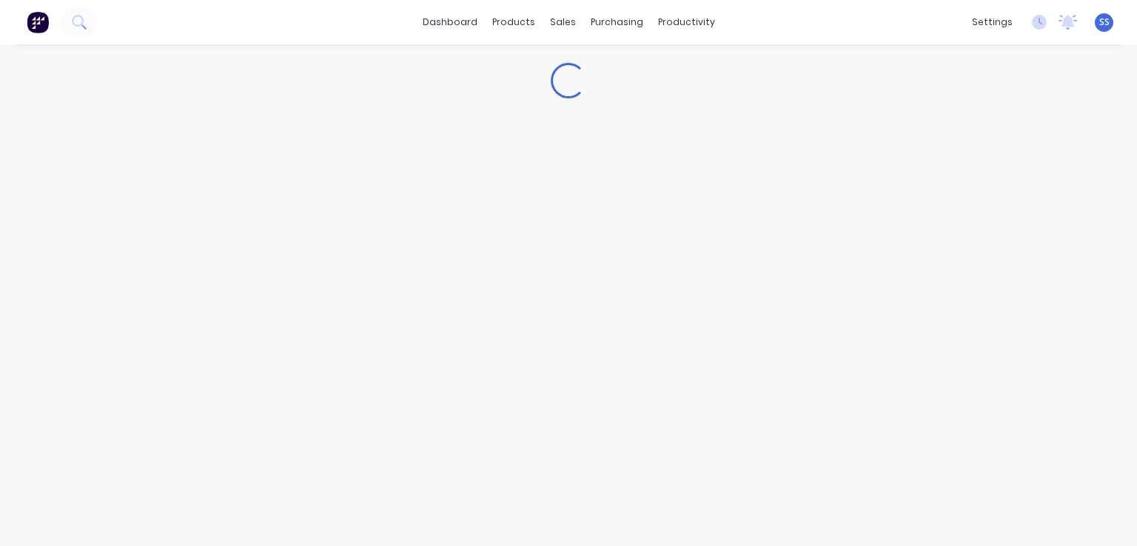
click at [213, 381] on div "Loading..." at bounding box center [568, 280] width 1137 height 472
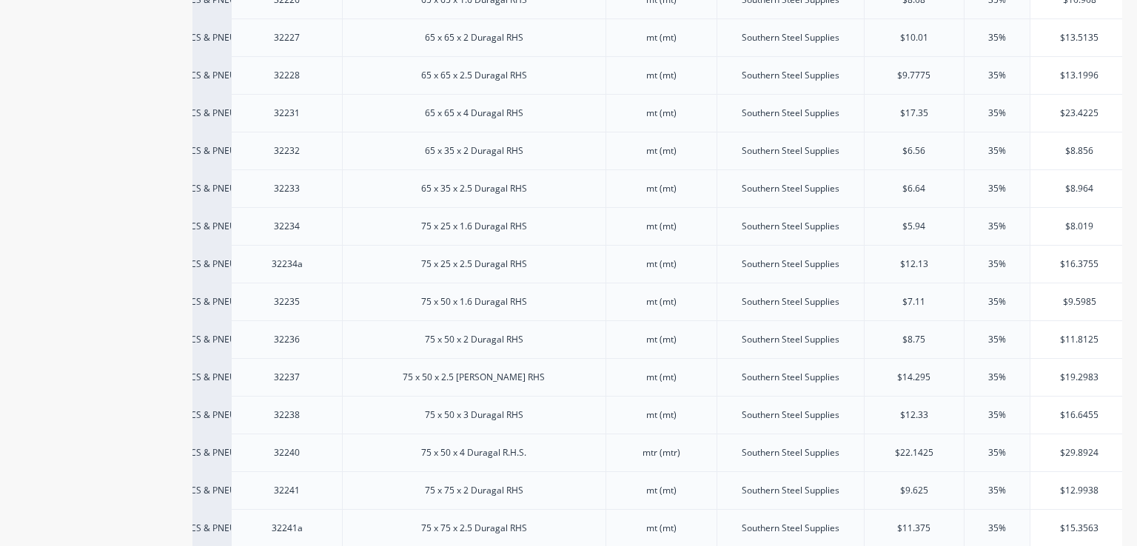
scroll to position [1585, 0]
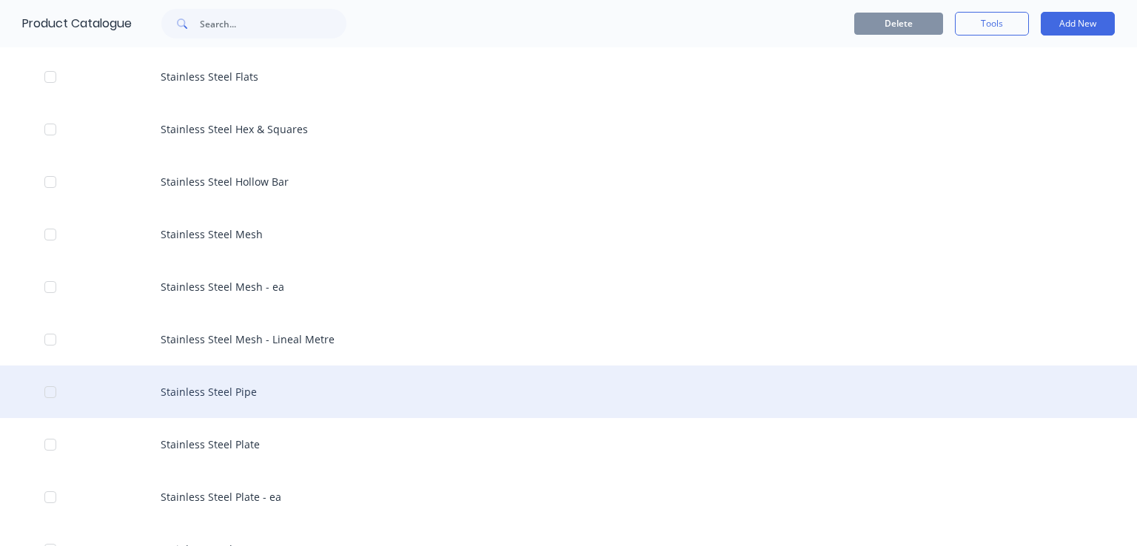
scroll to position [3925, 0]
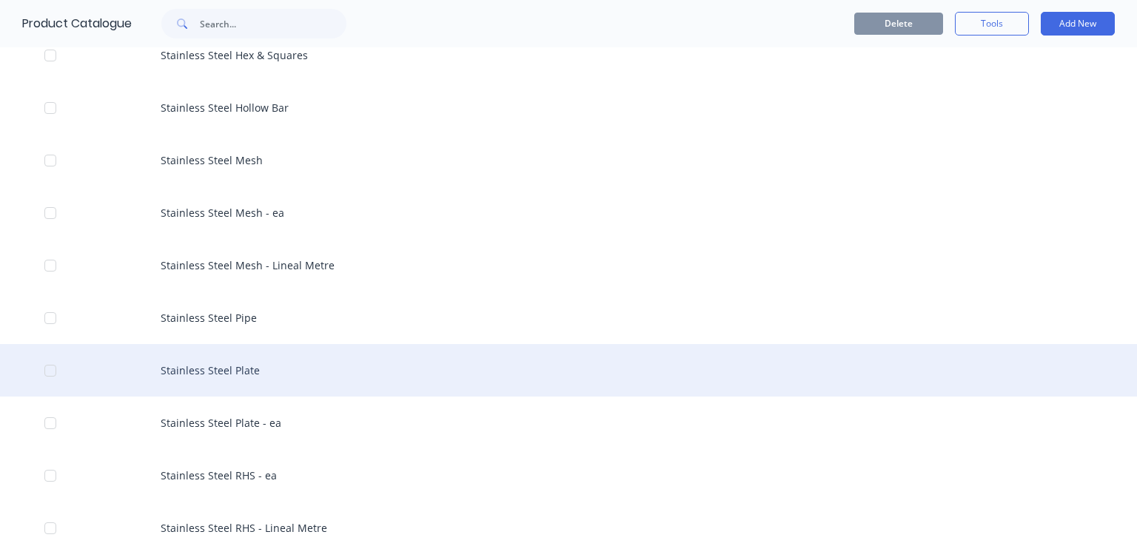
click at [234, 375] on div "Stainless Steel Plate" at bounding box center [568, 370] width 1137 height 53
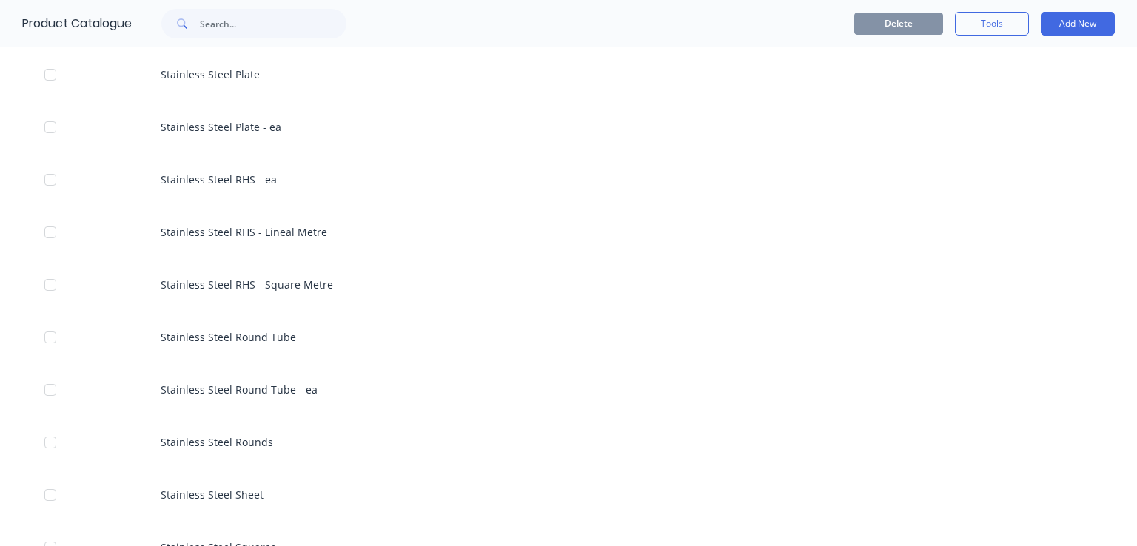
scroll to position [4295, 0]
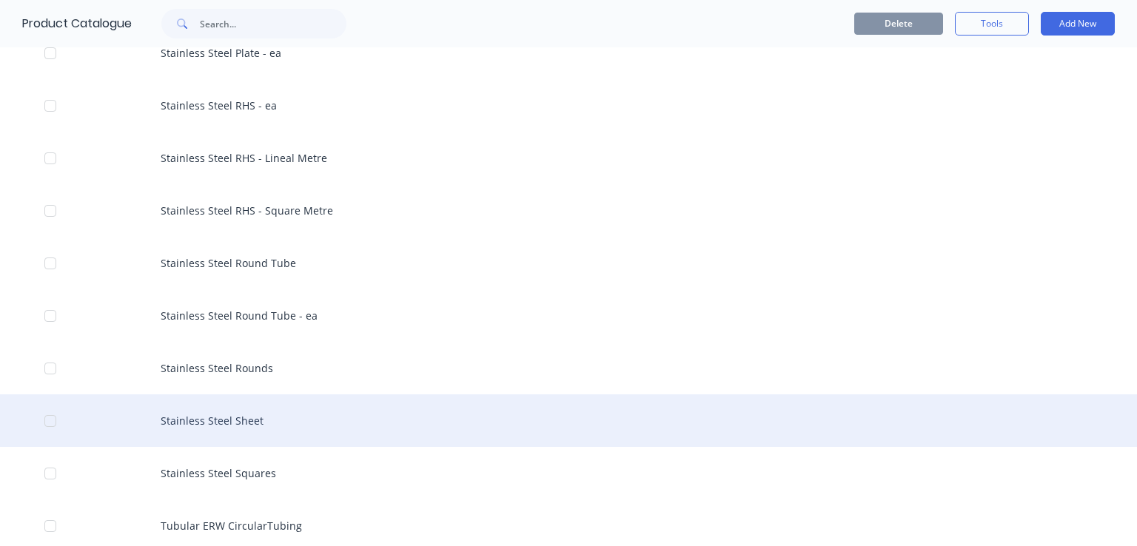
click at [275, 416] on div "Stainless Steel Sheet" at bounding box center [568, 421] width 1137 height 53
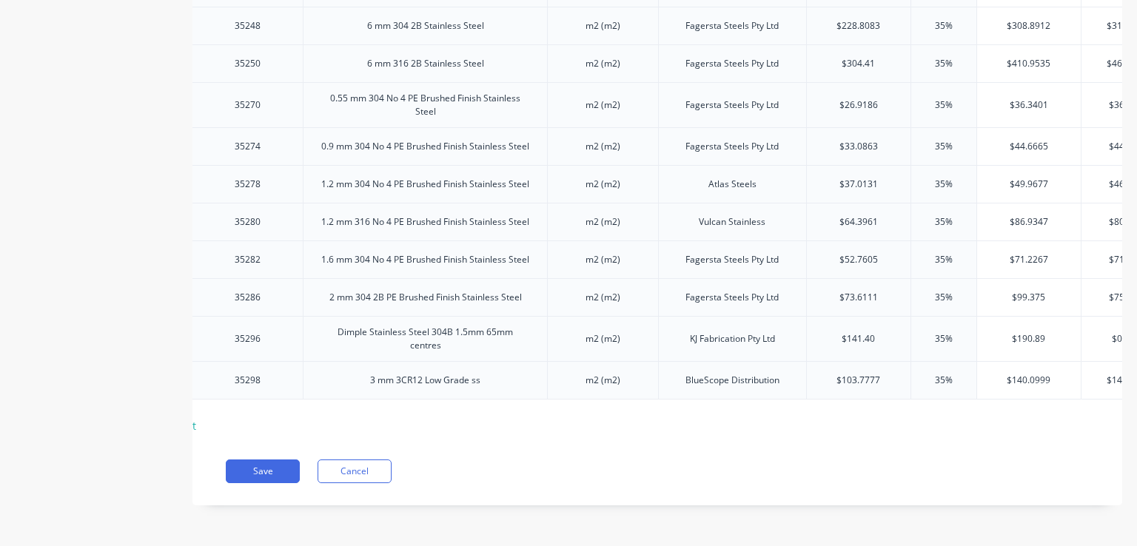
scroll to position [0, 144]
drag, startPoint x: 882, startPoint y: 437, endPoint x: 838, endPoint y: 422, distance: 46.1
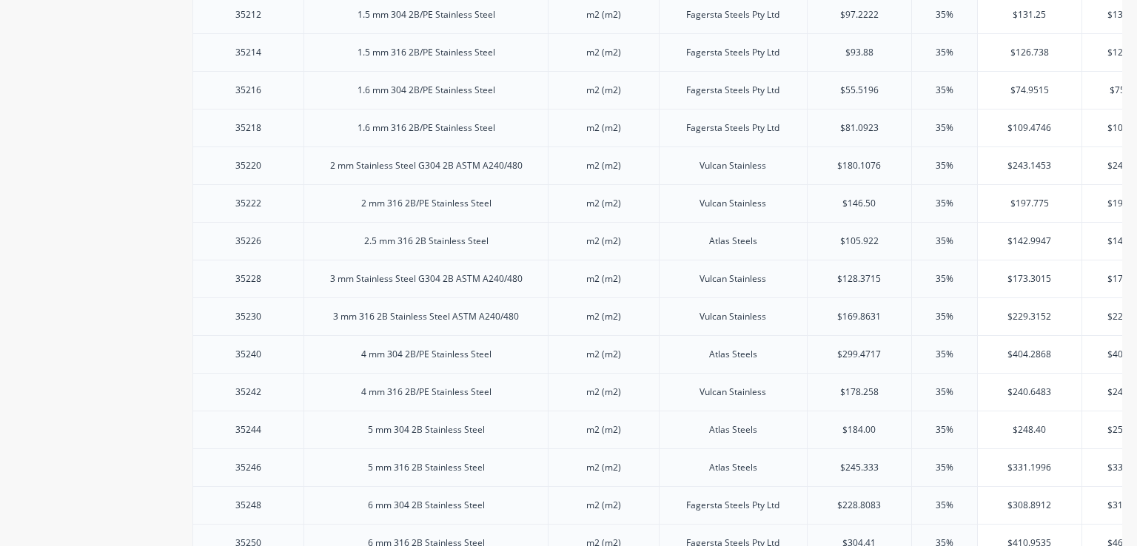
scroll to position [595, 0]
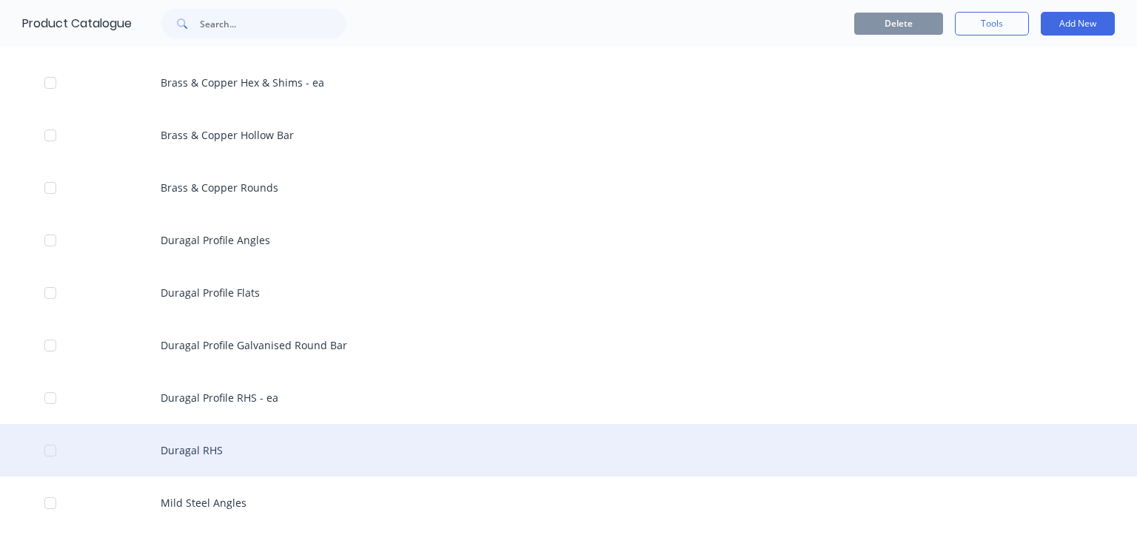
scroll to position [1185, 0]
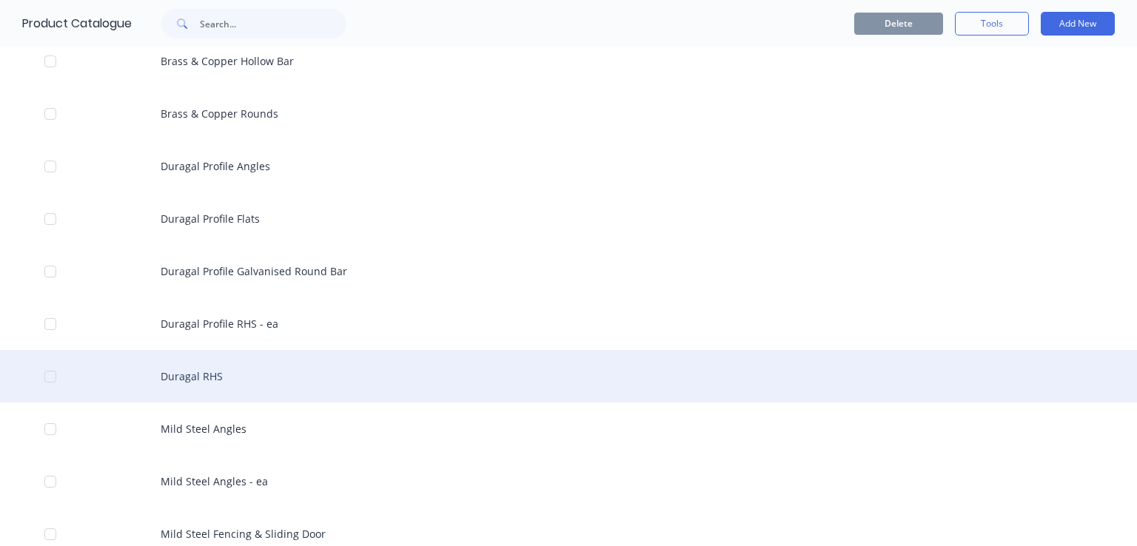
click at [225, 377] on div "Duragal RHS" at bounding box center [568, 376] width 1137 height 53
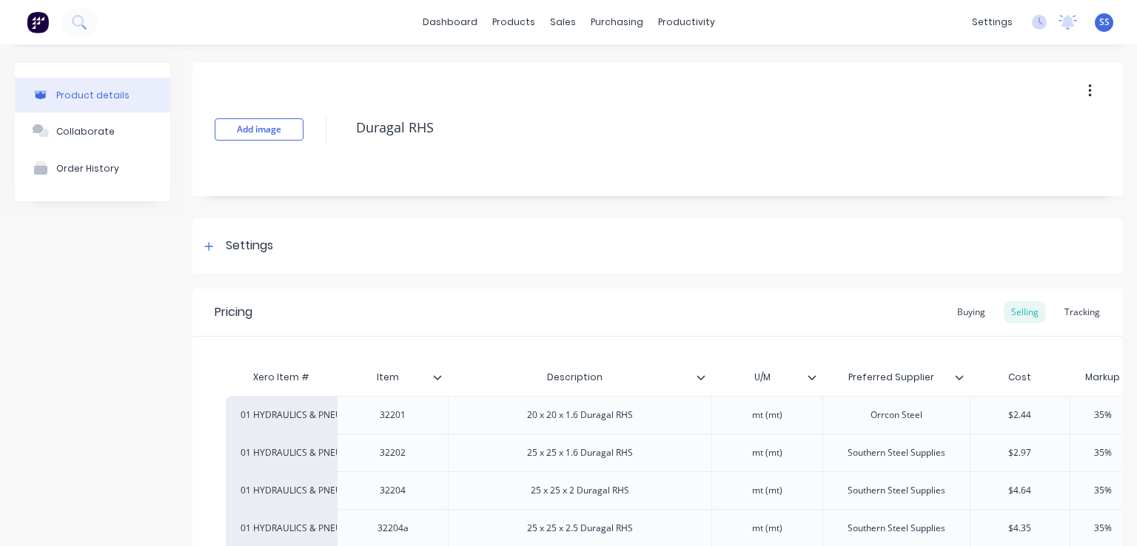
scroll to position [370, 0]
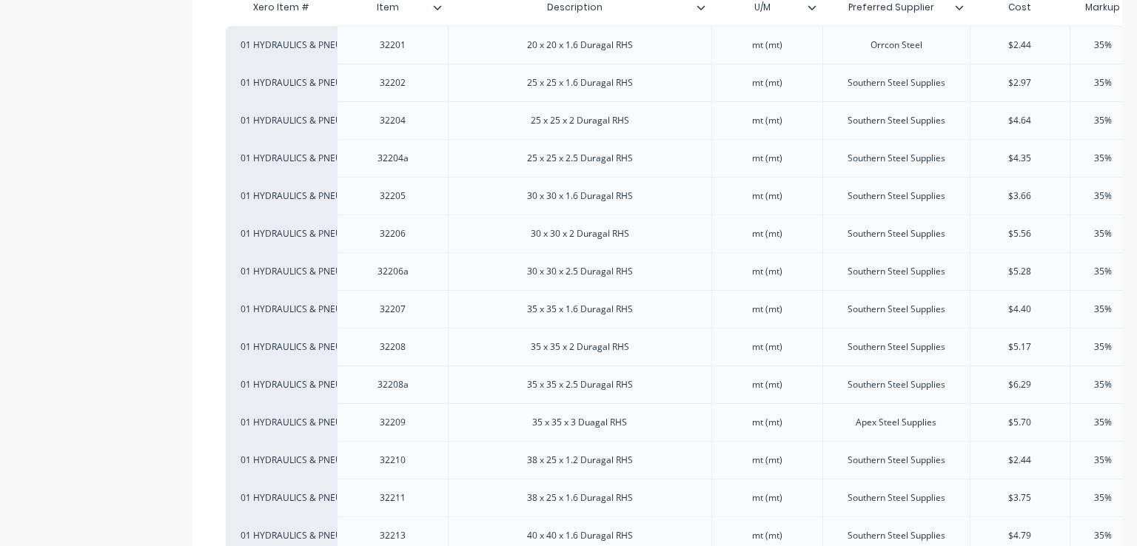
type textarea "x"
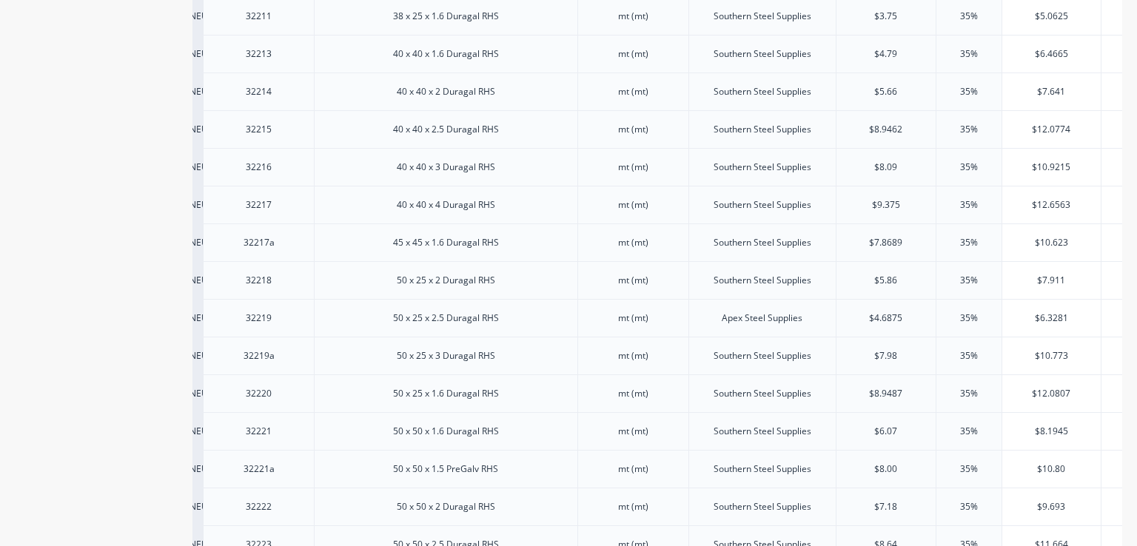
scroll to position [809, 0]
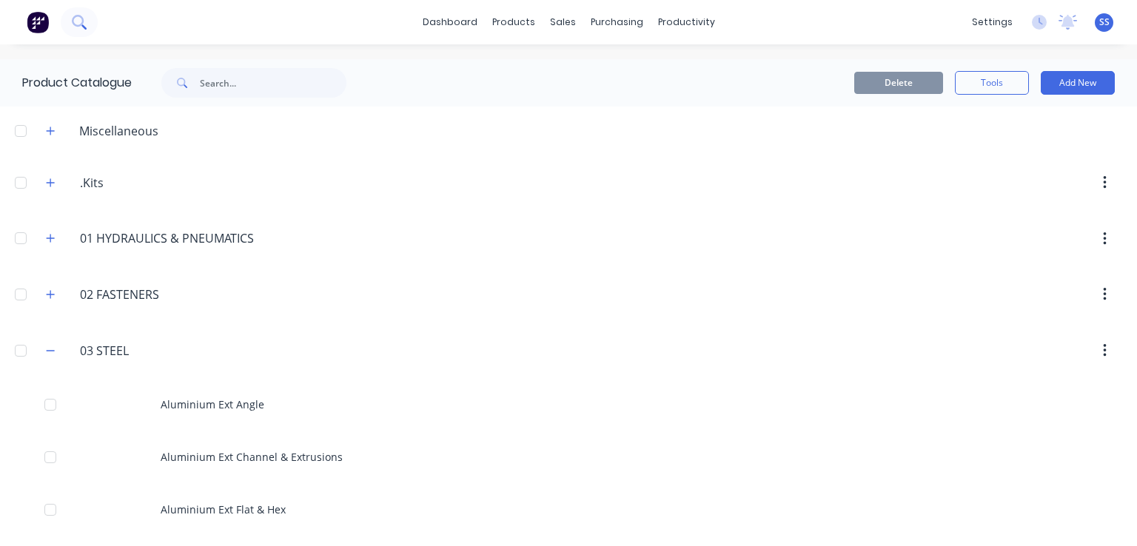
click at [89, 13] on button at bounding box center [79, 22] width 37 height 30
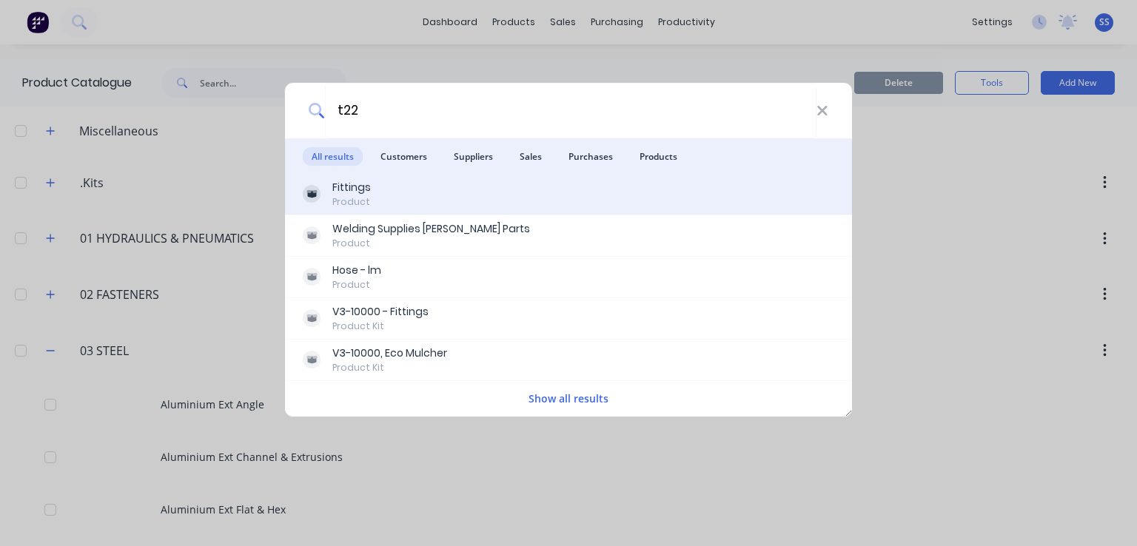
type input "t22"
click at [344, 201] on div "Product" at bounding box center [351, 201] width 39 height 13
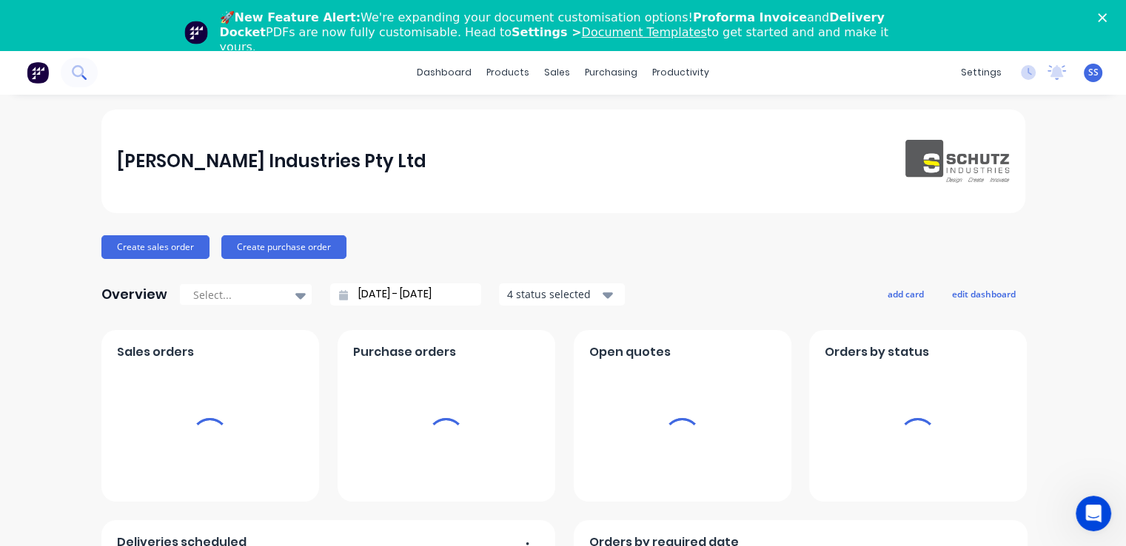
click at [83, 71] on icon at bounding box center [78, 71] width 12 height 12
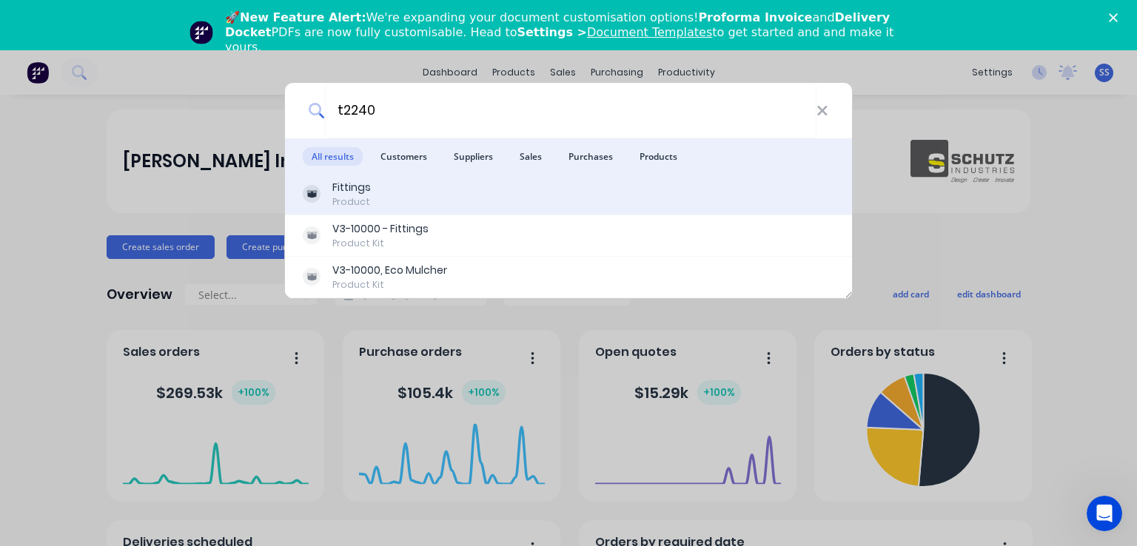
type input "t2240"
click at [358, 195] on div "Product" at bounding box center [351, 201] width 39 height 13
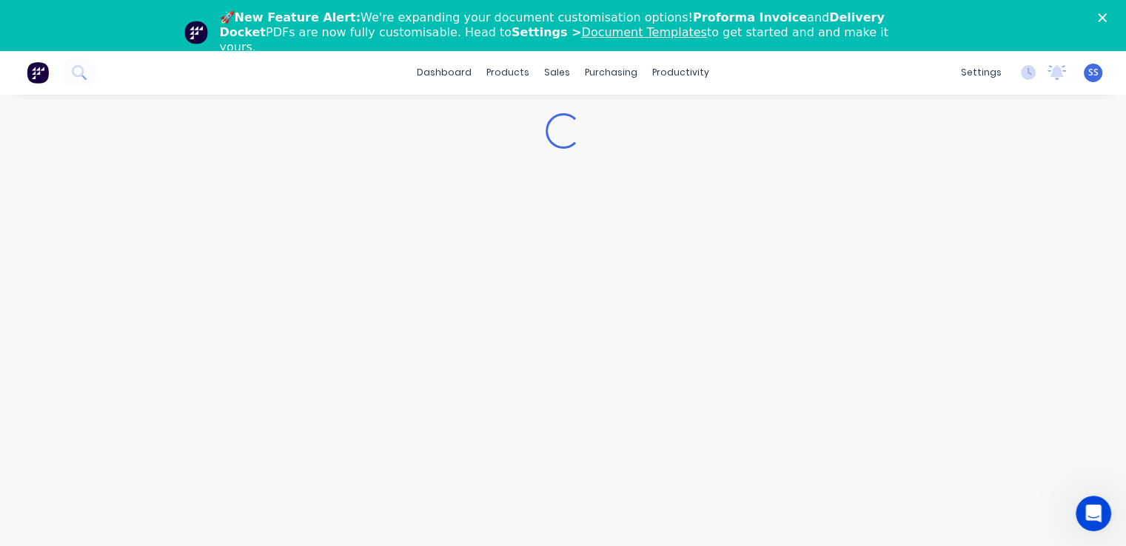
click at [1111, 24] on div "🚀 New Feature Alert: We're expanding your document customisation options! Profo…" at bounding box center [563, 32] width 1126 height 53
click at [1107, 19] on icon "Close" at bounding box center [1102, 17] width 9 height 9
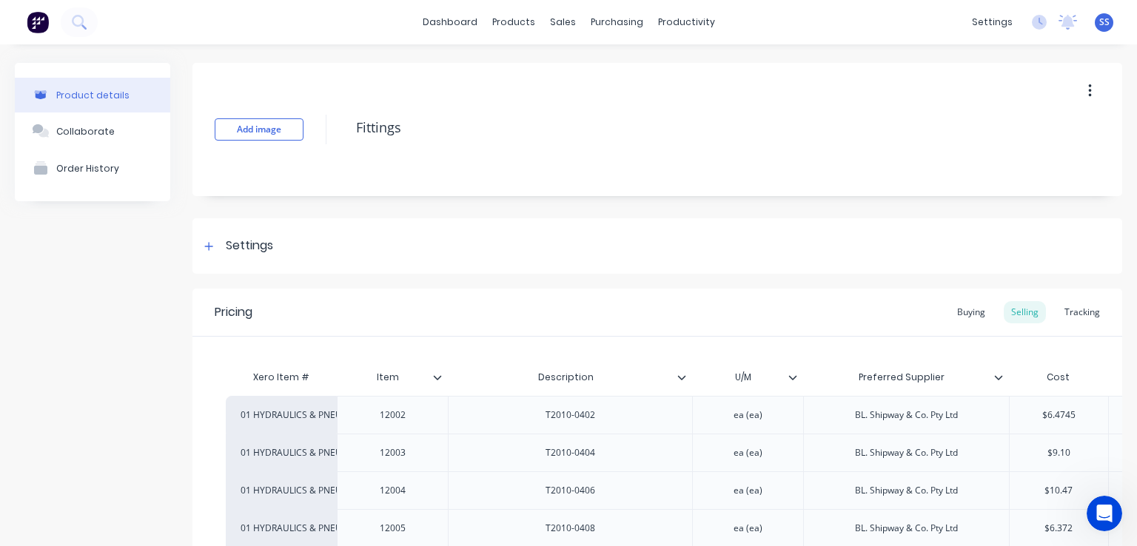
scroll to position [666, 0]
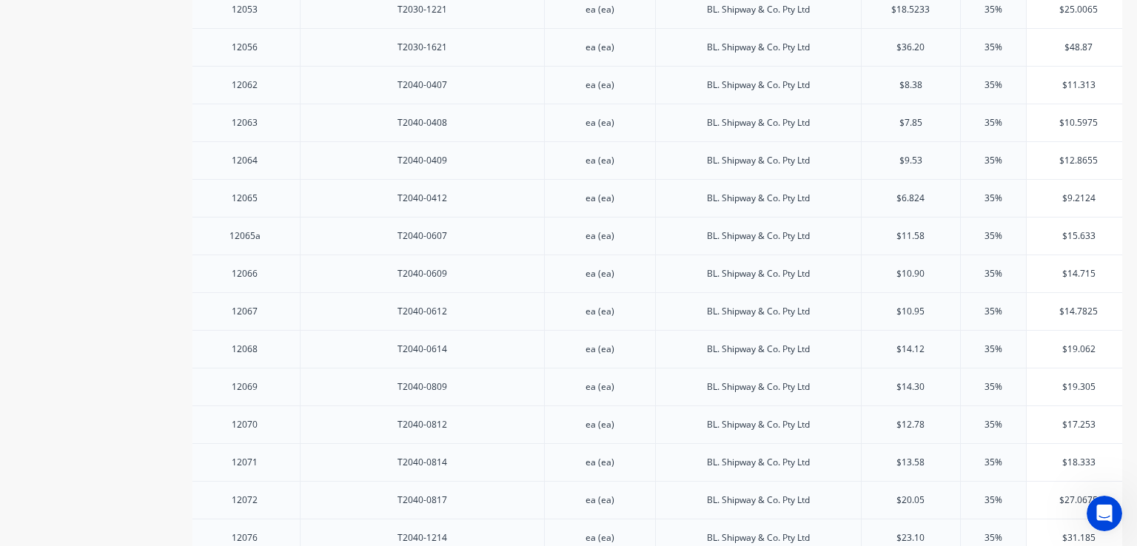
scroll to position [1709, 0]
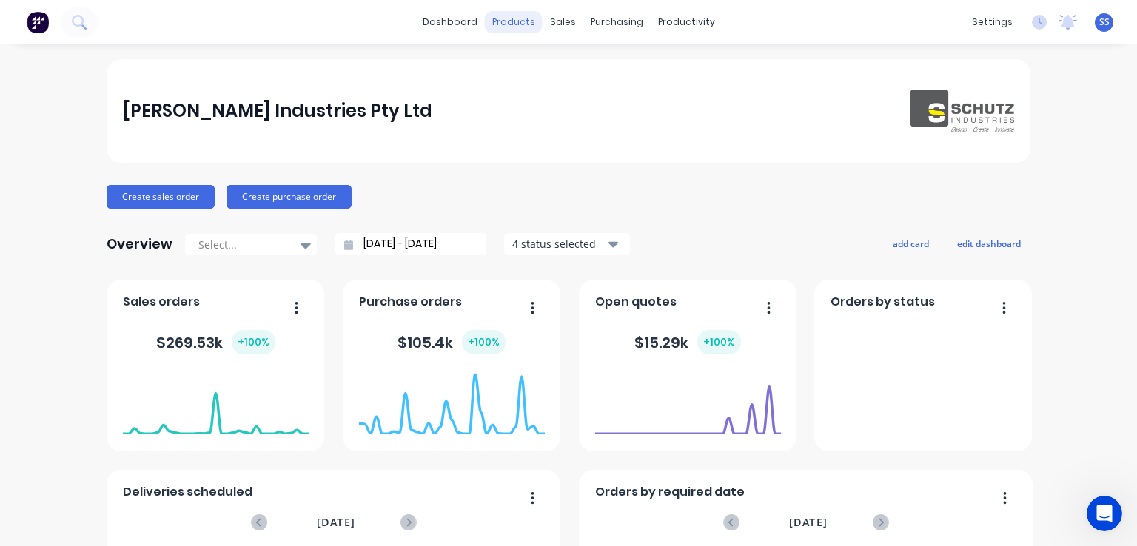
click at [514, 13] on div "products" at bounding box center [514, 22] width 58 height 22
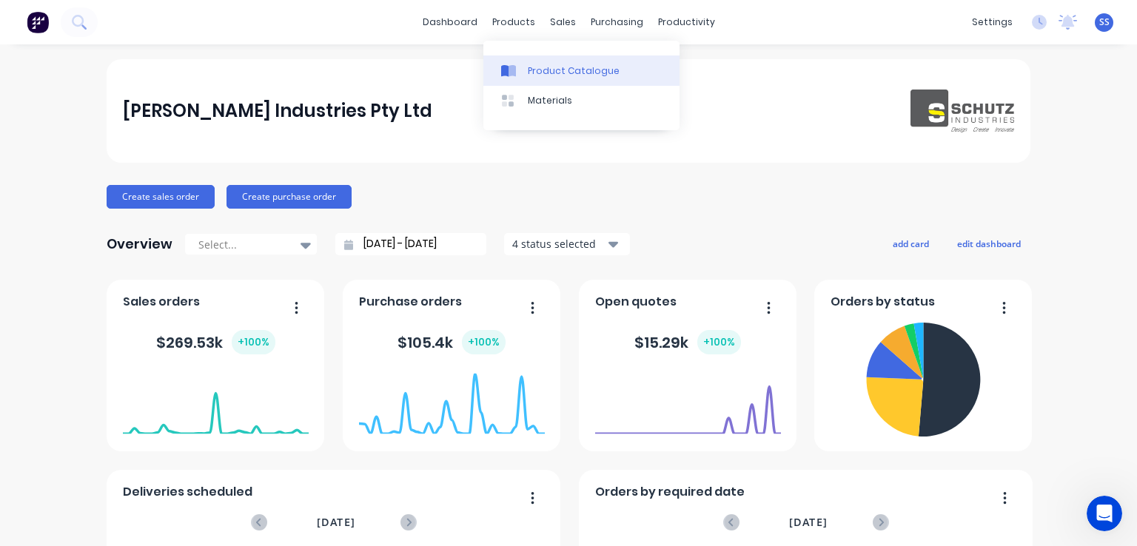
click at [529, 73] on div "Product Catalogue" at bounding box center [574, 70] width 92 height 13
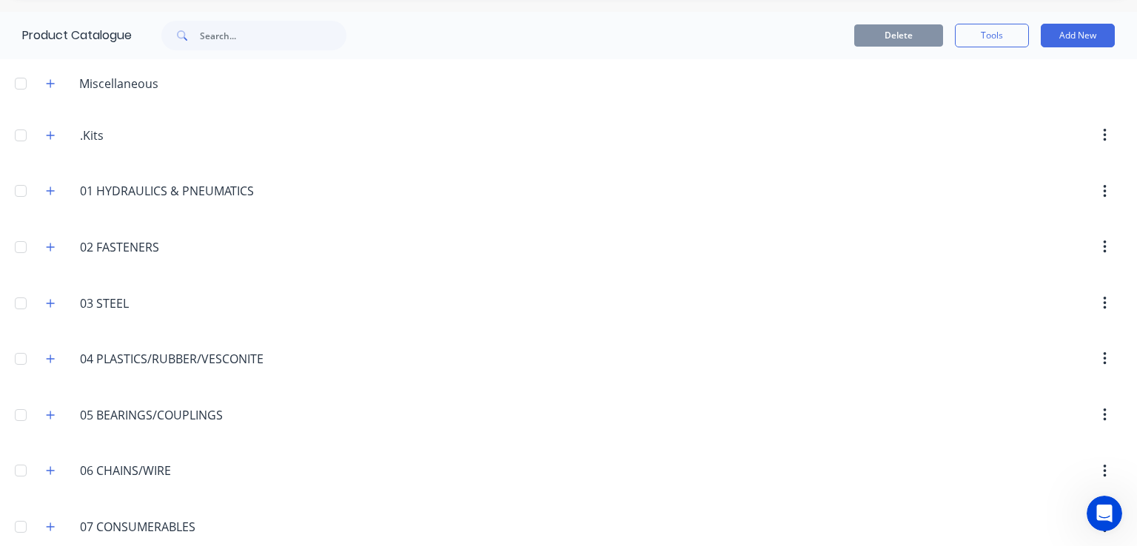
scroll to position [74, 0]
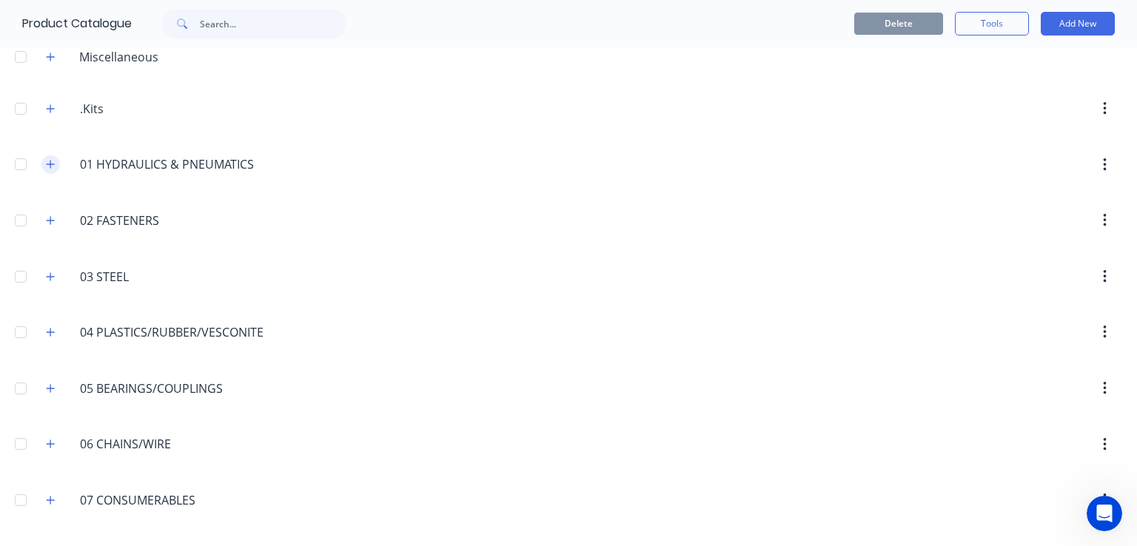
click at [50, 163] on icon "button" at bounding box center [51, 165] width 8 height 8
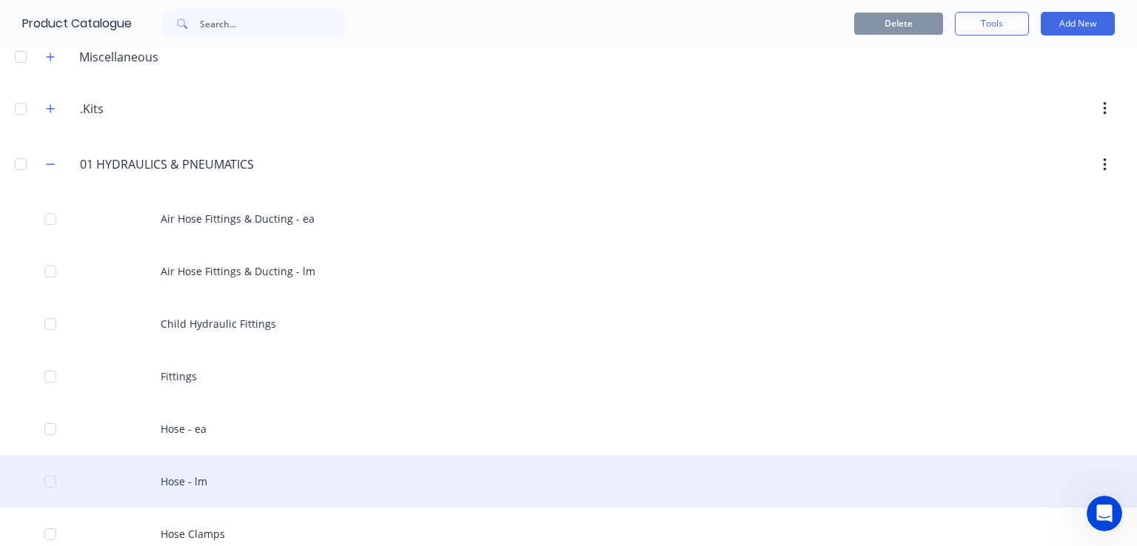
click at [219, 478] on div "Hose - lm" at bounding box center [568, 481] width 1137 height 53
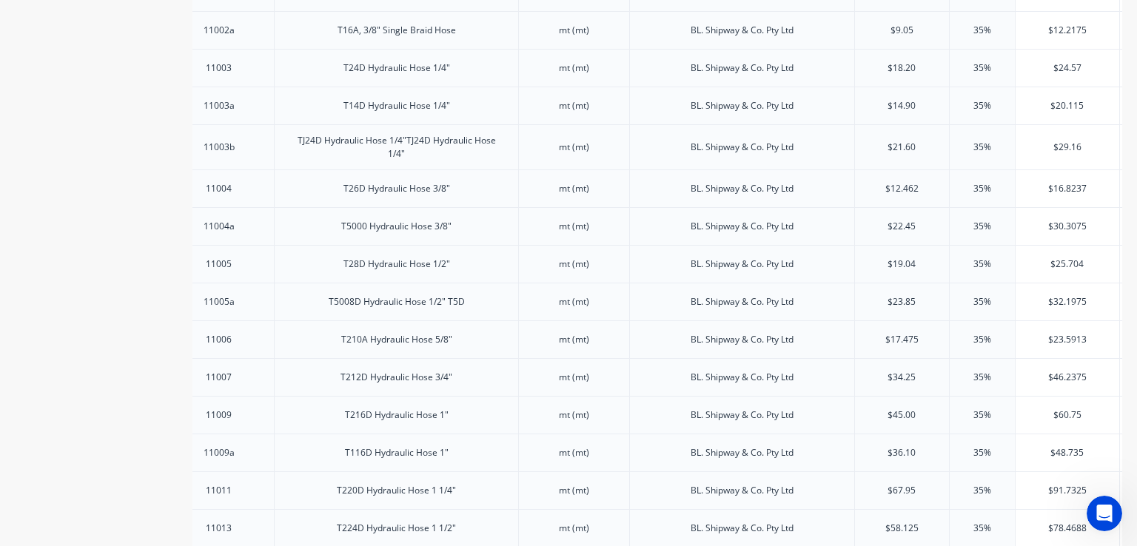
scroll to position [432, 0]
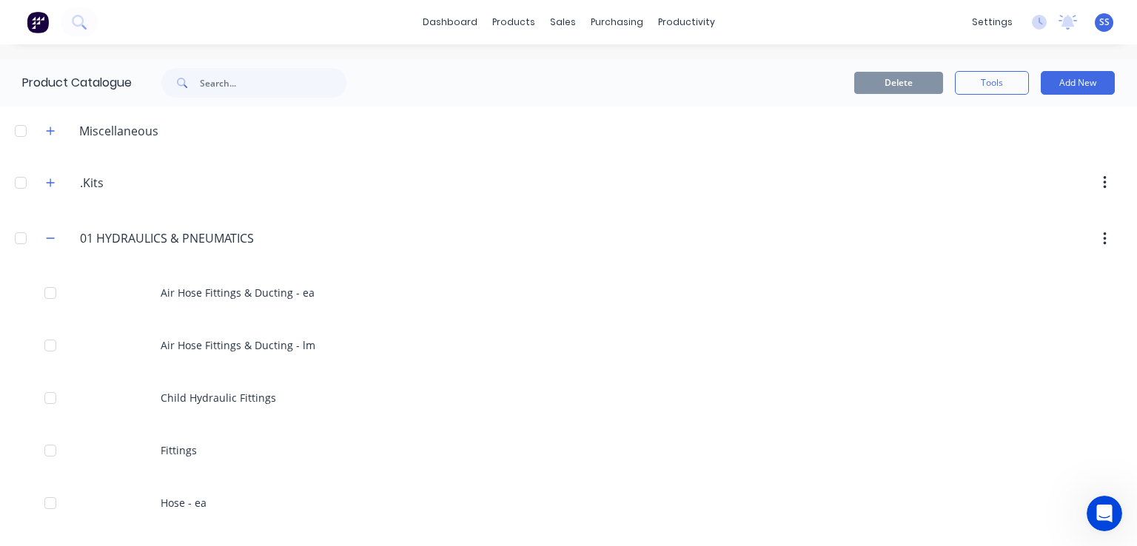
drag, startPoint x: 53, startPoint y: 242, endPoint x: 76, endPoint y: 297, distance: 59.4
click at [53, 242] on icon "button" at bounding box center [50, 238] width 9 height 10
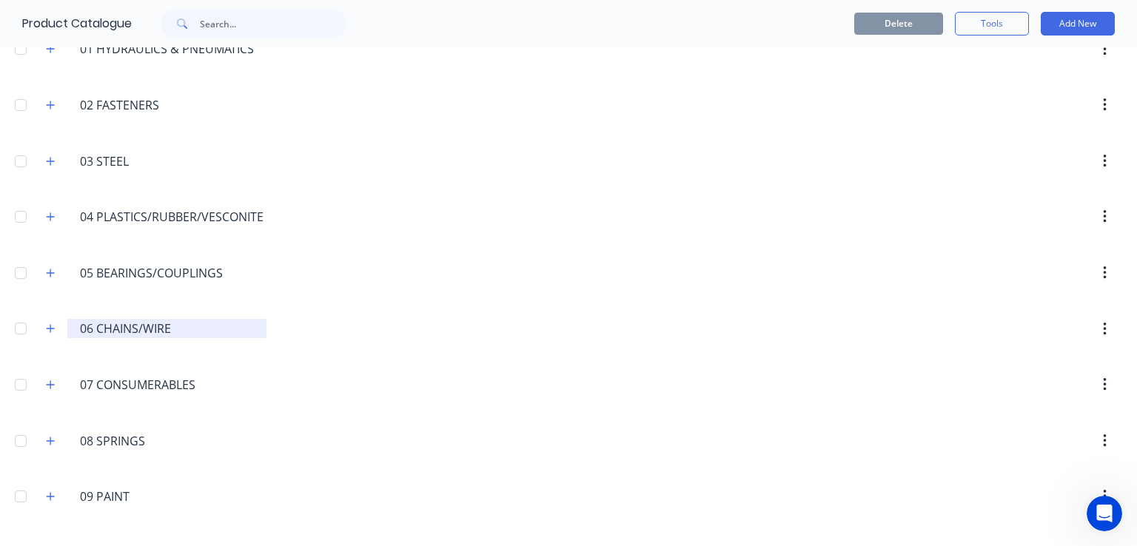
scroll to position [148, 0]
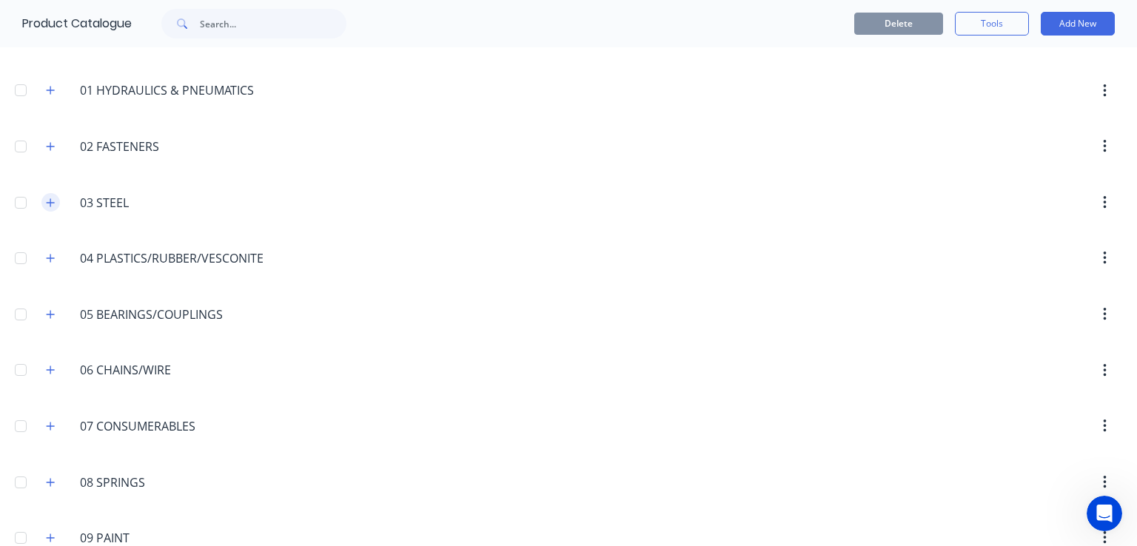
click at [51, 202] on icon "button" at bounding box center [50, 203] width 9 height 10
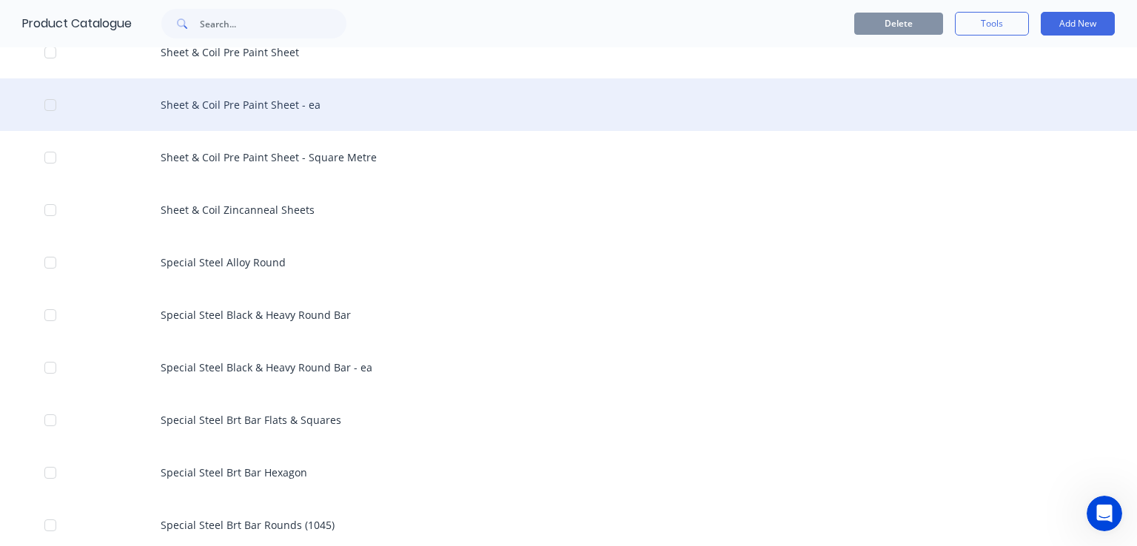
scroll to position [2740, 0]
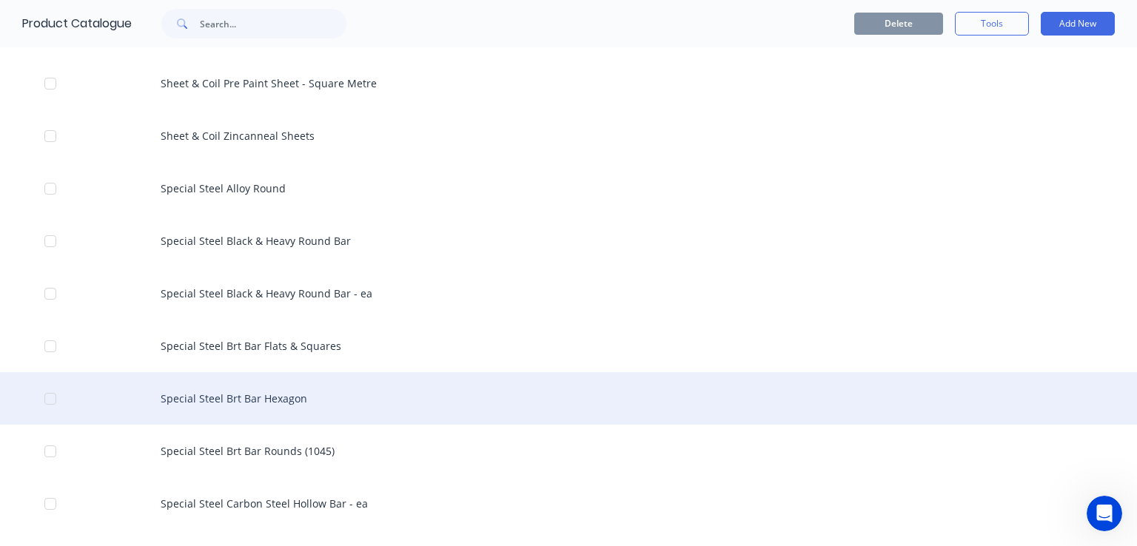
click at [298, 397] on div "Special Steel Brt Bar Hexagon" at bounding box center [568, 398] width 1137 height 53
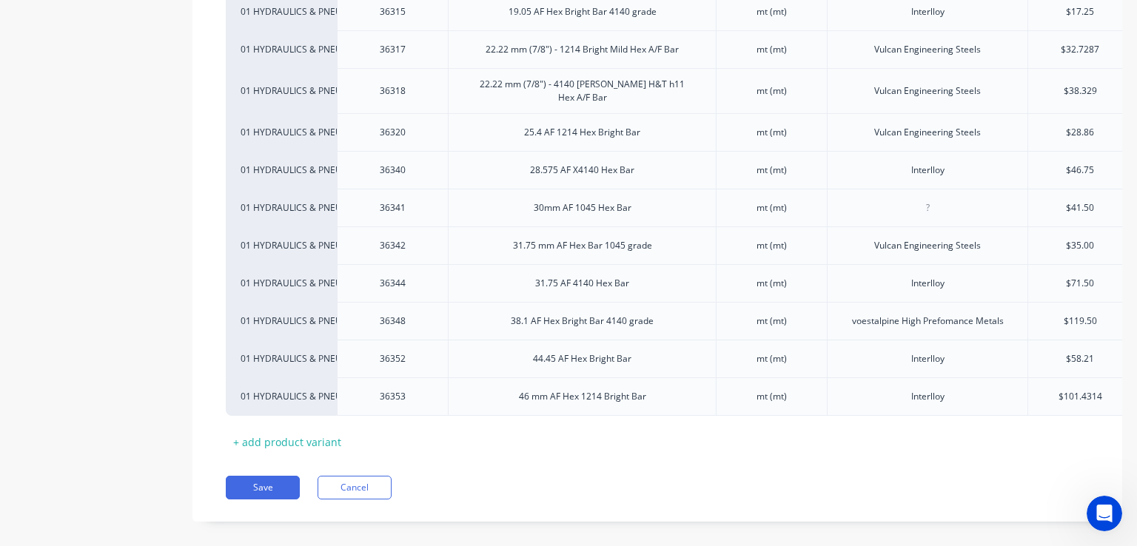
scroll to position [535, 0]
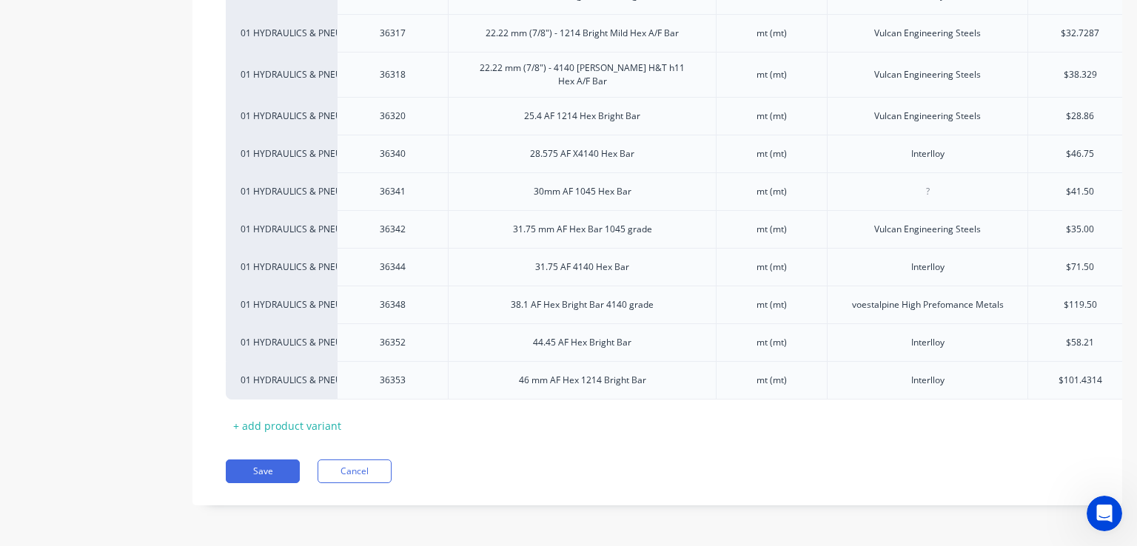
drag, startPoint x: 711, startPoint y: 452, endPoint x: 909, endPoint y: 430, distance: 198.9
click at [912, 428] on div "Pricing Buying Selling Tracking Xero Item # Item Description U/M Preferred Supp…" at bounding box center [658, 131] width 930 height 750
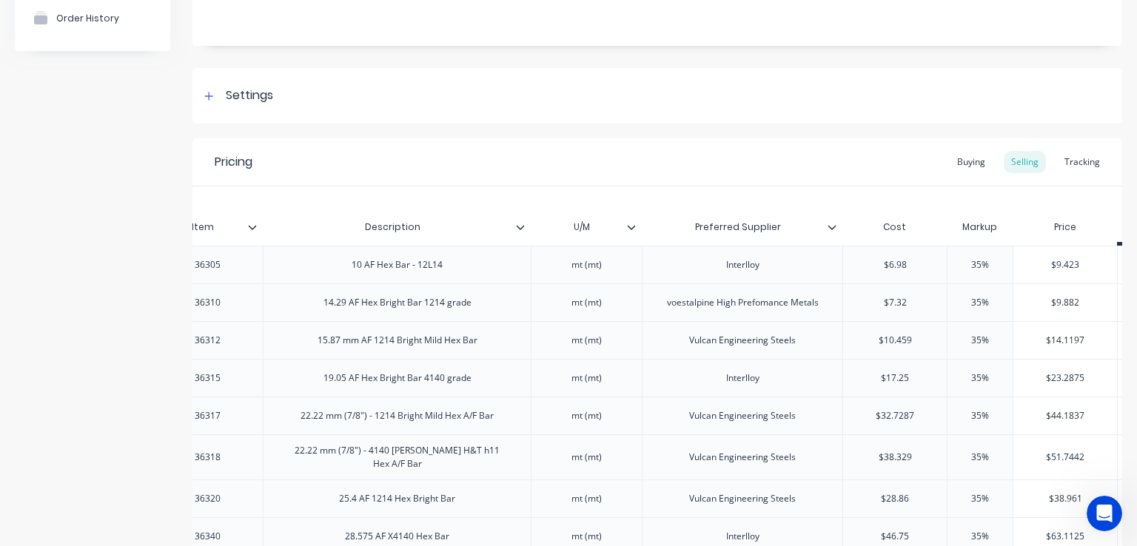
scroll to position [160, 0]
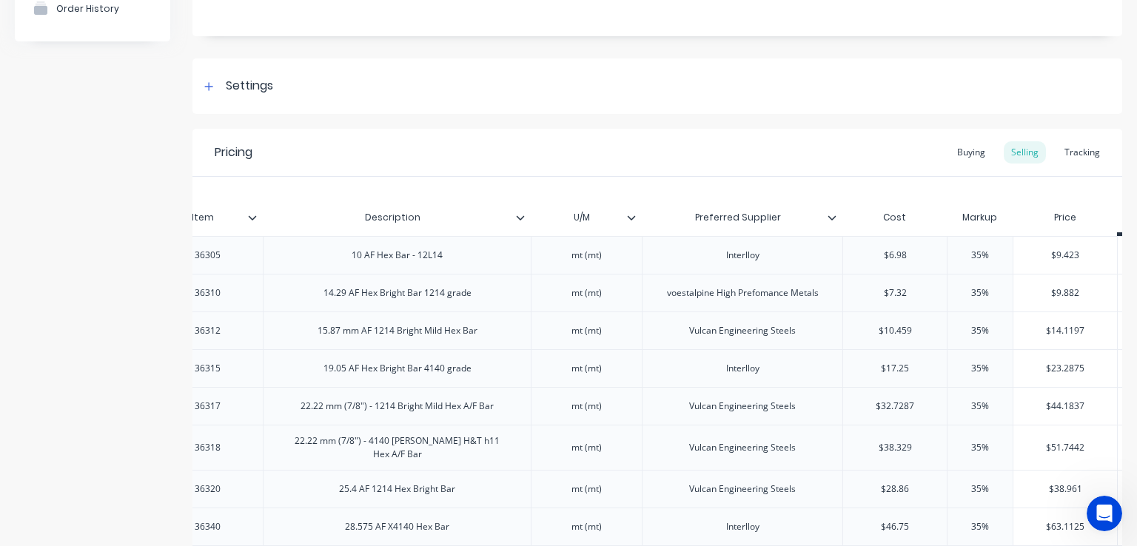
drag, startPoint x: 225, startPoint y: 522, endPoint x: 251, endPoint y: 542, distance: 32.7
click at [252, 543] on div "01 HYDRAULICS & PNEUMATICS 36305 10 AF Hex Bar - 12L14 mt (mt) Interlloy $6.98 …" at bounding box center [472, 504] width 863 height 537
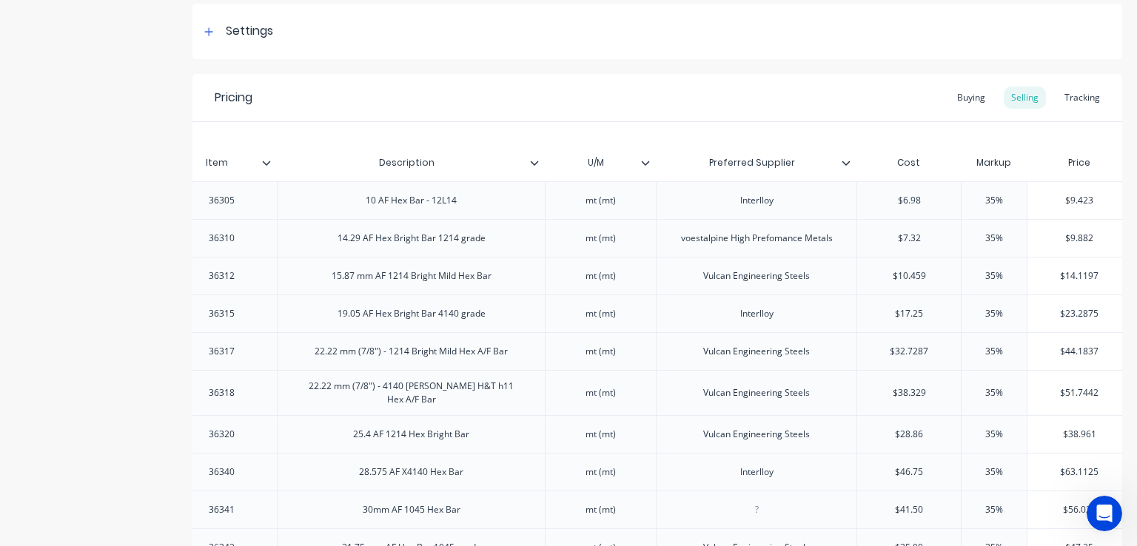
scroll to position [222, 0]
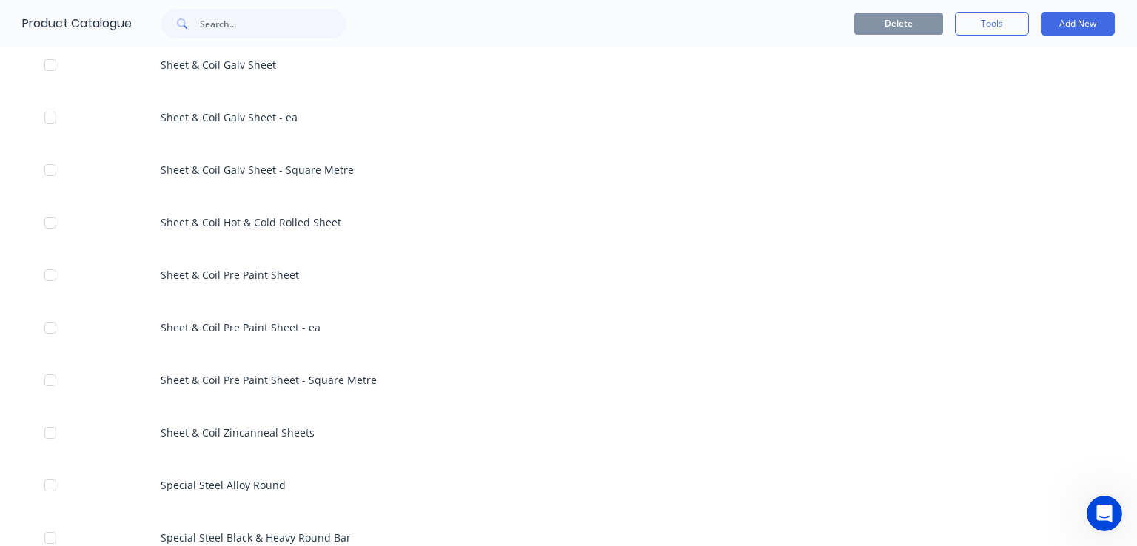
scroll to position [2444, 0]
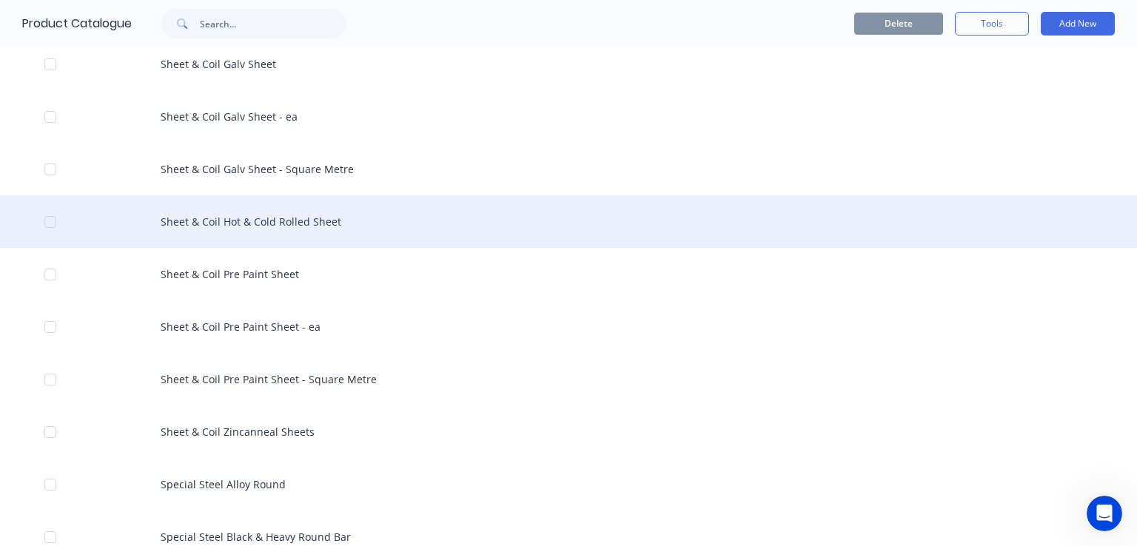
click at [227, 219] on div "Sheet & Coil Hot & Cold Rolled Sheet" at bounding box center [568, 221] width 1137 height 53
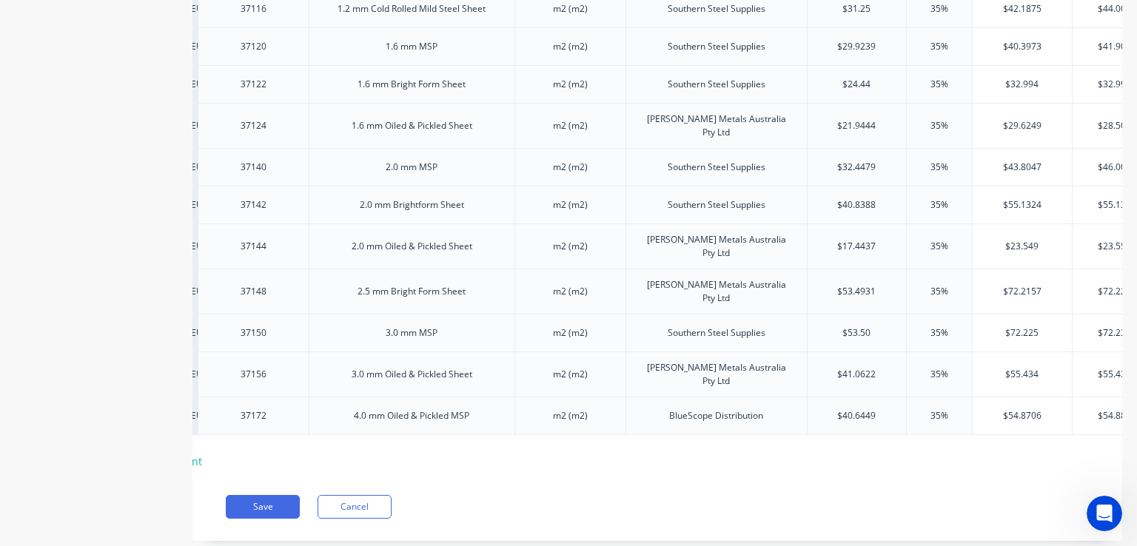
scroll to position [0, 139]
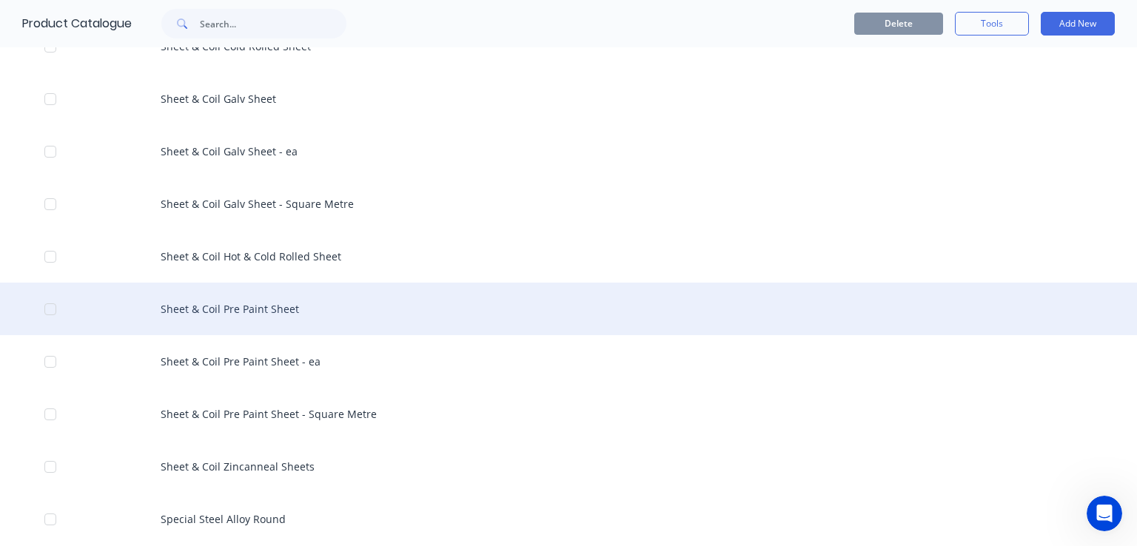
scroll to position [2444, 0]
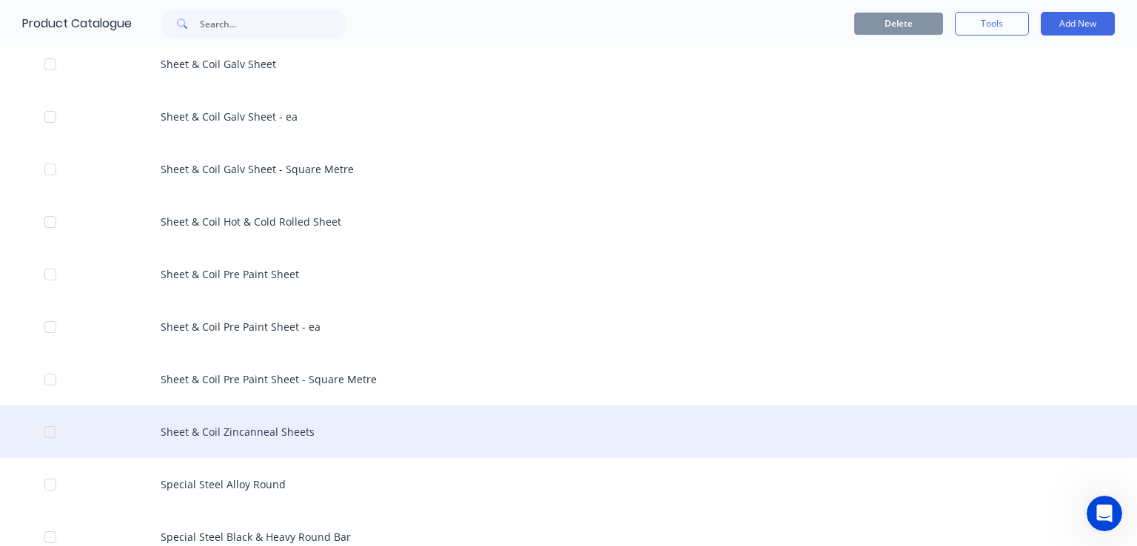
click at [261, 435] on div "Sheet & Coil Zincanneal Sheets" at bounding box center [568, 432] width 1137 height 53
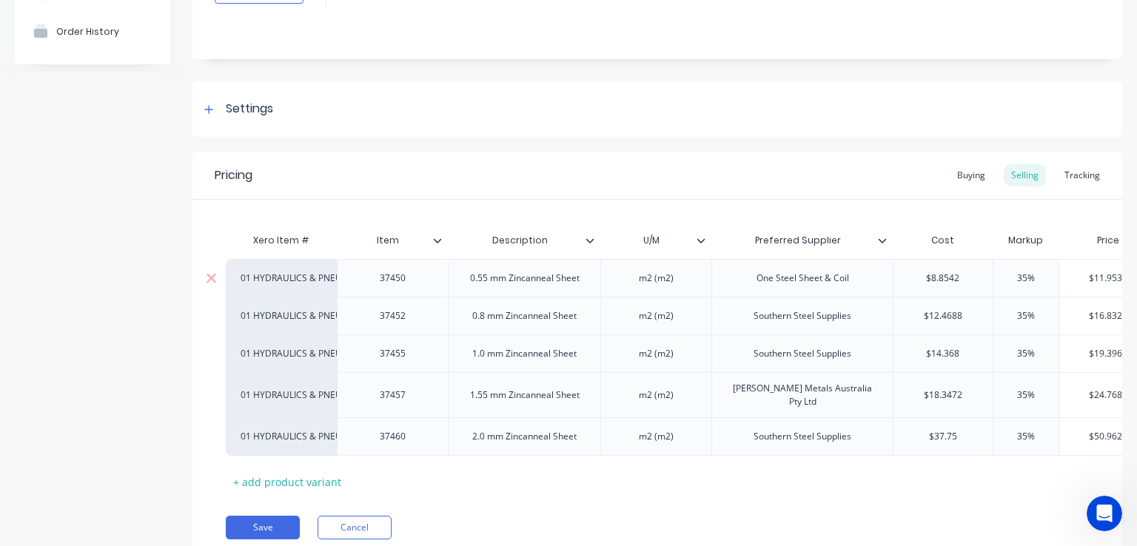
scroll to position [195, 0]
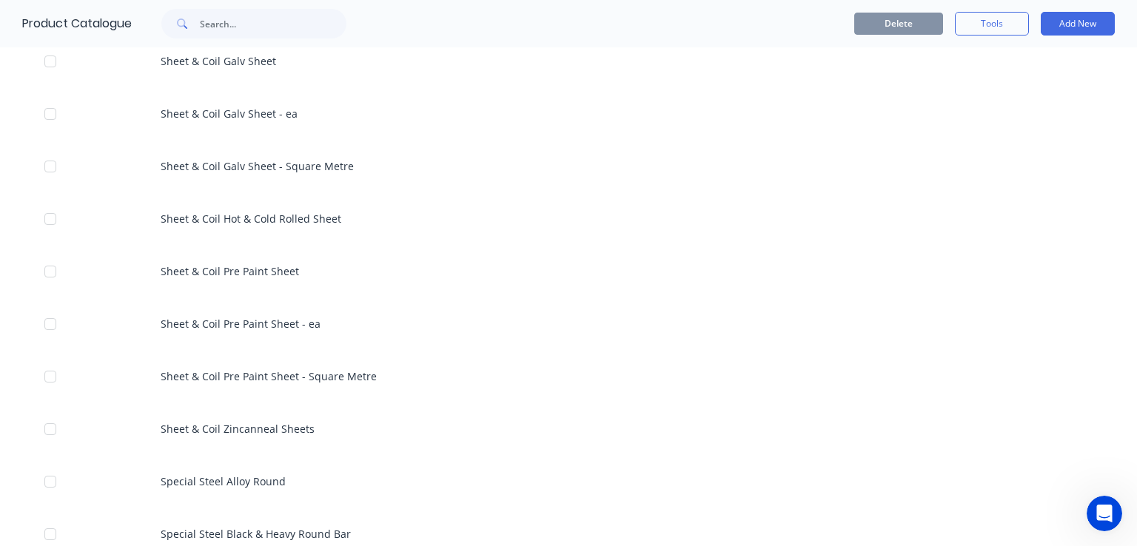
scroll to position [2444, 0]
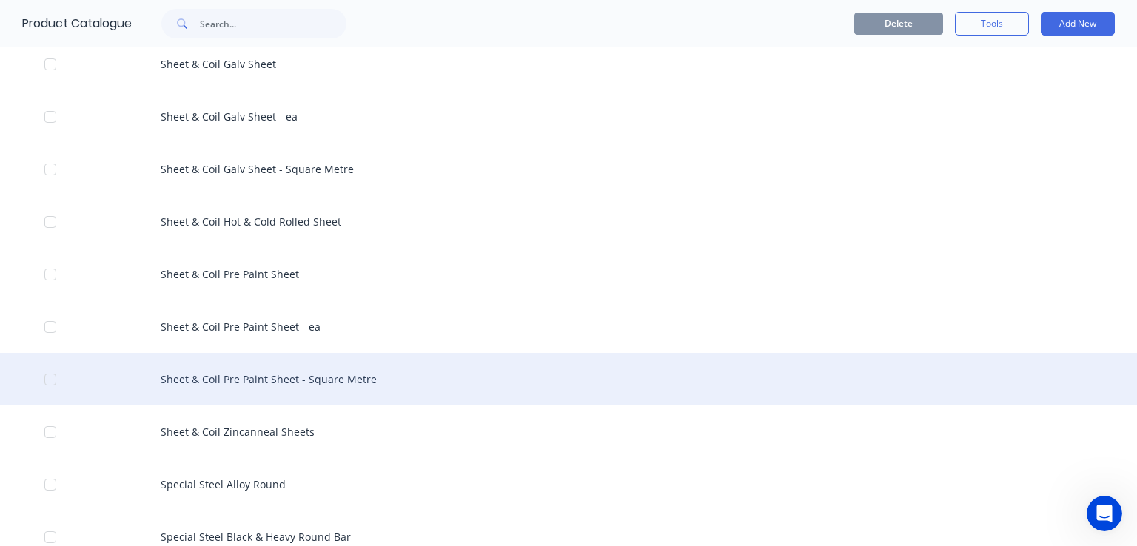
click at [224, 384] on div "Sheet & Coil Pre Paint Sheet - Square Metre" at bounding box center [568, 379] width 1137 height 53
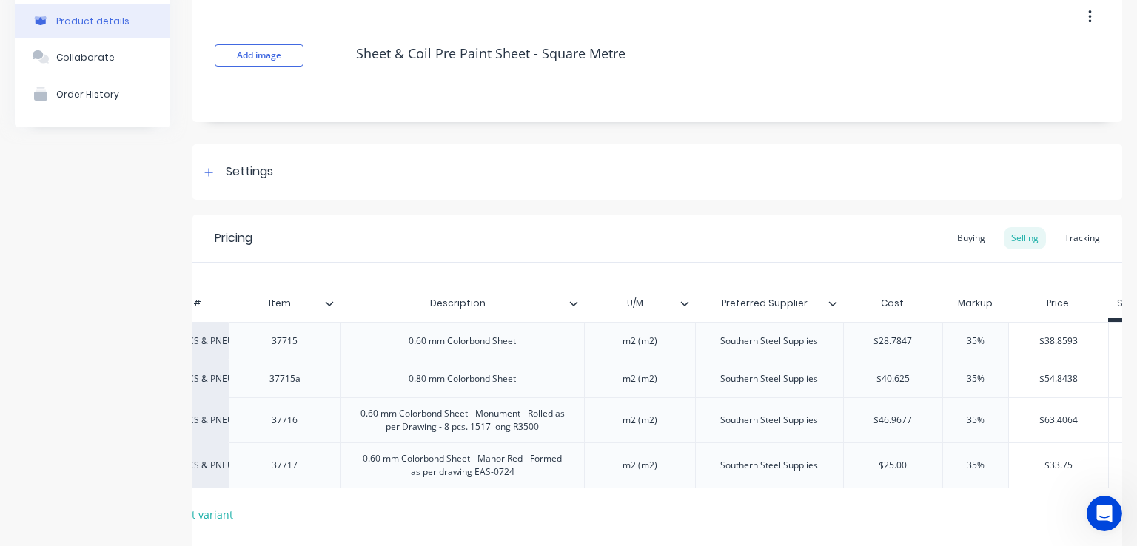
scroll to position [0, 110]
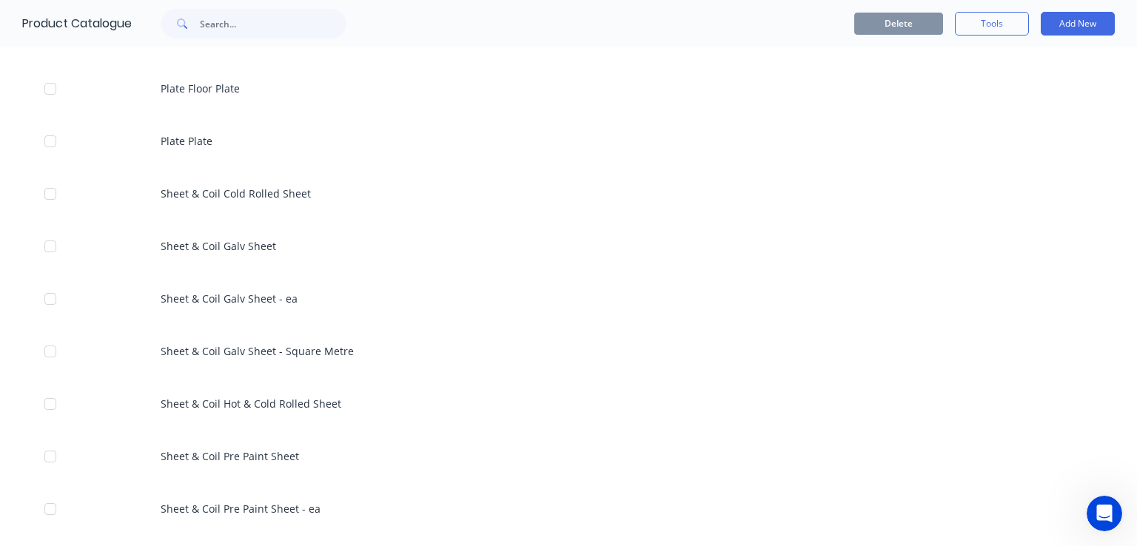
scroll to position [2296, 0]
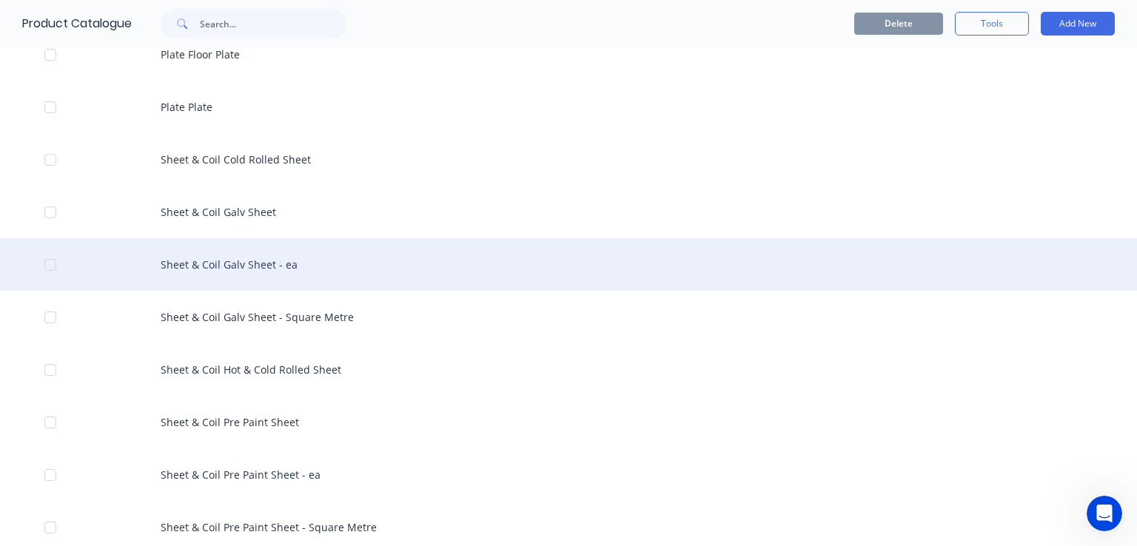
click at [217, 273] on div "Sheet & Coil Galv Sheet - ea" at bounding box center [568, 264] width 1137 height 53
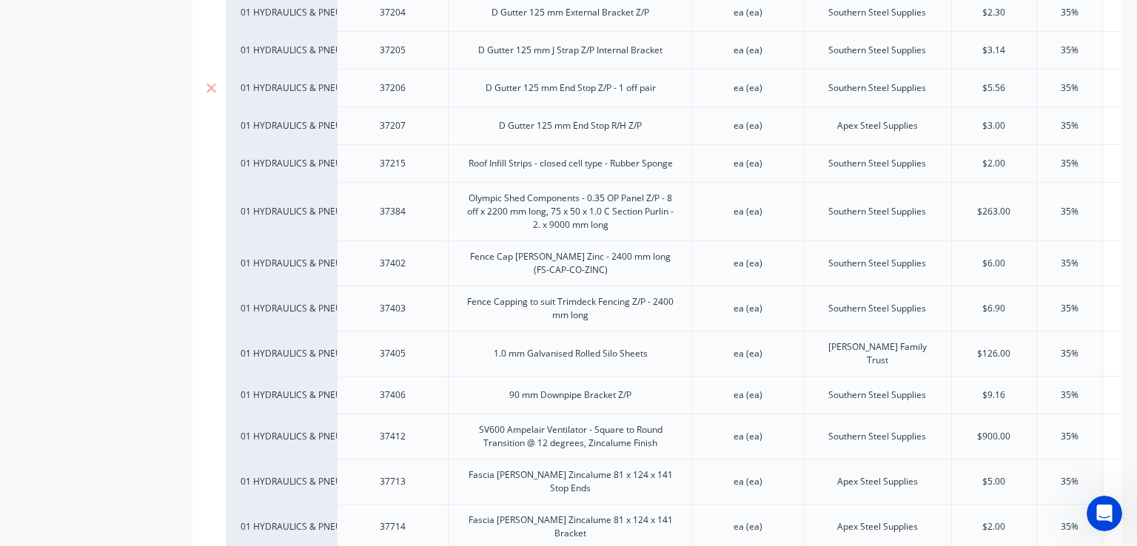
scroll to position [666, 0]
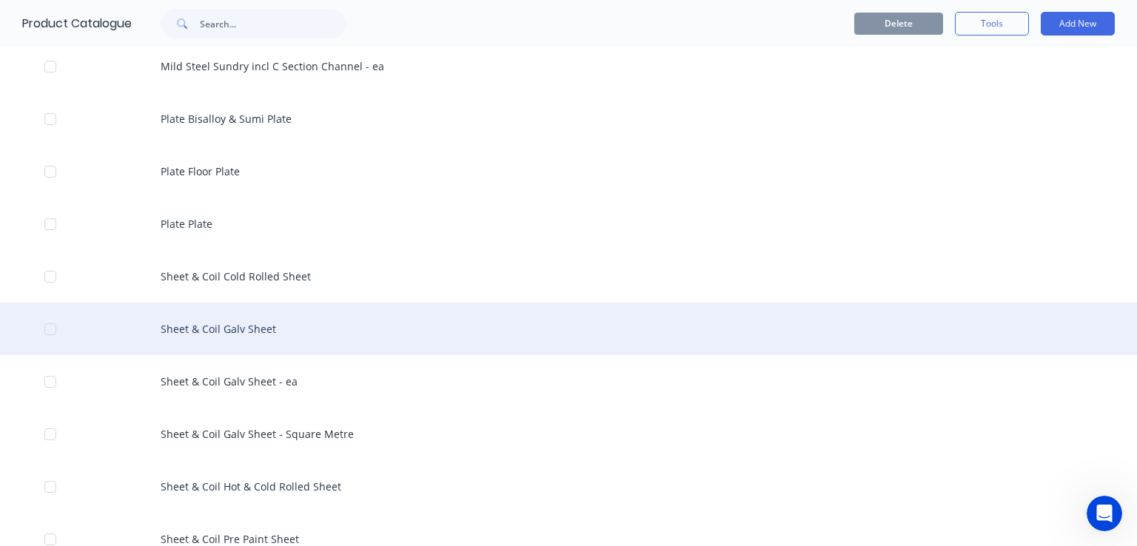
scroll to position [2296, 0]
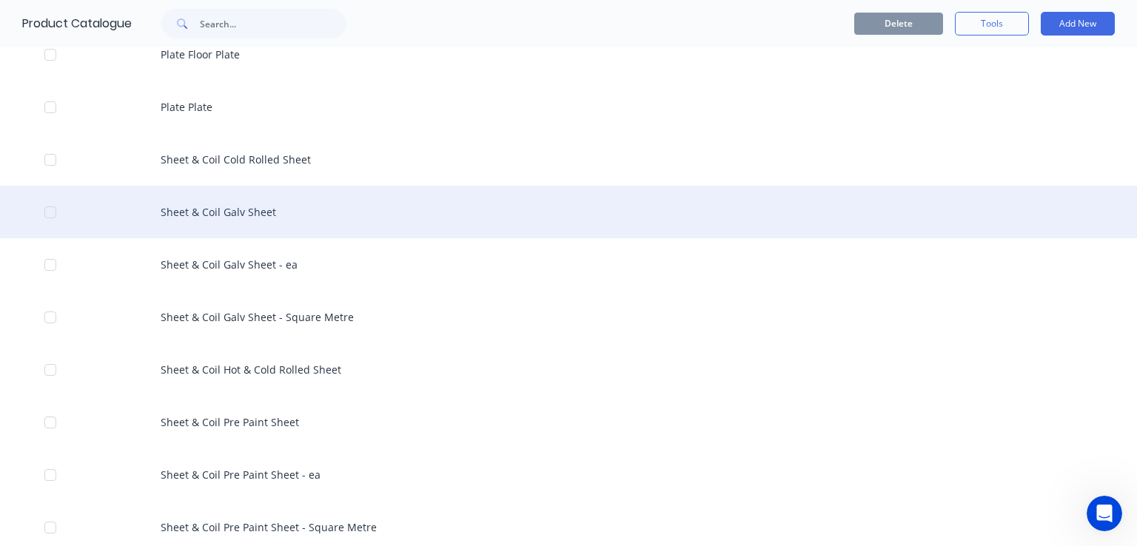
click at [250, 206] on div "Sheet & Coil Galv Sheet" at bounding box center [568, 212] width 1137 height 53
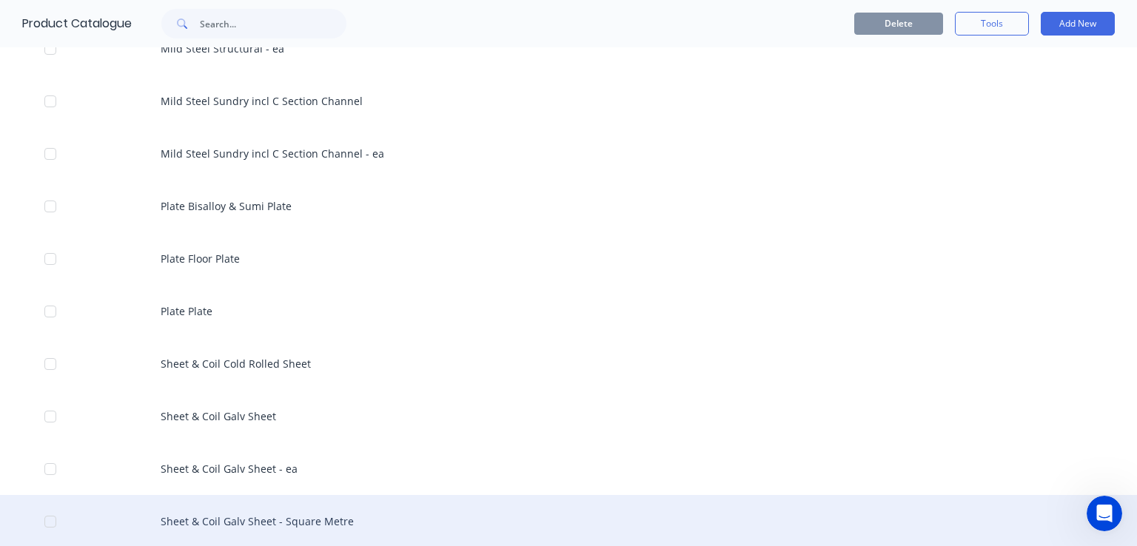
scroll to position [2221, 0]
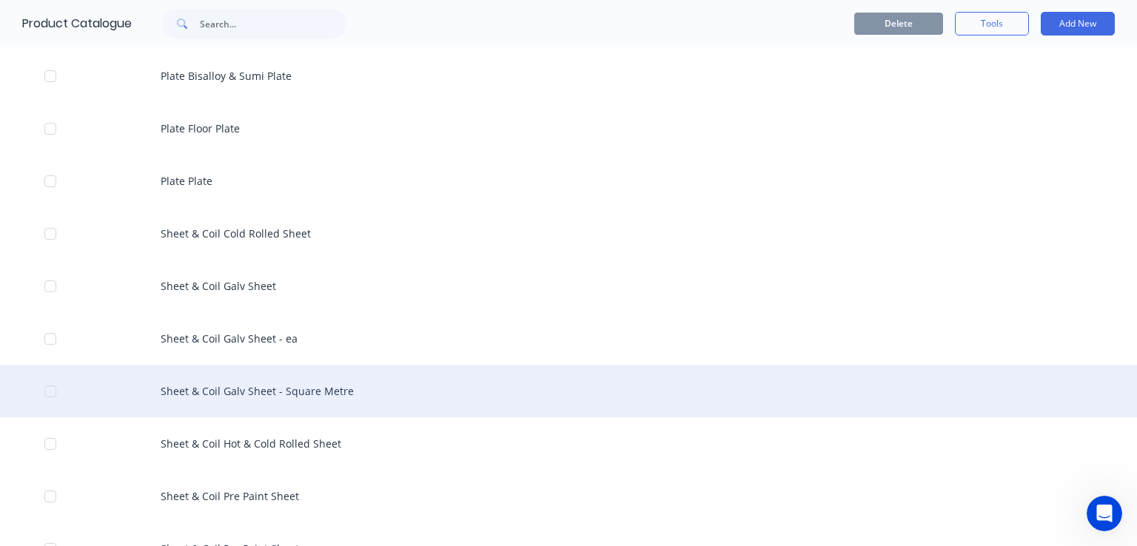
click at [250, 399] on div "Sheet & Coil Galv Sheet - Square Metre" at bounding box center [568, 391] width 1137 height 53
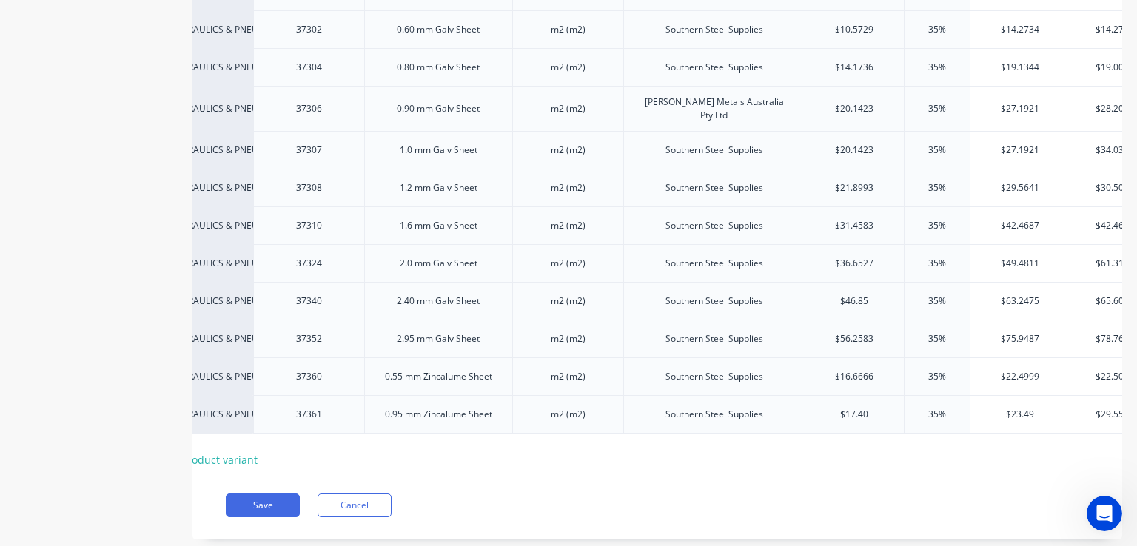
scroll to position [459, 0]
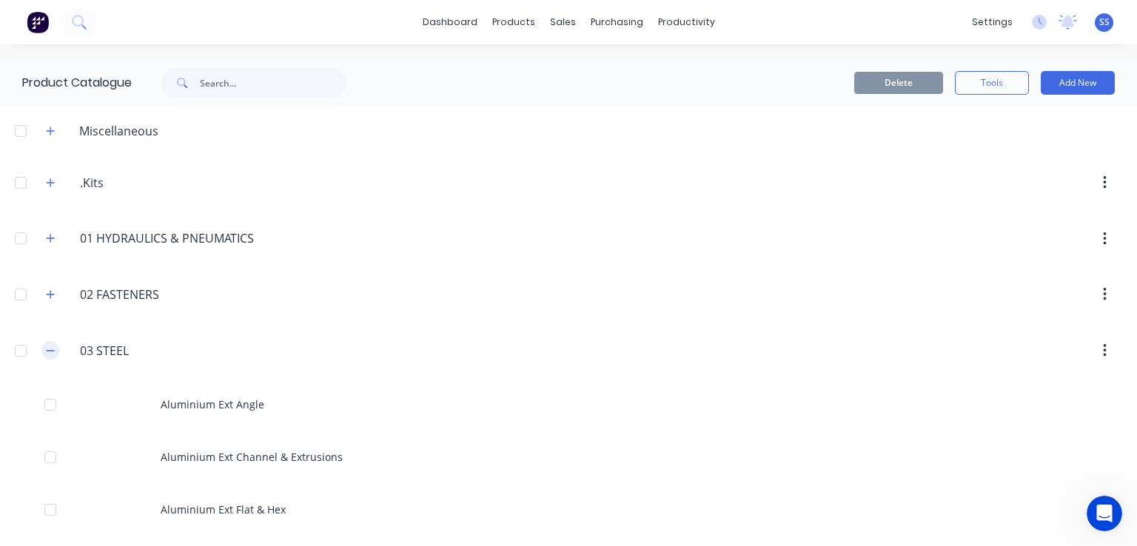
click at [45, 351] on button "button" at bounding box center [50, 350] width 19 height 19
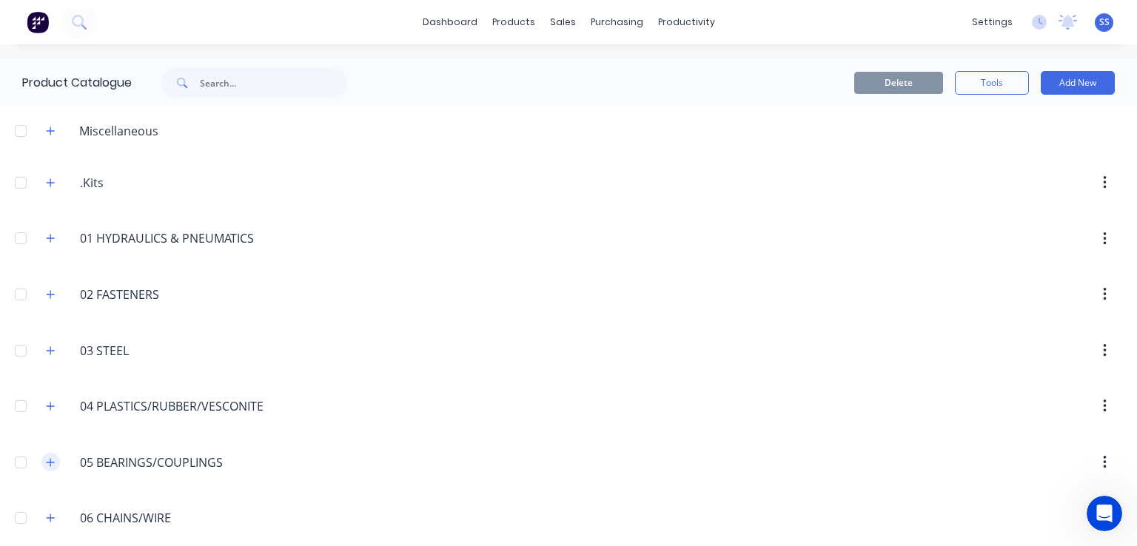
click at [50, 458] on icon "button" at bounding box center [50, 463] width 9 height 10
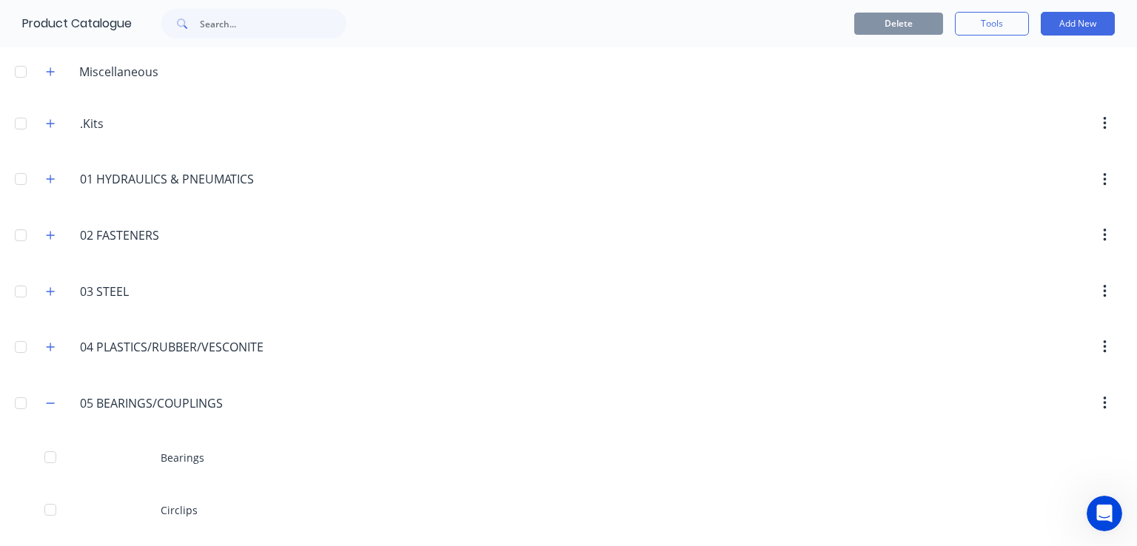
scroll to position [296, 0]
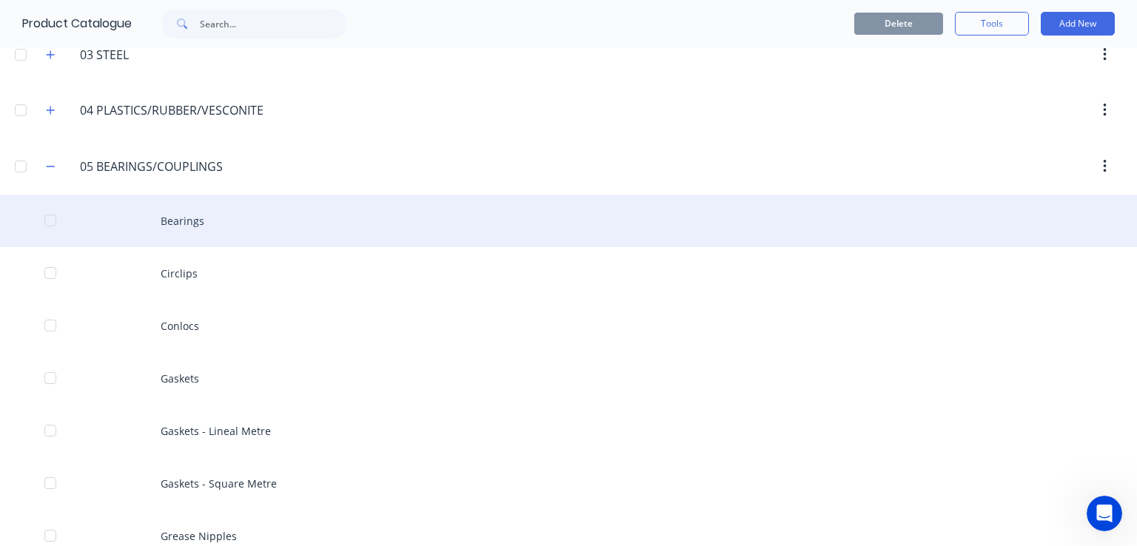
click at [223, 215] on div "Bearings" at bounding box center [568, 221] width 1137 height 53
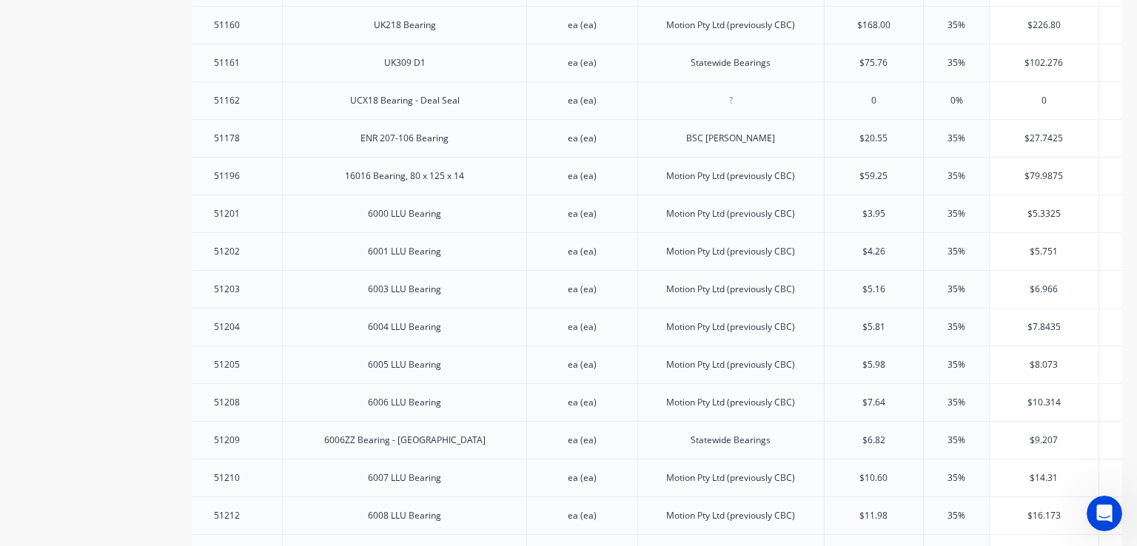
scroll to position [2651, 0]
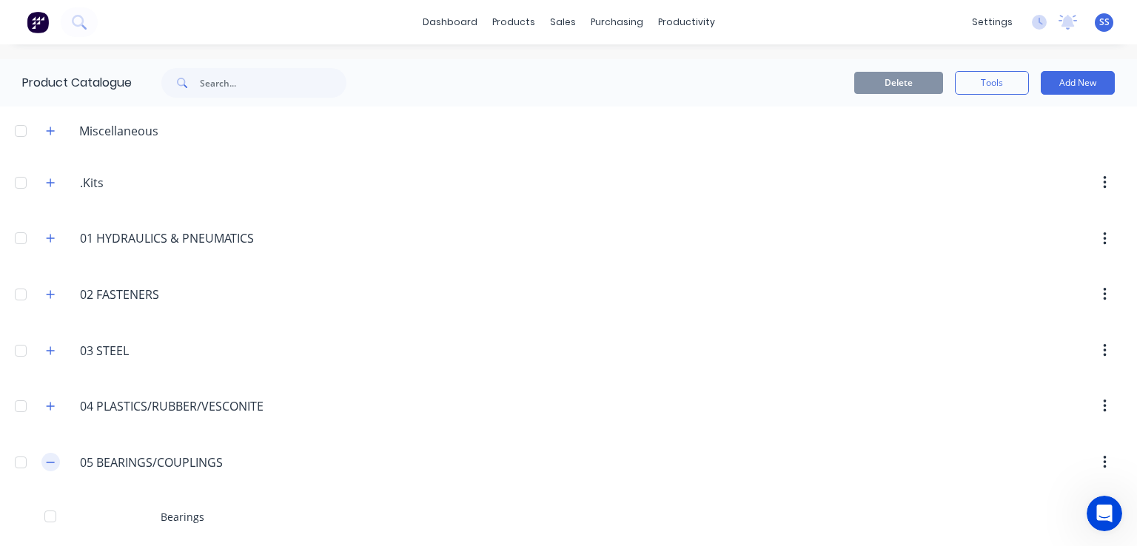
click at [49, 460] on icon "button" at bounding box center [50, 463] width 9 height 10
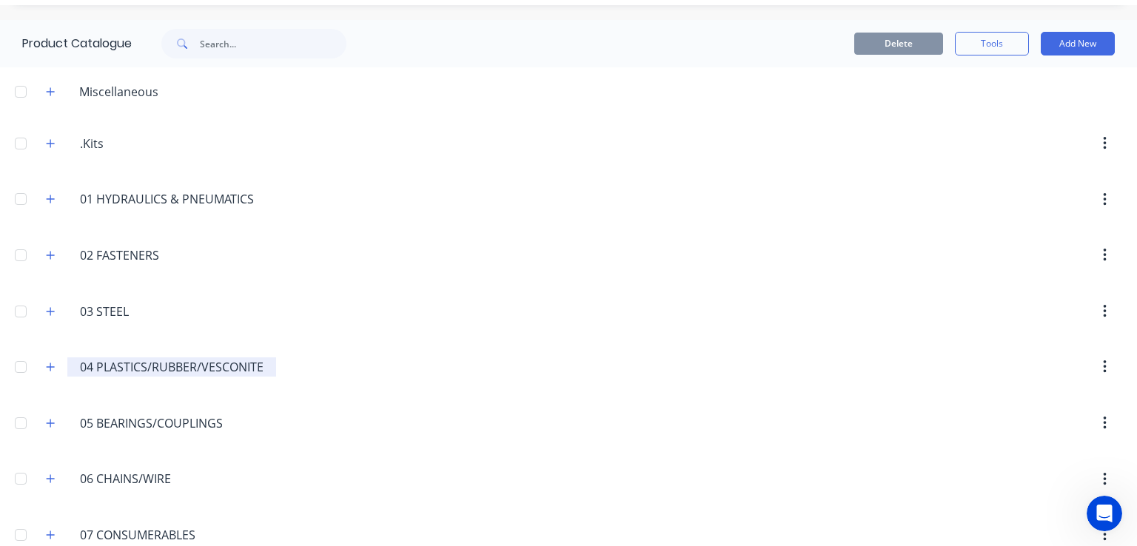
scroll to position [74, 0]
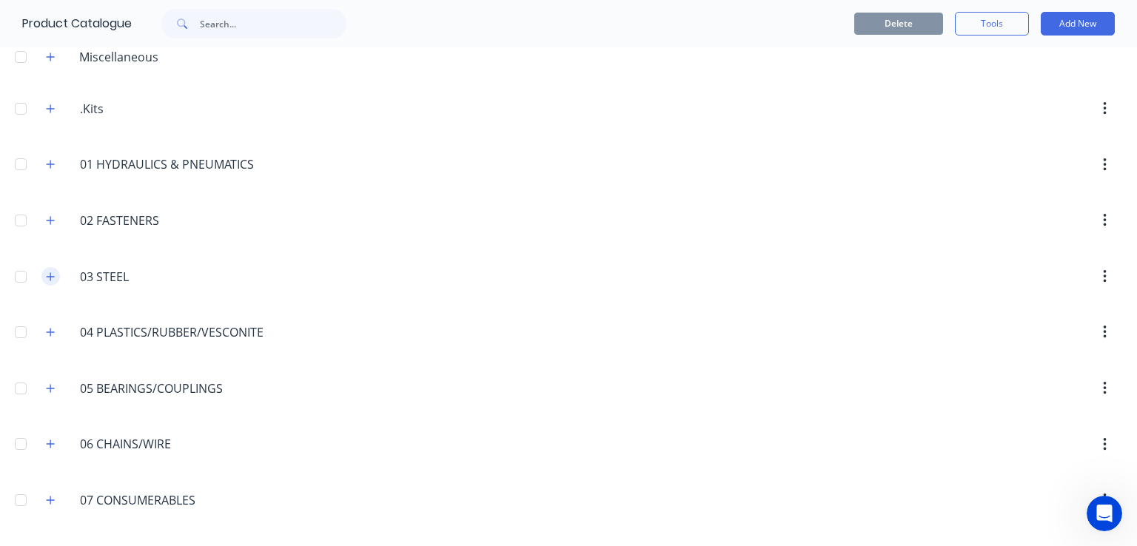
click at [53, 273] on icon "button" at bounding box center [50, 277] width 9 height 10
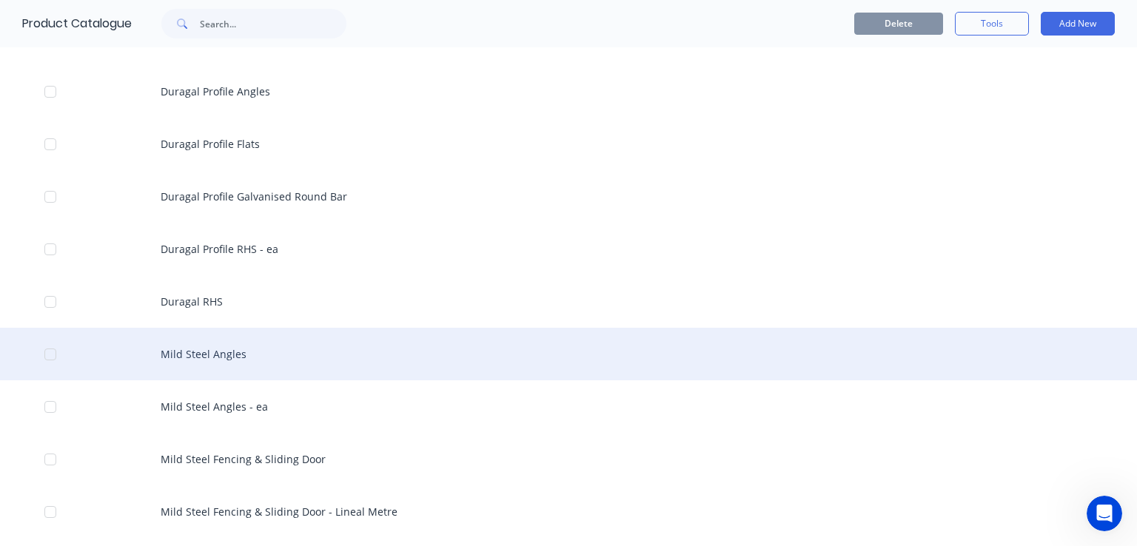
scroll to position [1333, 0]
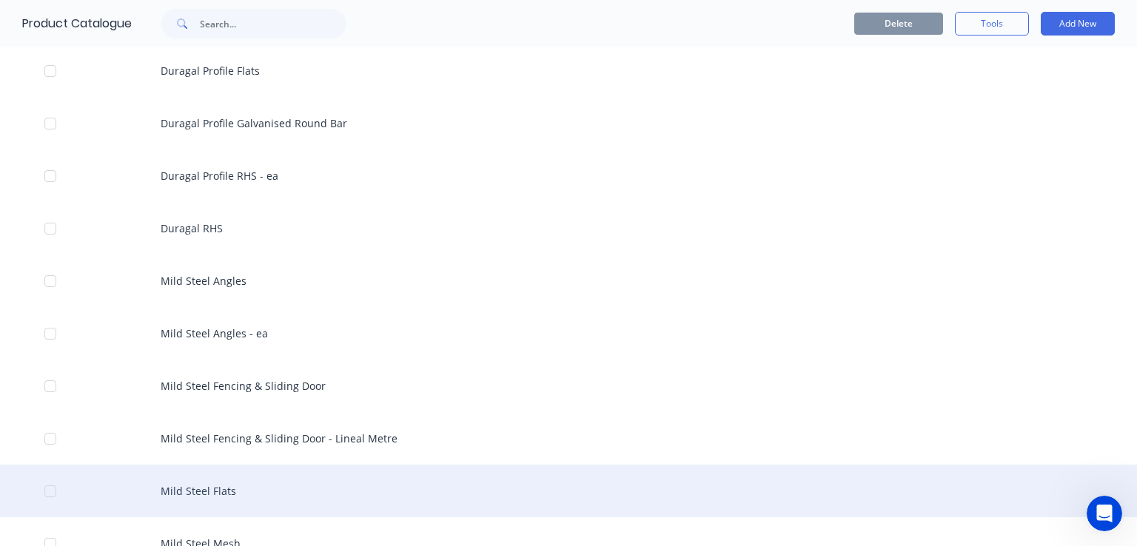
click at [225, 481] on div "Mild Steel Flats" at bounding box center [568, 491] width 1137 height 53
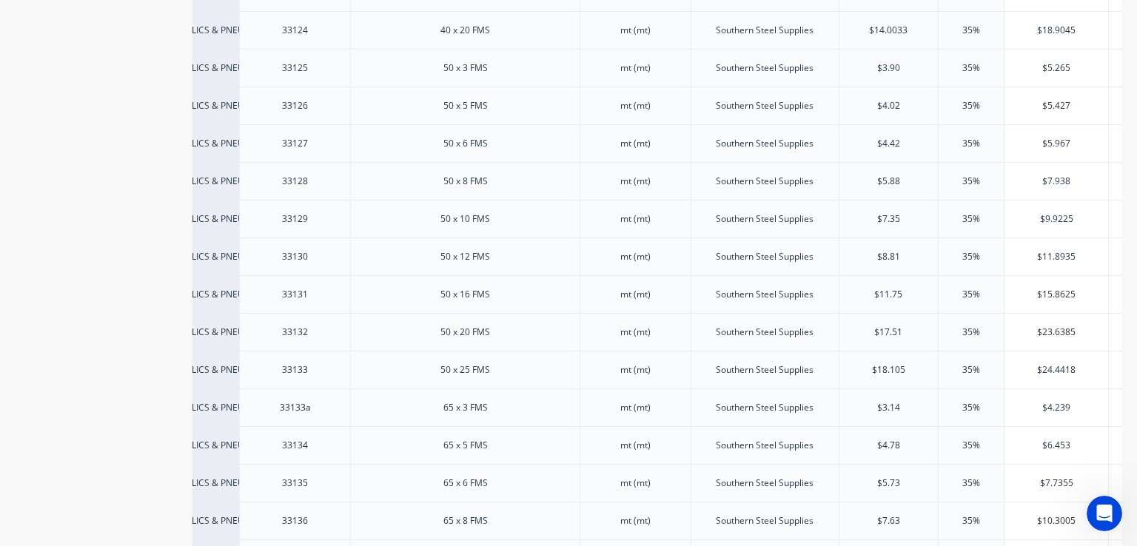
scroll to position [1399, 0]
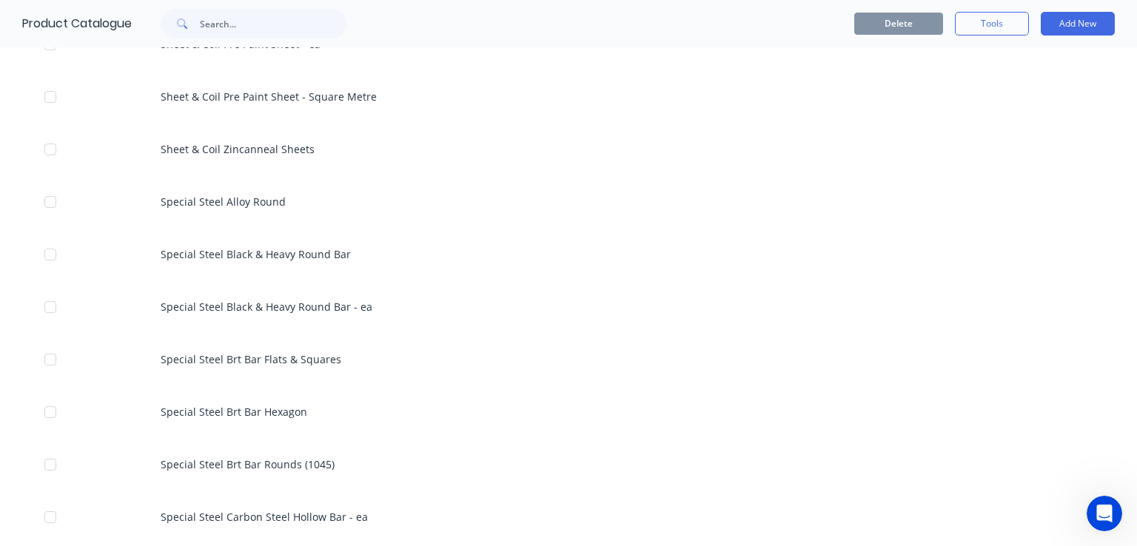
scroll to position [2740, 0]
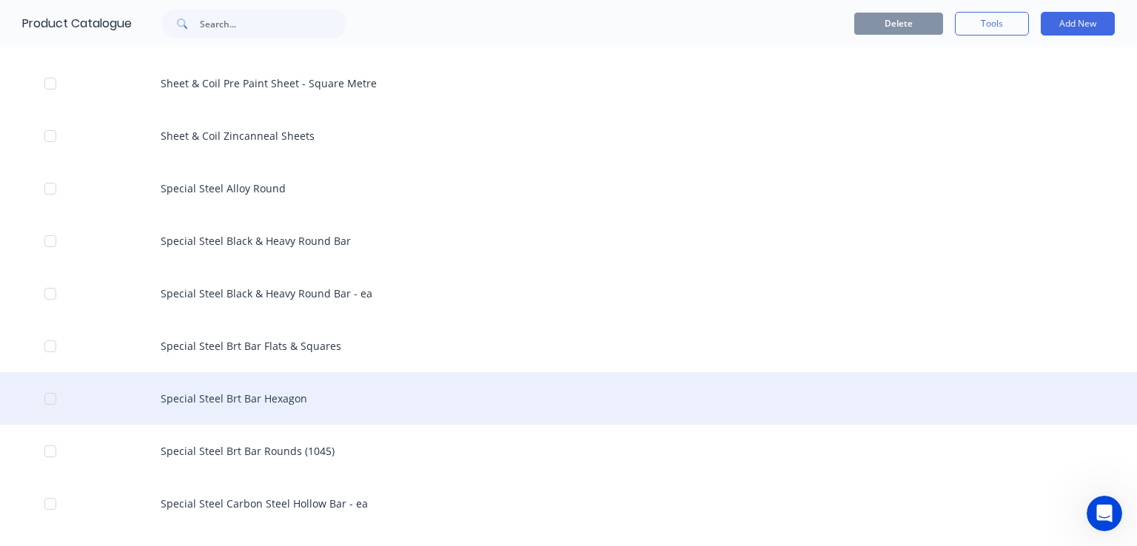
click at [281, 398] on div "Special Steel Brt Bar Hexagon" at bounding box center [568, 398] width 1137 height 53
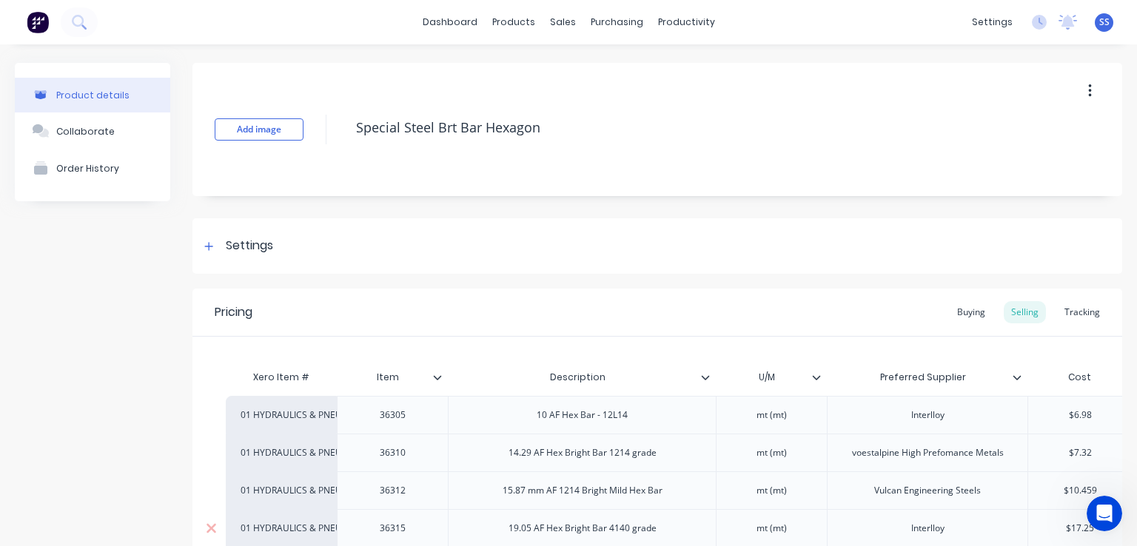
type textarea "x"
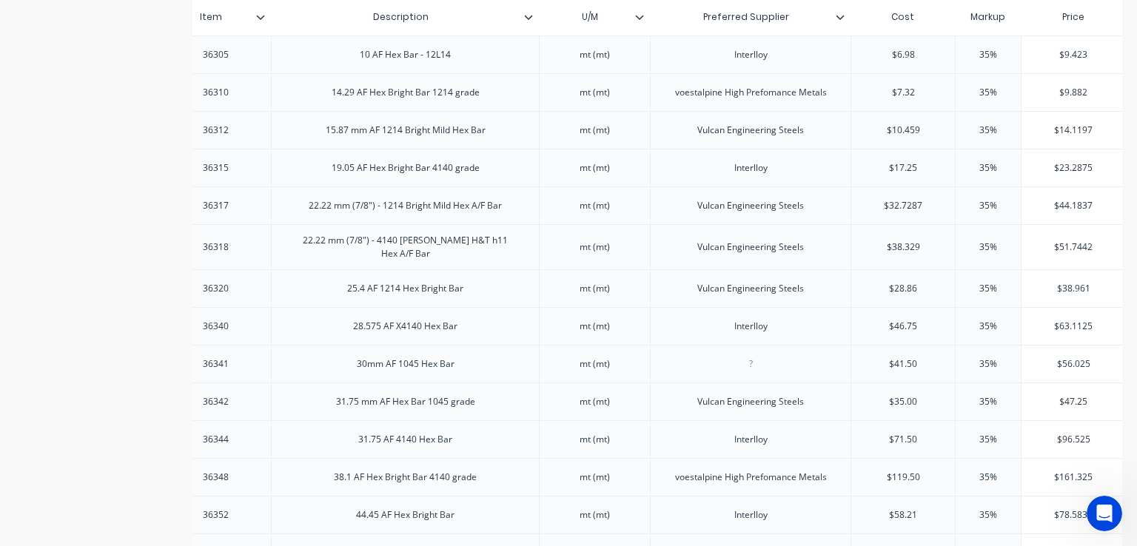
scroll to position [387, 0]
